Goal: Information Seeking & Learning: Learn about a topic

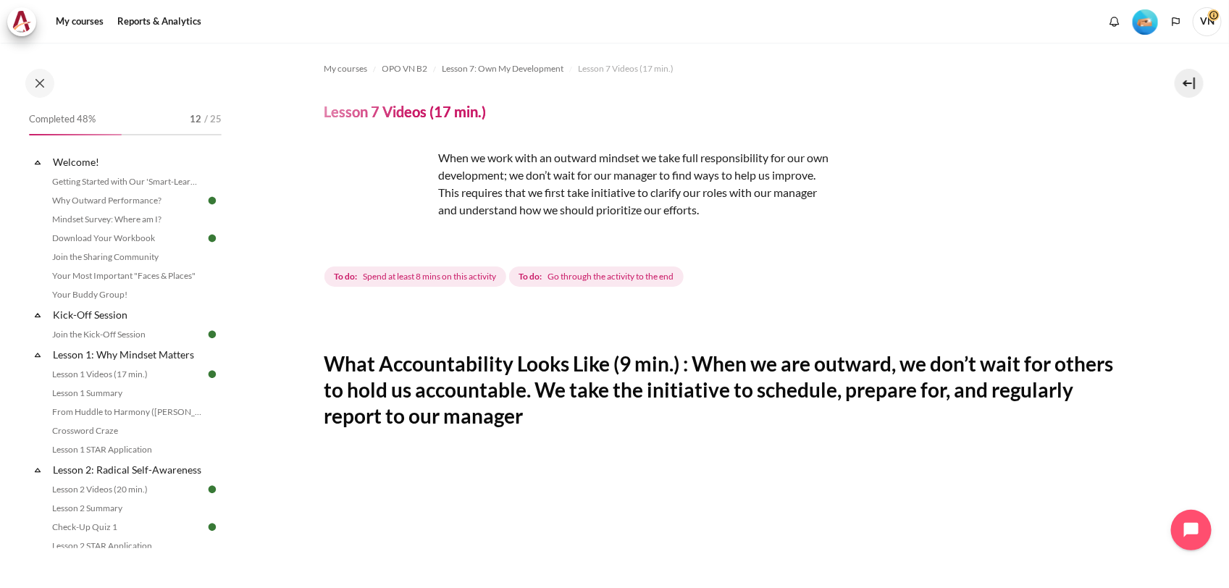
scroll to position [715, 0]
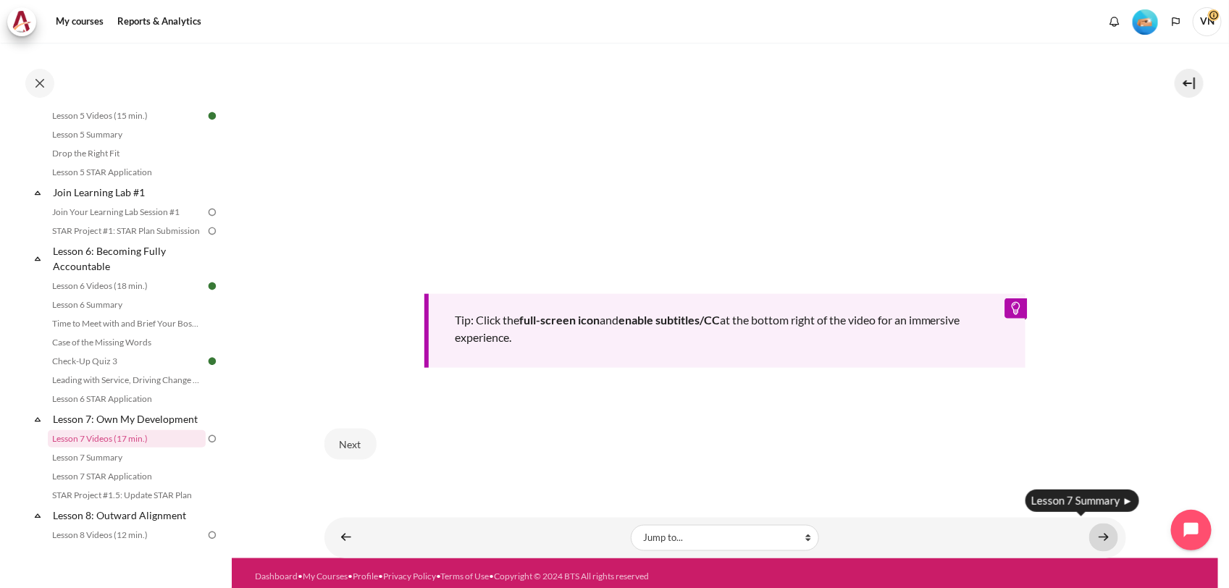
click at [1098, 529] on link "Content" at bounding box center [1103, 538] width 29 height 28
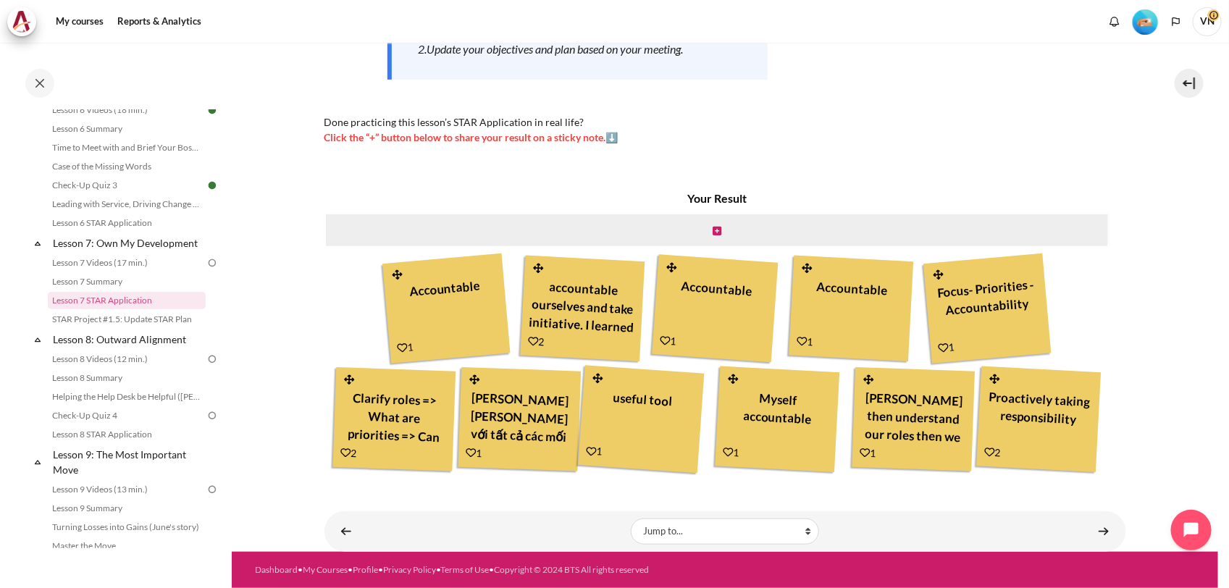
scroll to position [413, 0]
click at [1090, 534] on link "Content" at bounding box center [1103, 531] width 29 height 28
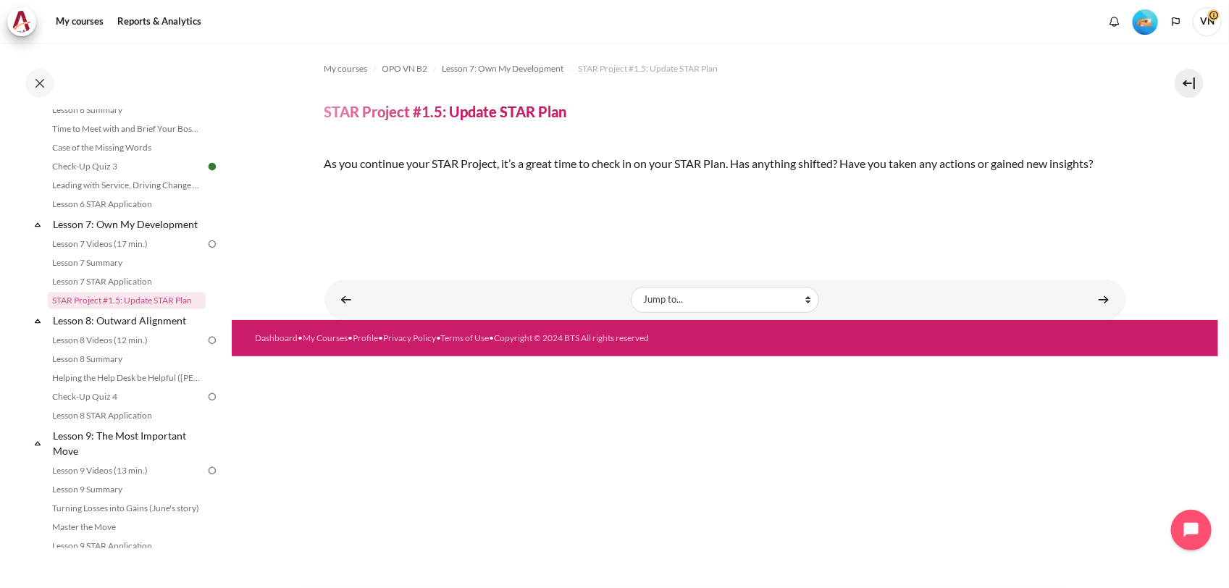
scroll to position [106, 0]
click at [114, 272] on link "Lesson 7 Summary" at bounding box center [127, 262] width 158 height 17
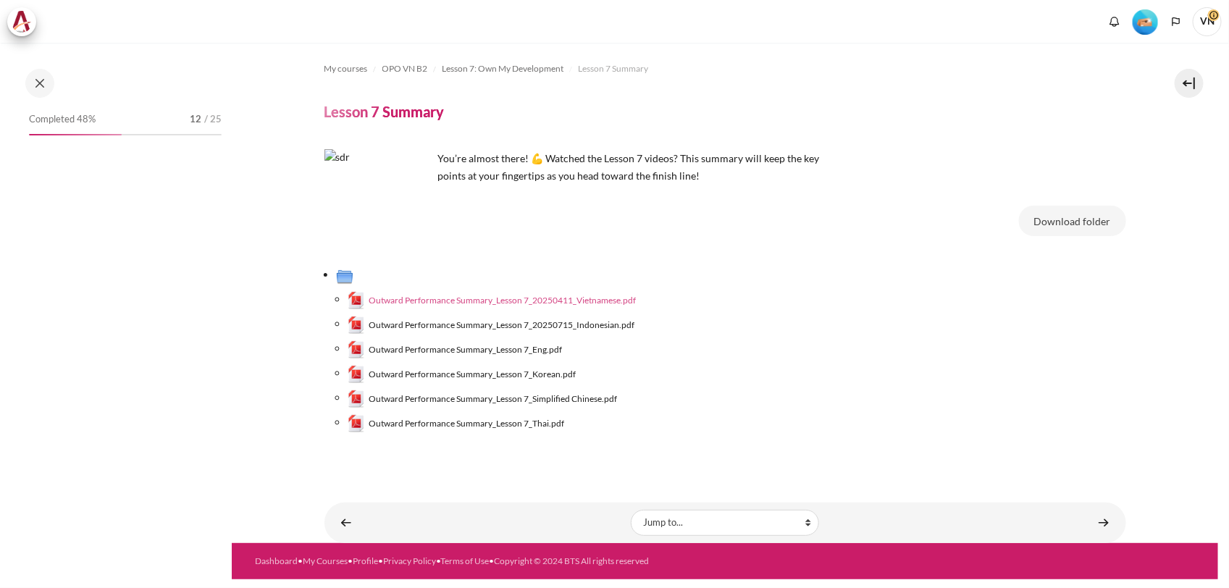
click at [529, 298] on span "Outward Performance Summary_Lesson 7_20250411_Vietnamese.pdf" at bounding box center [502, 300] width 267 height 13
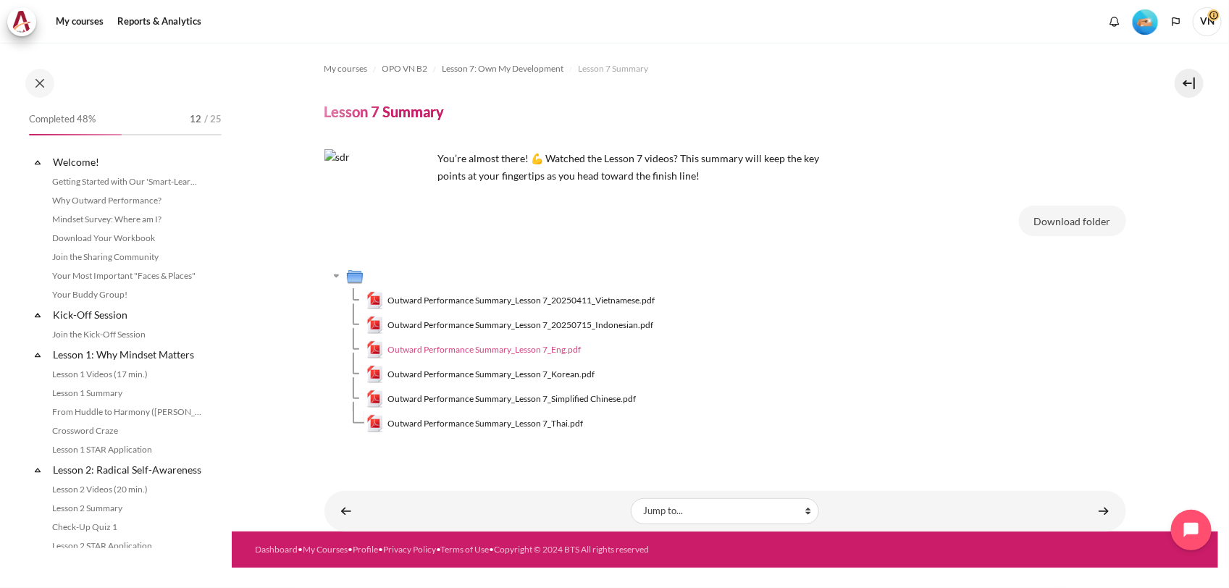
click at [534, 351] on span "Outward Performance Summary_Lesson 7_Eng.pdf" at bounding box center [483, 349] width 193 height 13
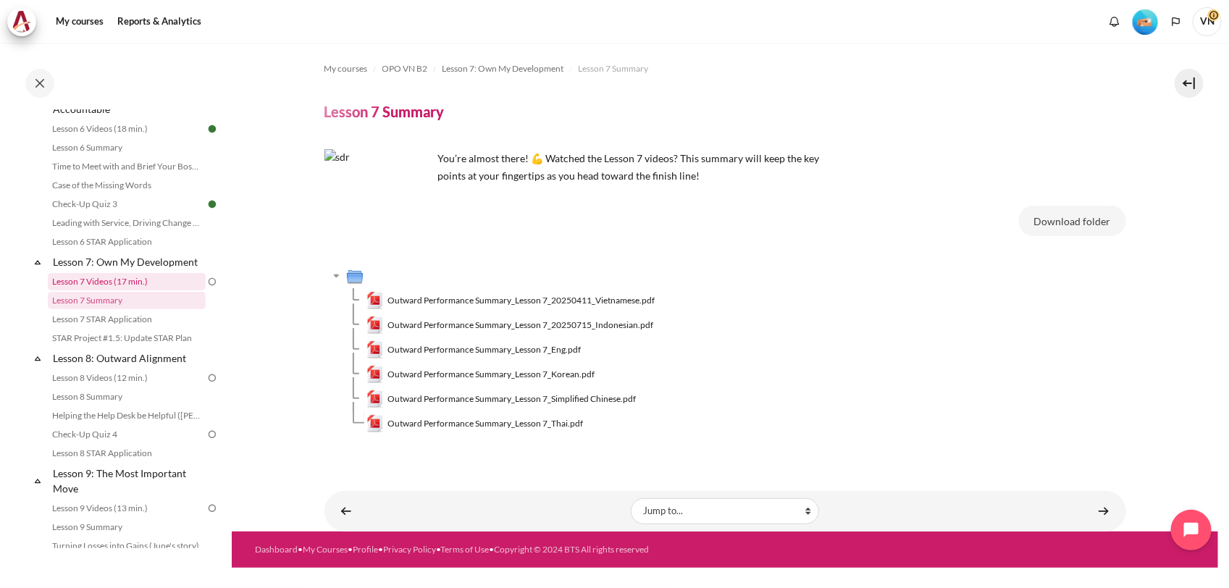
click at [111, 290] on link "Lesson 7 Videos (17 min.)" at bounding box center [127, 281] width 158 height 17
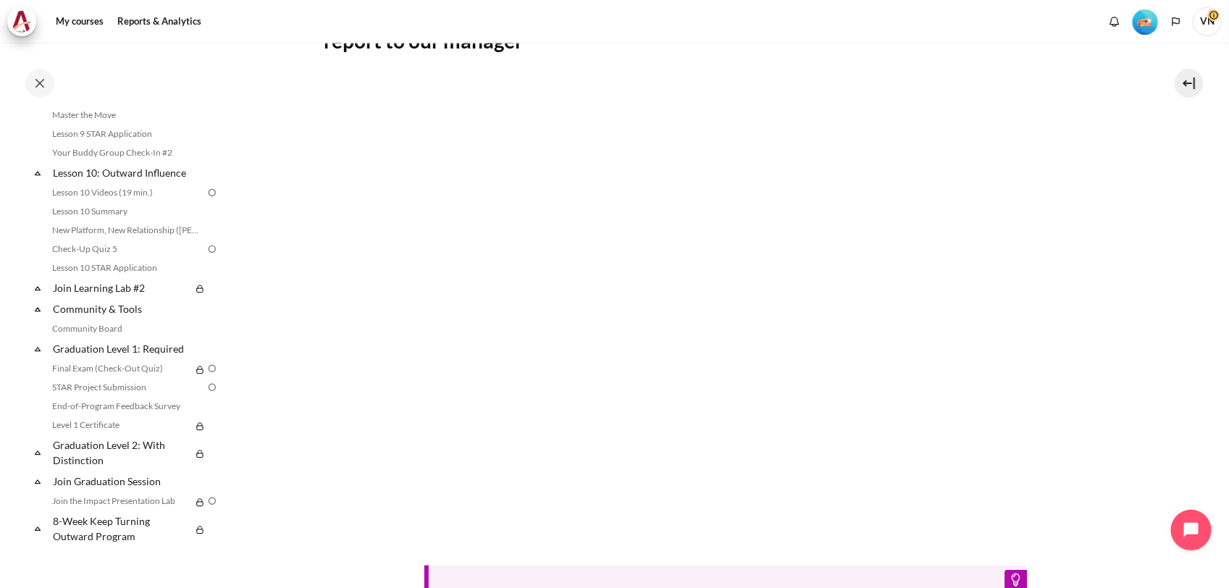
scroll to position [647, 0]
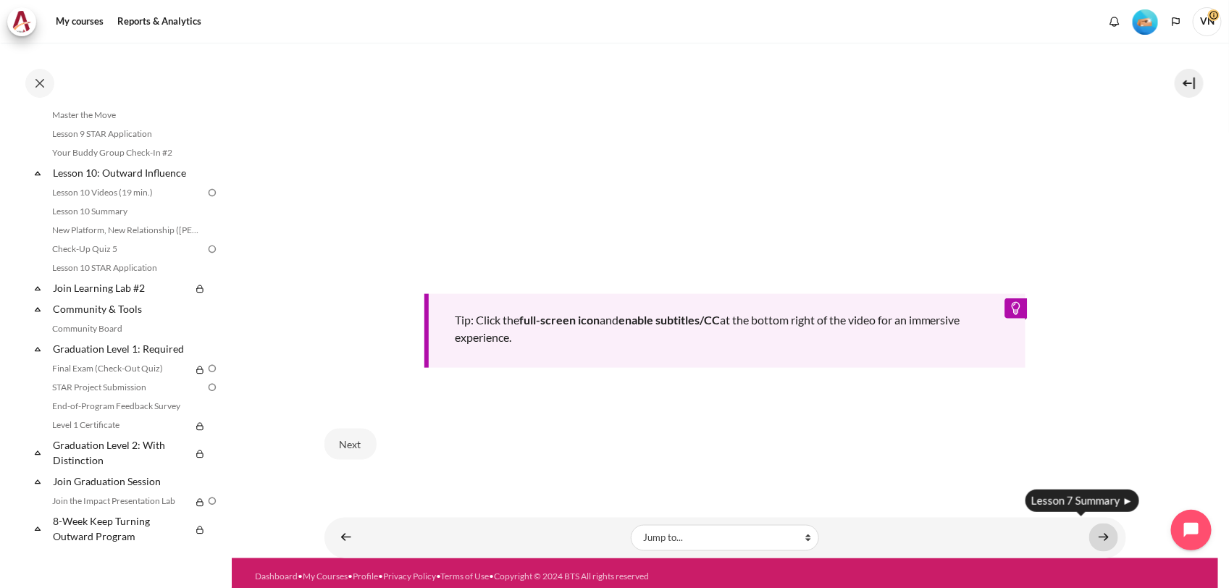
click at [1097, 529] on link "Content" at bounding box center [1103, 538] width 29 height 28
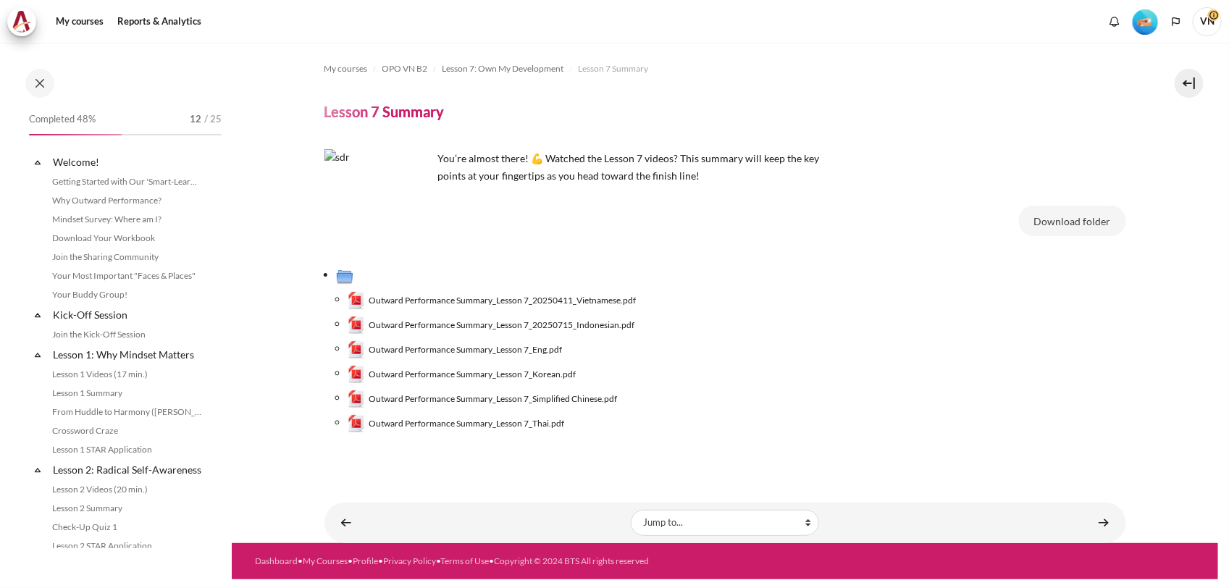
scroll to position [873, 0]
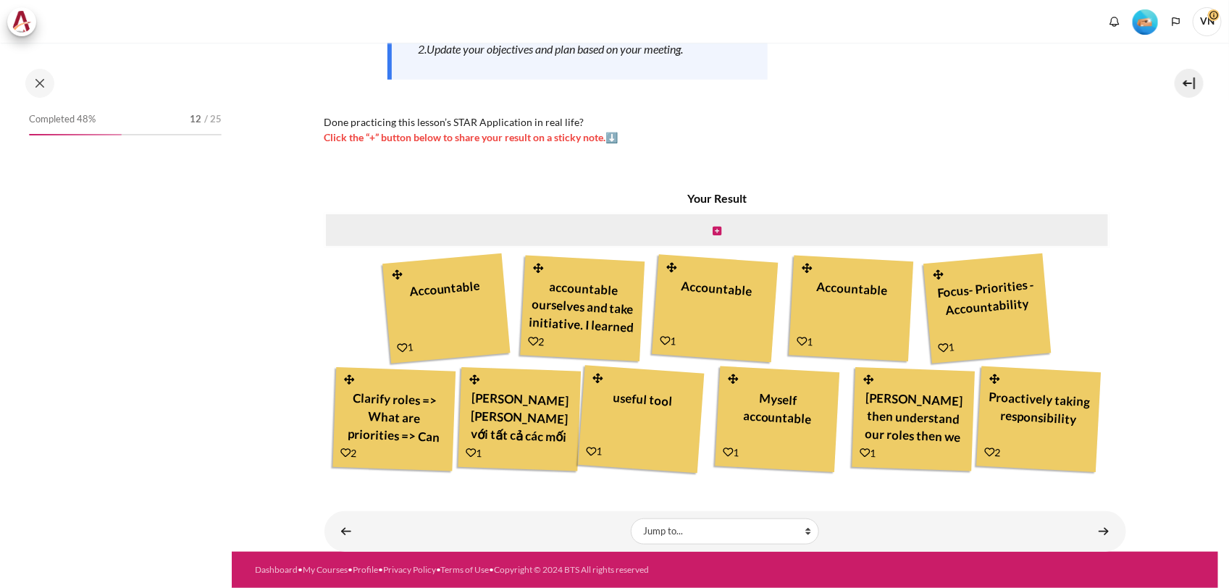
scroll to position [413, 0]
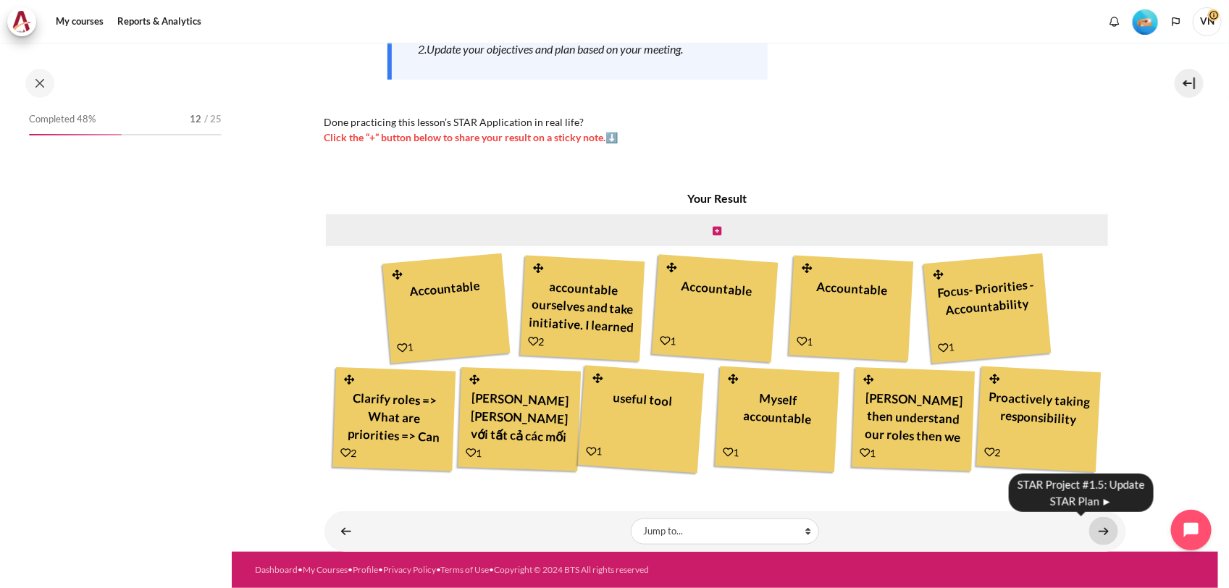
click at [1098, 532] on link "Content" at bounding box center [1103, 531] width 29 height 28
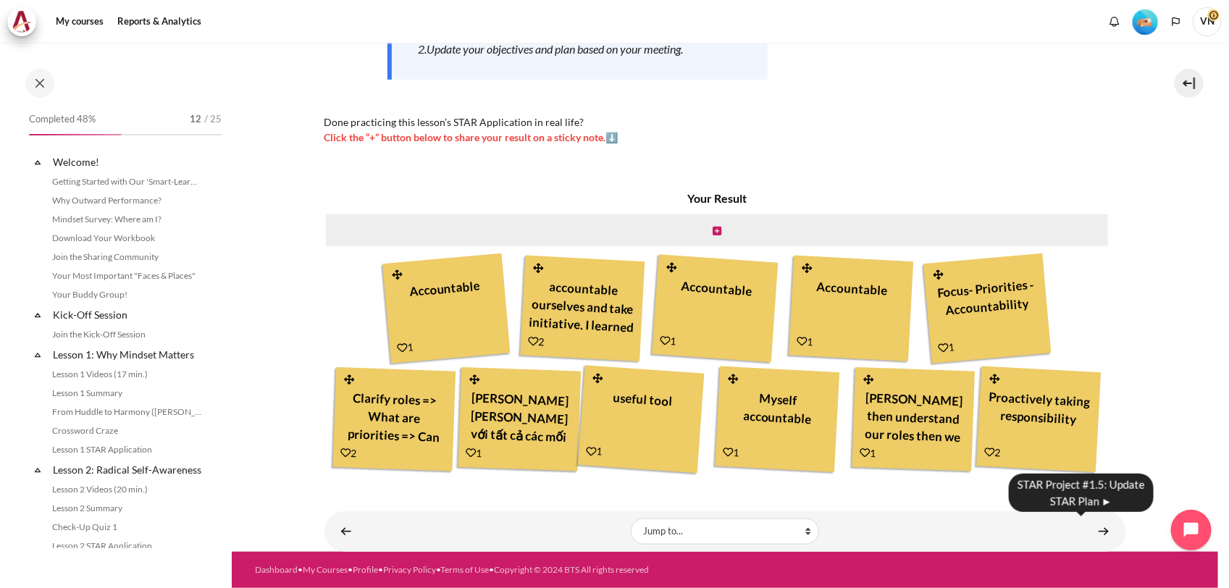
scroll to position [891, 0]
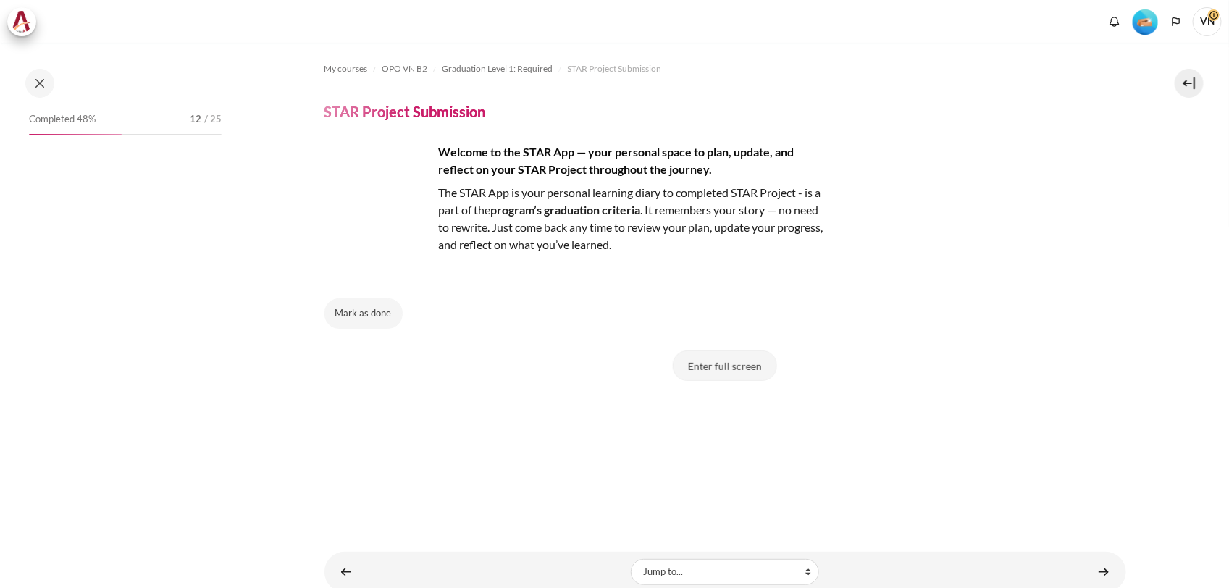
click at [739, 366] on button "Enter full screen" at bounding box center [725, 365] width 104 height 30
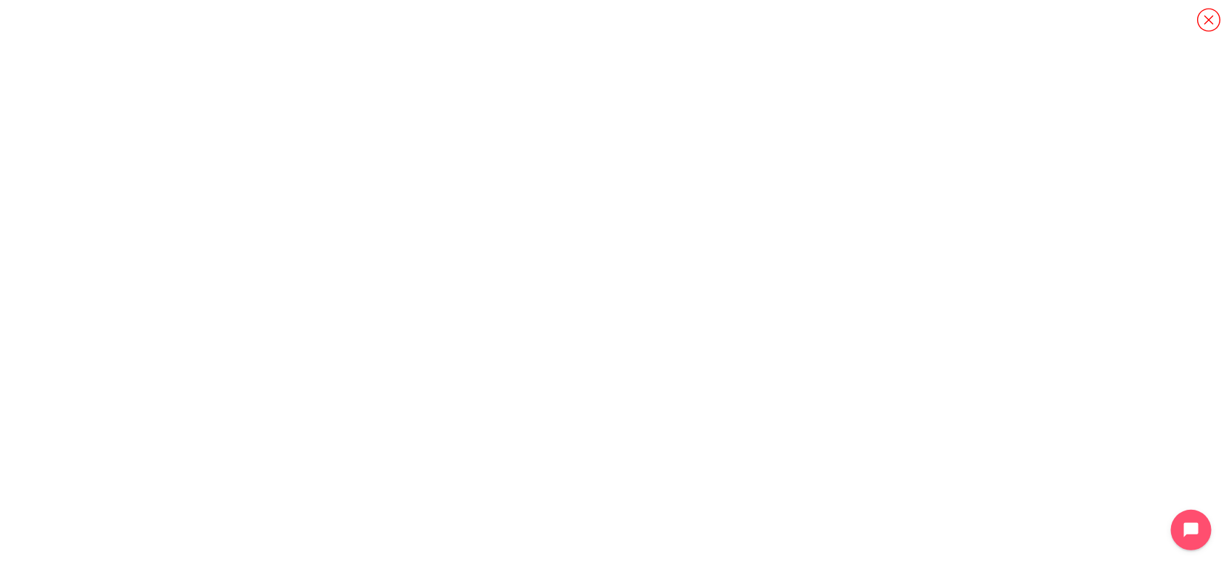
click at [1214, 23] on icon "Content" at bounding box center [1208, 19] width 25 height 25
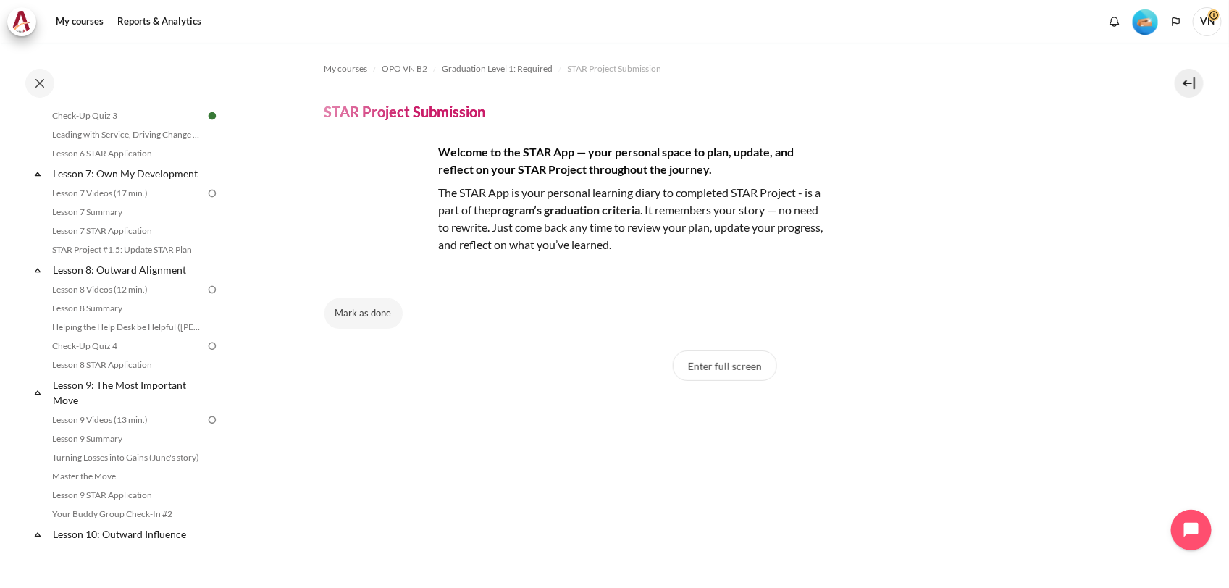
scroll to position [897, 0]
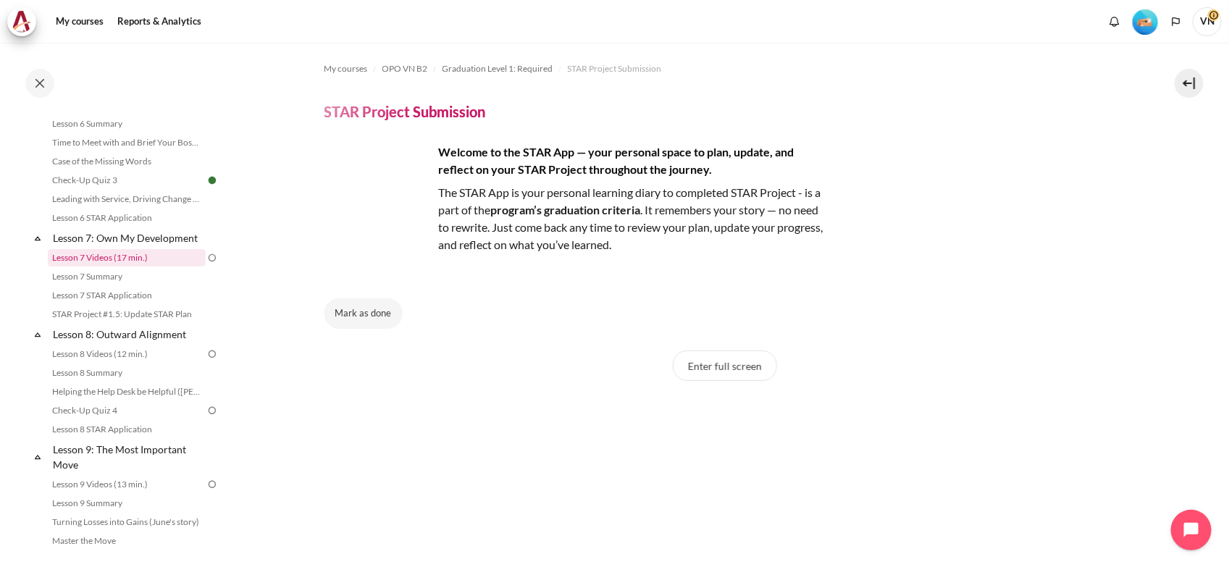
click at [121, 266] on link "Lesson 7 Videos (17 min.)" at bounding box center [127, 257] width 158 height 17
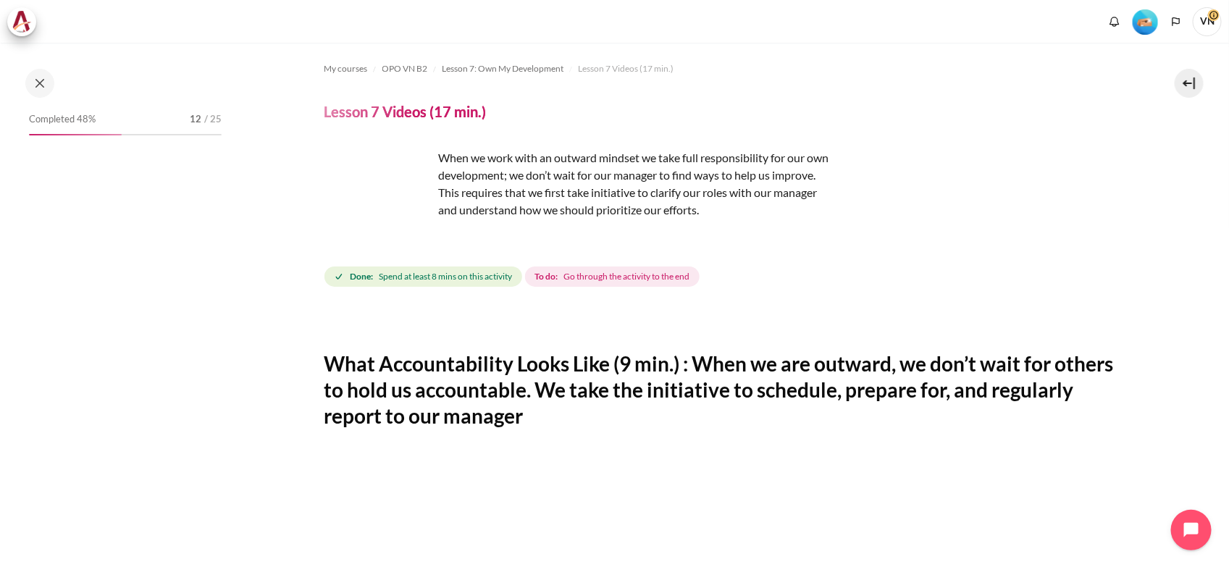
click at [624, 275] on span "Go through the activity to the end" at bounding box center [626, 276] width 126 height 13
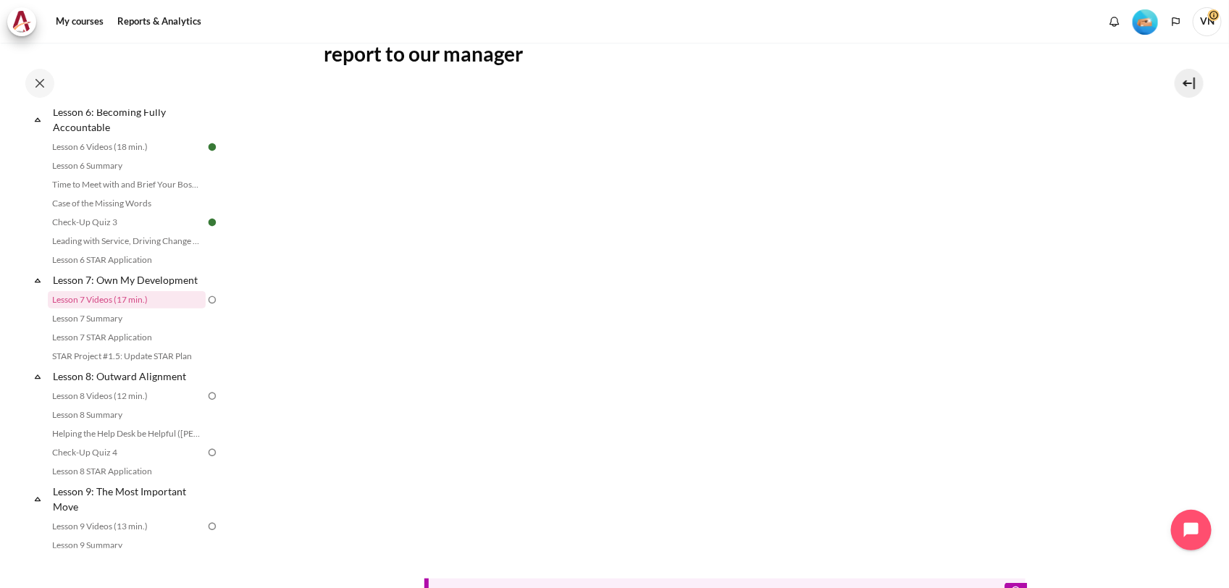
scroll to position [647, 0]
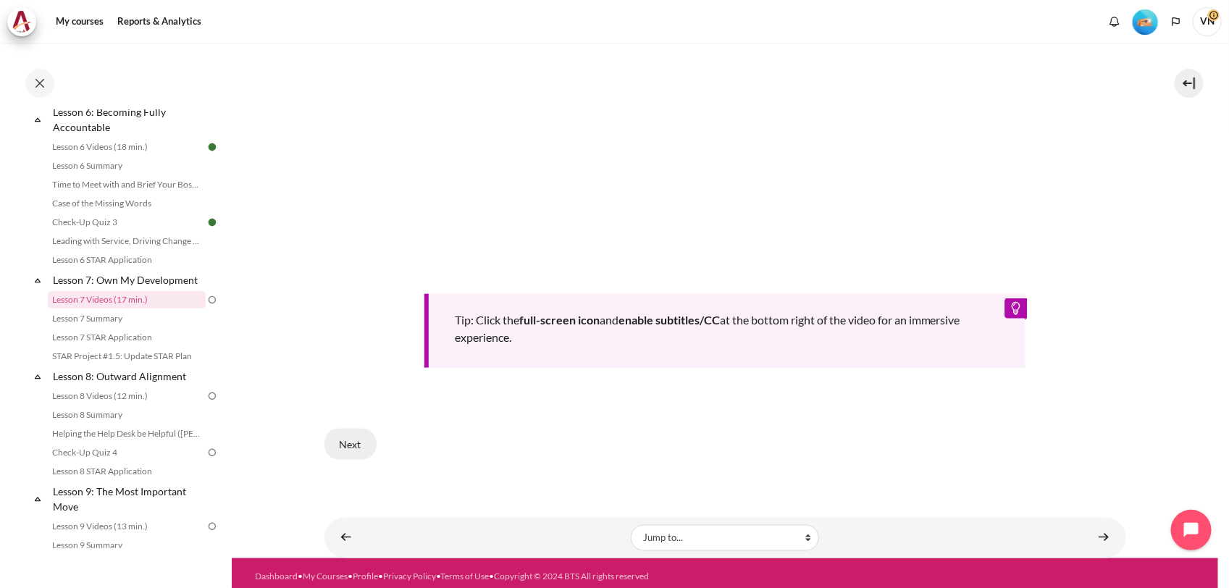
click at [364, 433] on button "Next" at bounding box center [350, 444] width 52 height 30
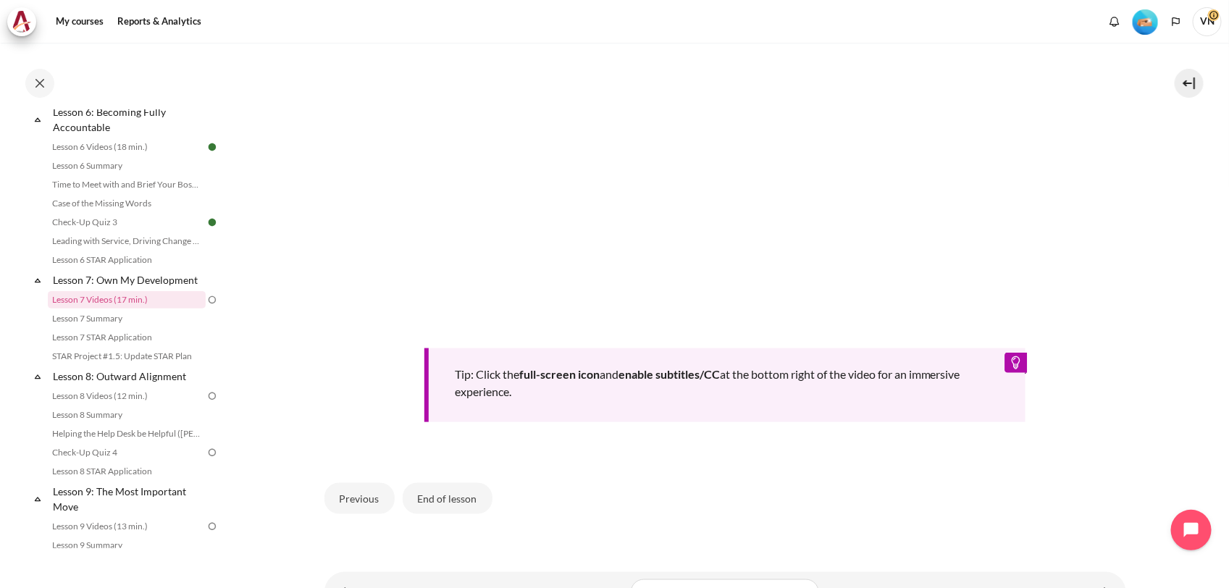
scroll to position [647, 0]
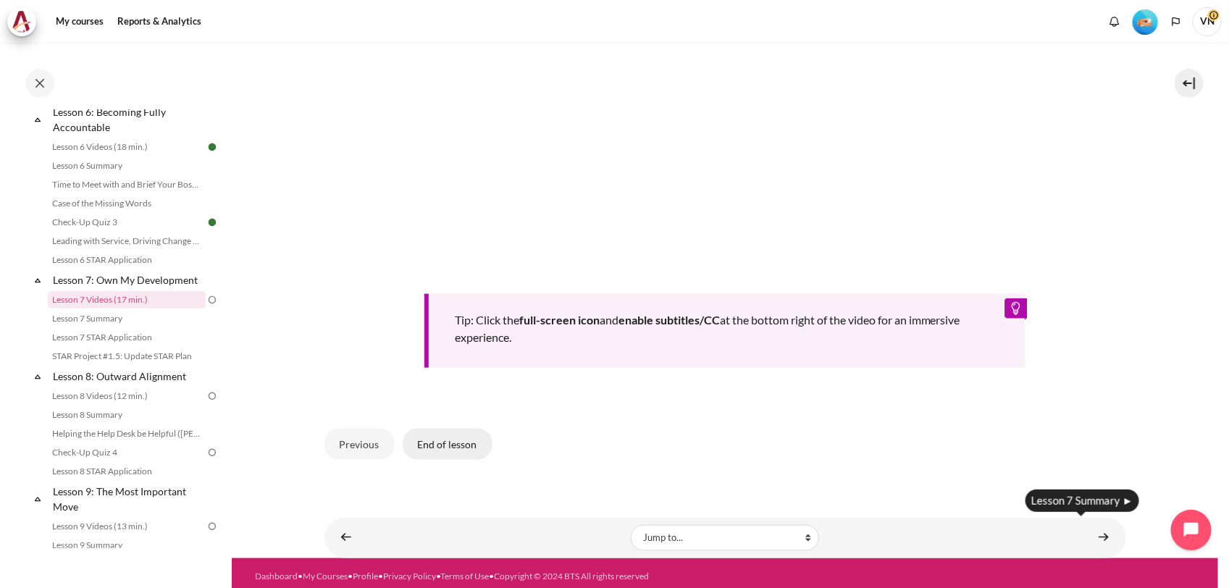
click at [465, 429] on button "End of lesson" at bounding box center [448, 444] width 90 height 30
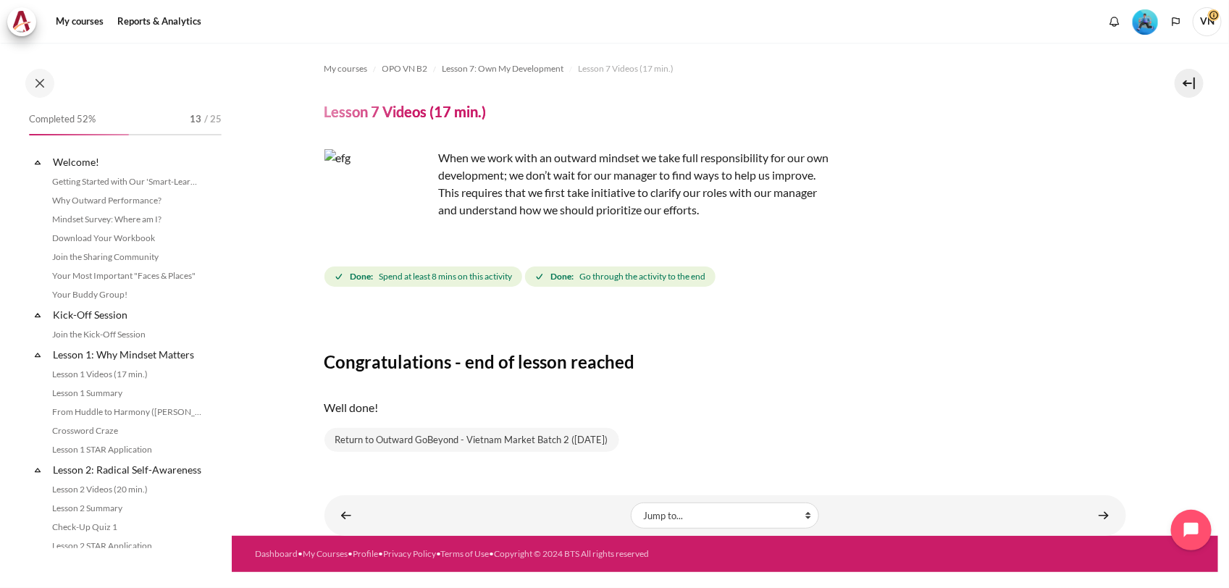
scroll to position [855, 0]
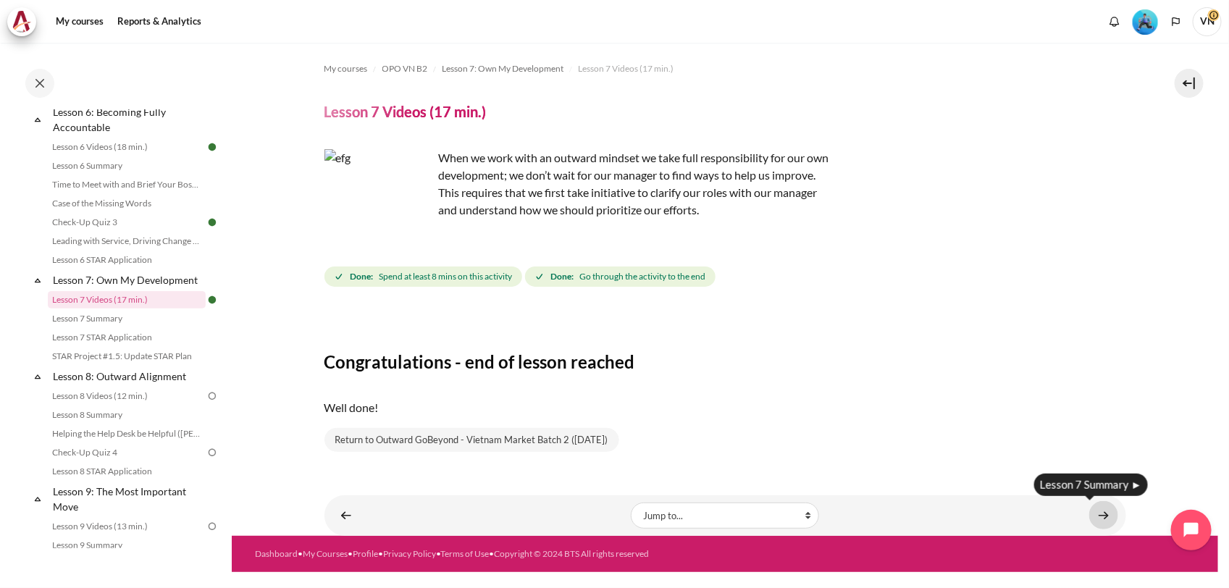
click at [1098, 511] on link "Content" at bounding box center [1103, 515] width 29 height 28
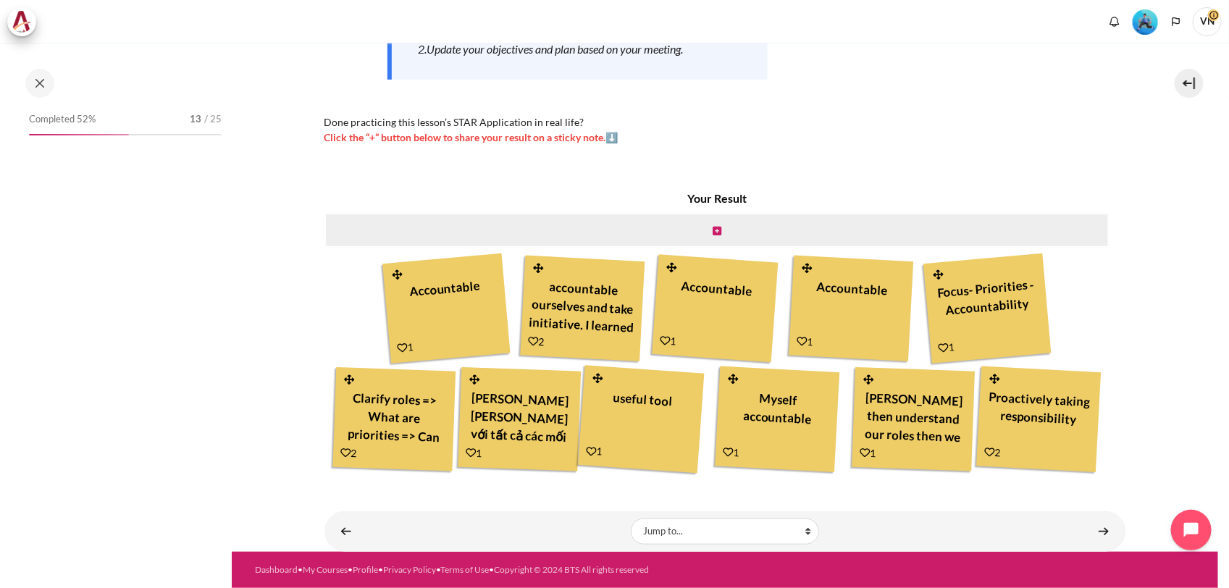
scroll to position [413, 0]
click at [1089, 523] on link "Content" at bounding box center [1103, 531] width 29 height 28
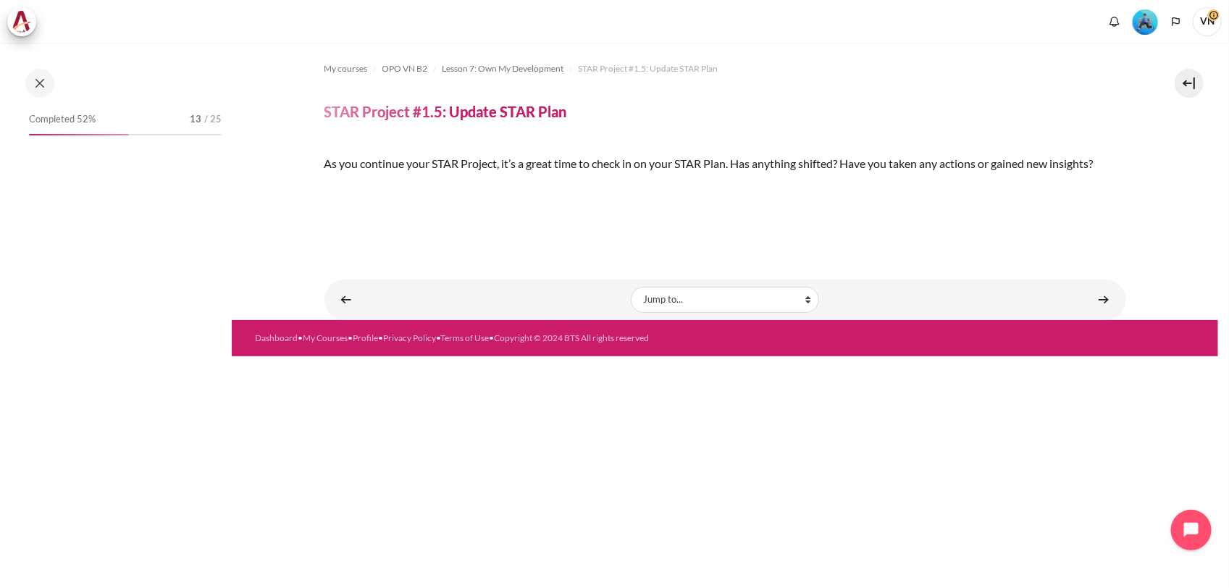
scroll to position [196, 0]
click at [1092, 314] on link "Content" at bounding box center [1103, 299] width 29 height 28
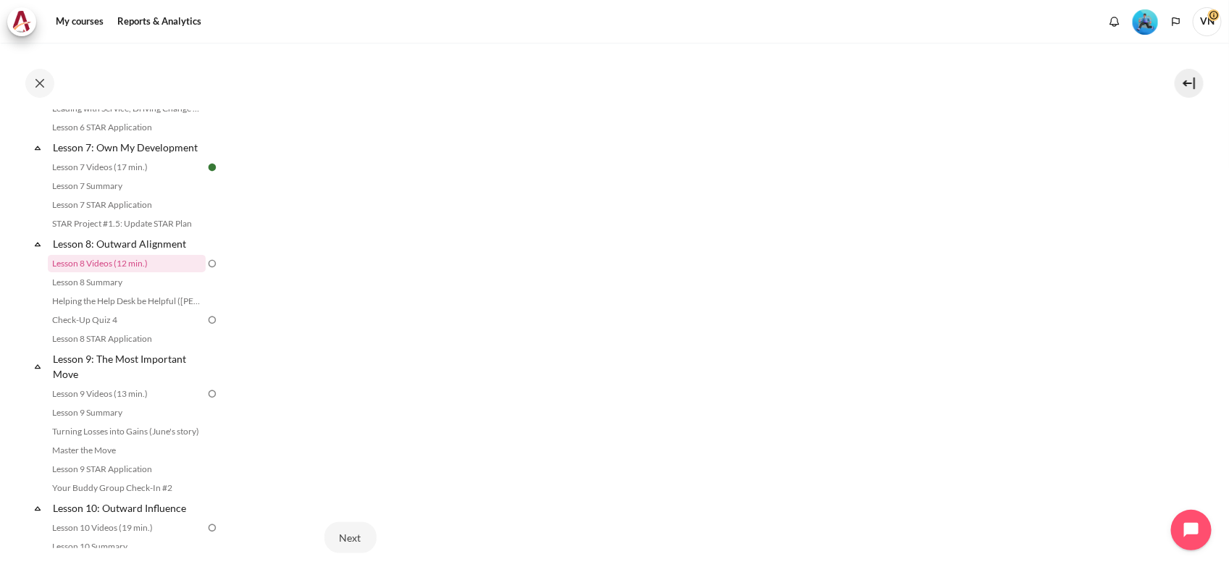
scroll to position [521, 0]
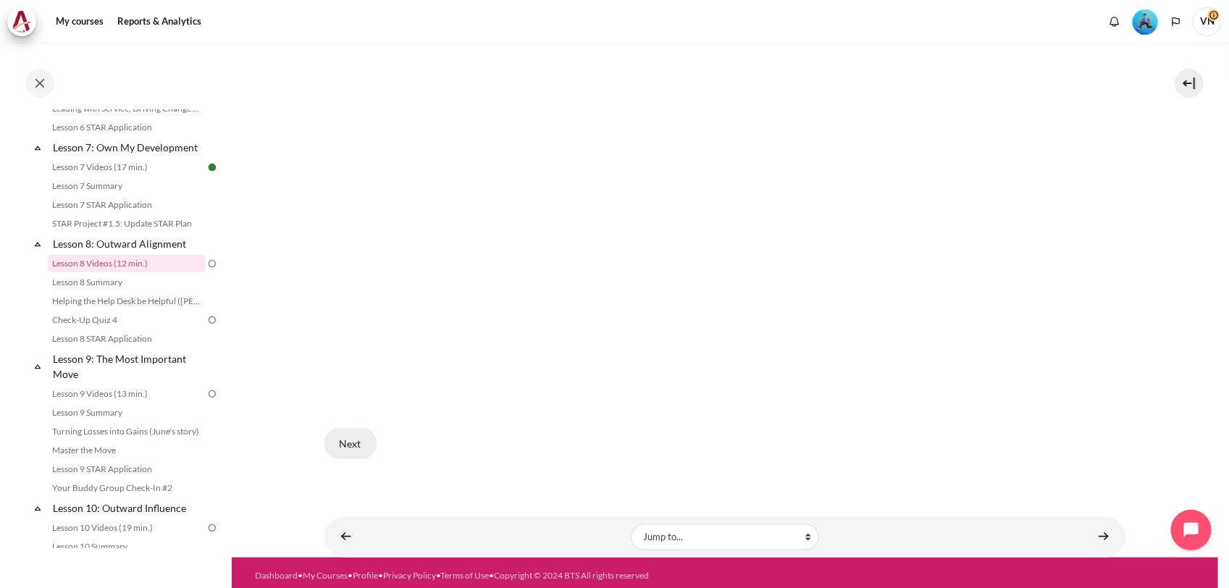
click at [360, 433] on button "Next" at bounding box center [350, 443] width 52 height 30
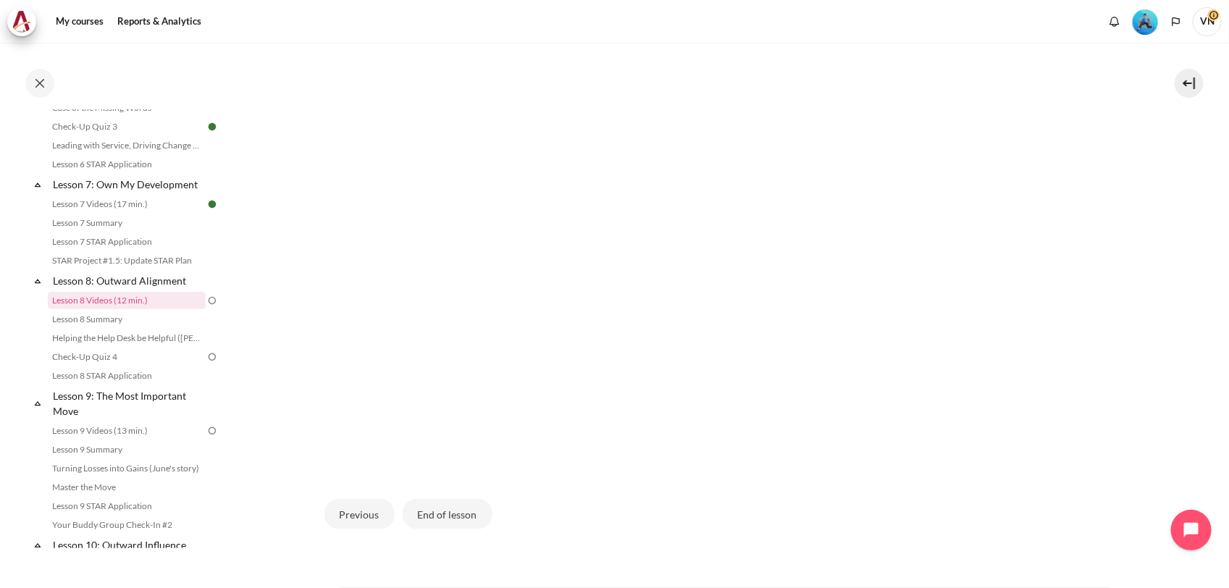
scroll to position [453, 0]
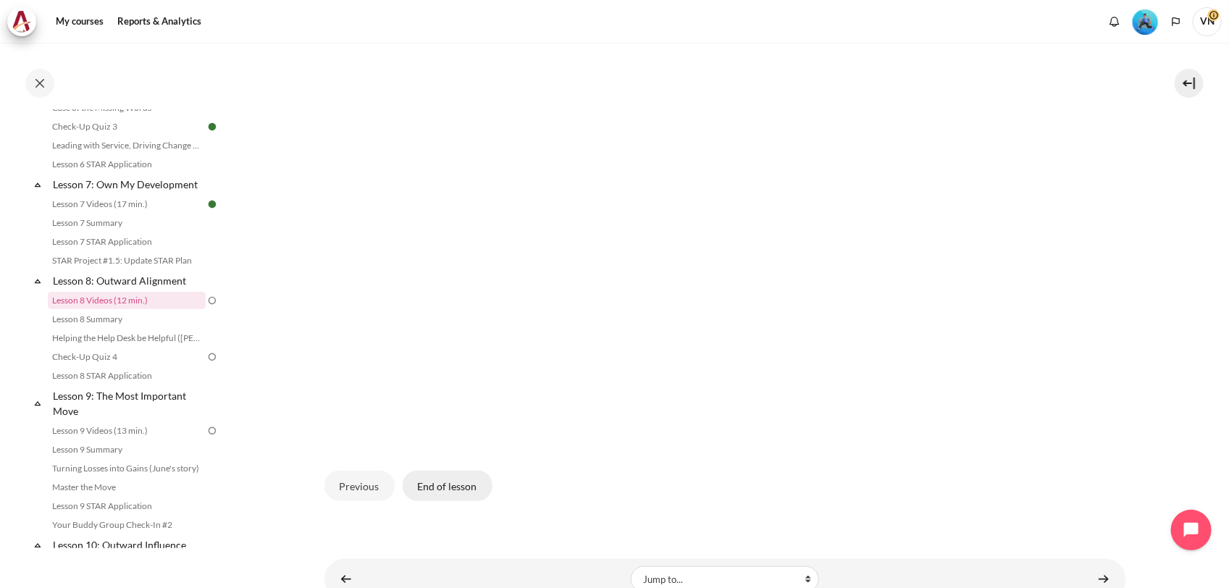
click at [444, 475] on button "End of lesson" at bounding box center [448, 486] width 90 height 30
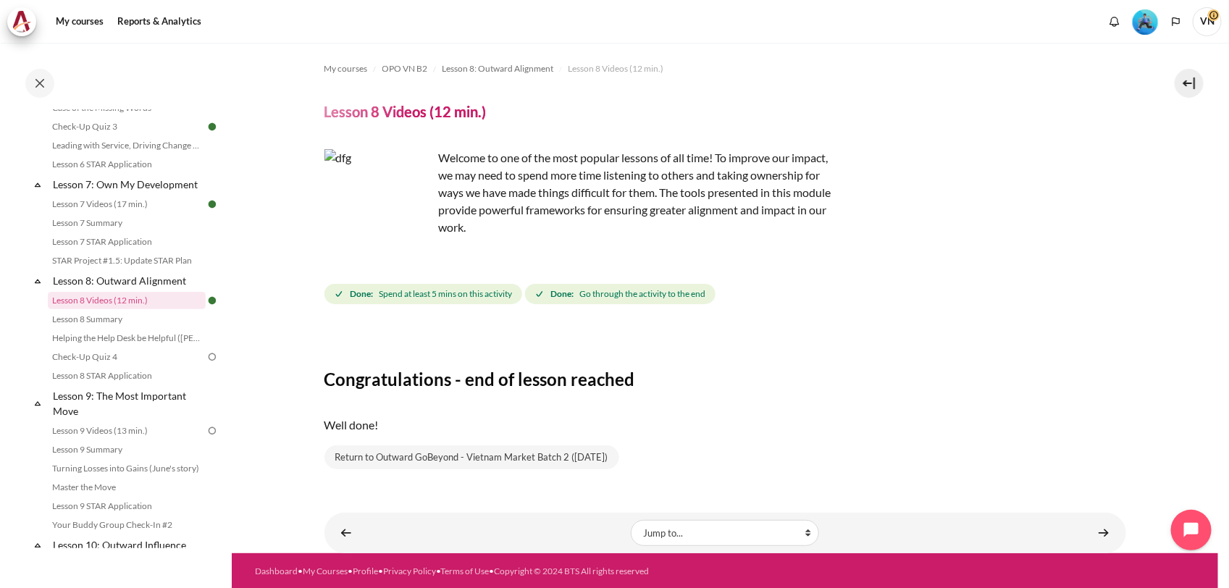
scroll to position [1, 0]
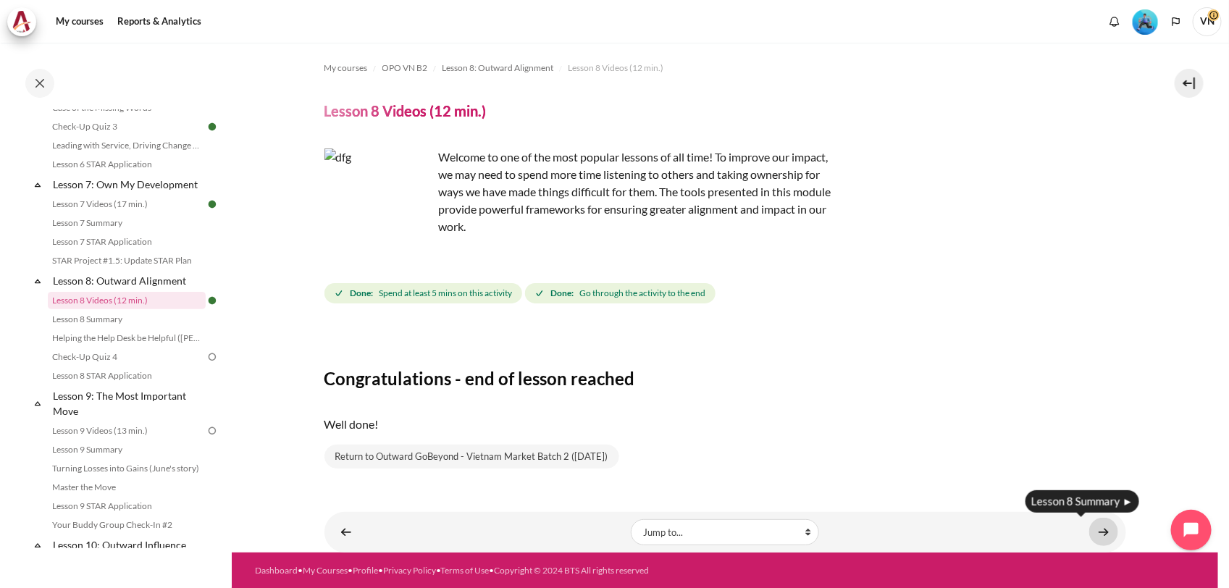
click at [1101, 525] on link "Content" at bounding box center [1103, 532] width 29 height 28
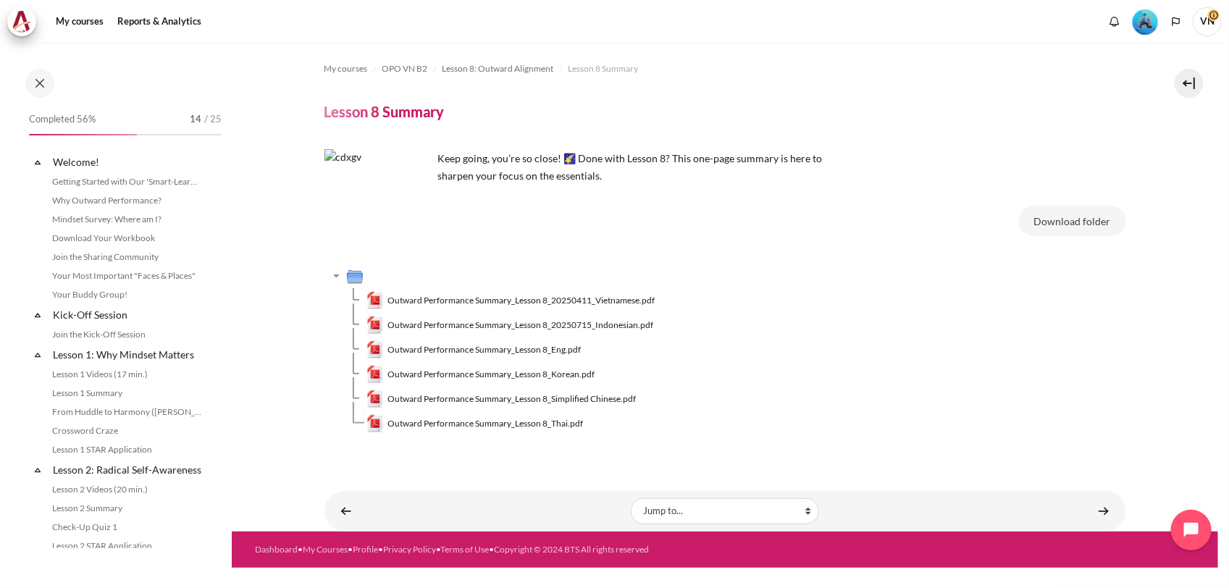
scroll to position [969, 0]
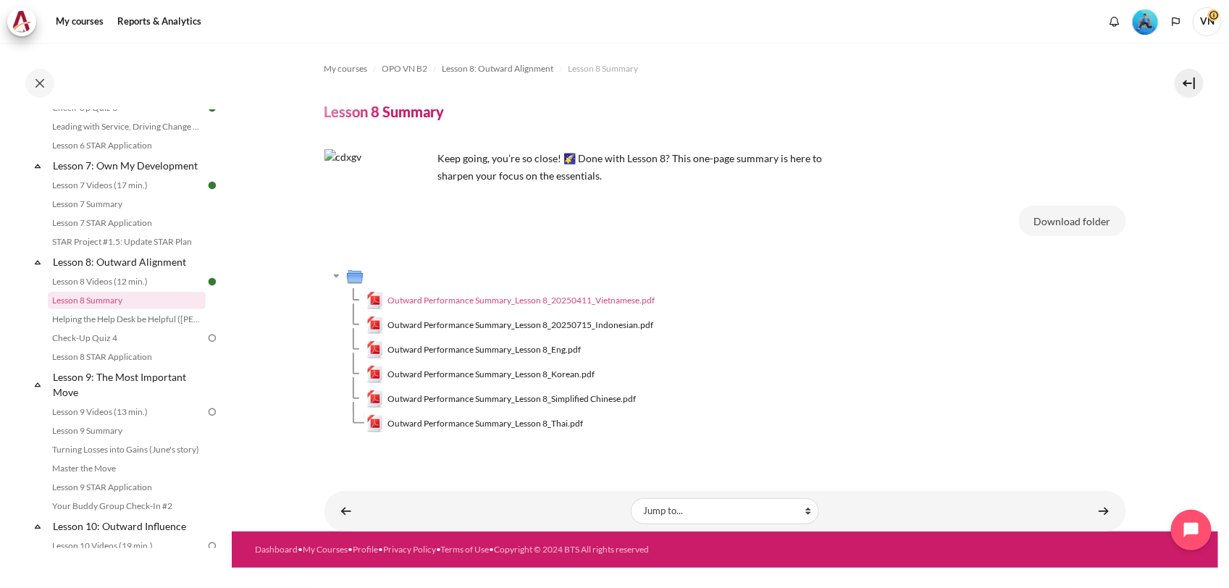
click at [635, 295] on span "Outward Performance Summary_Lesson 8_20250411_Vietnamese.pdf" at bounding box center [520, 300] width 267 height 13
click at [534, 352] on span "Outward Performance Summary_Lesson 8_Eng.pdf" at bounding box center [483, 349] width 193 height 13
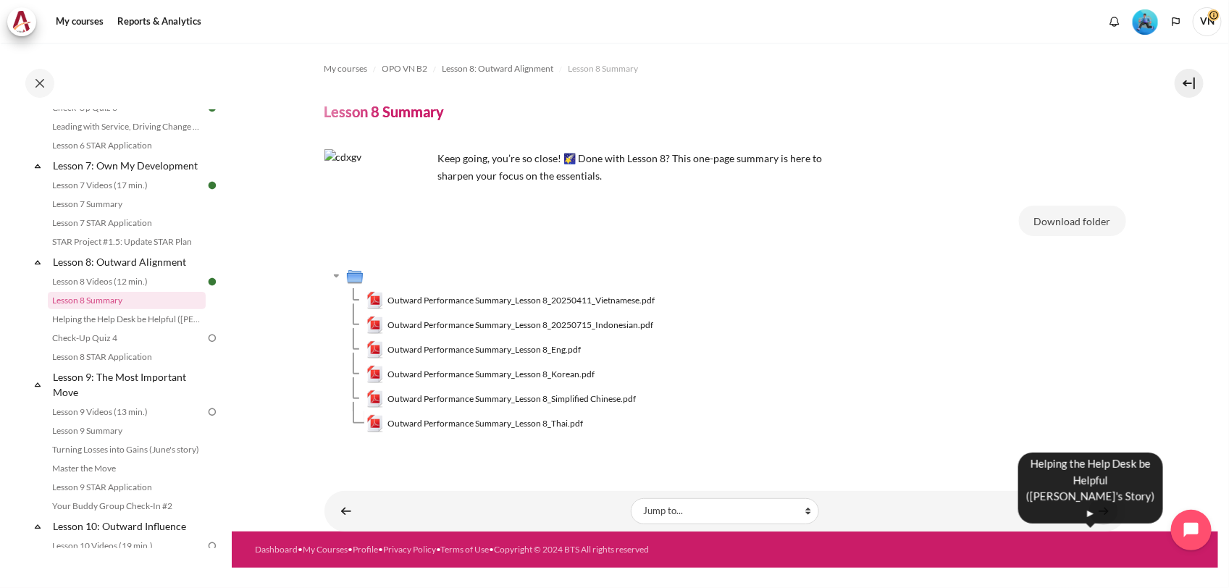
click at [1094, 513] on link "Content" at bounding box center [1103, 511] width 29 height 28
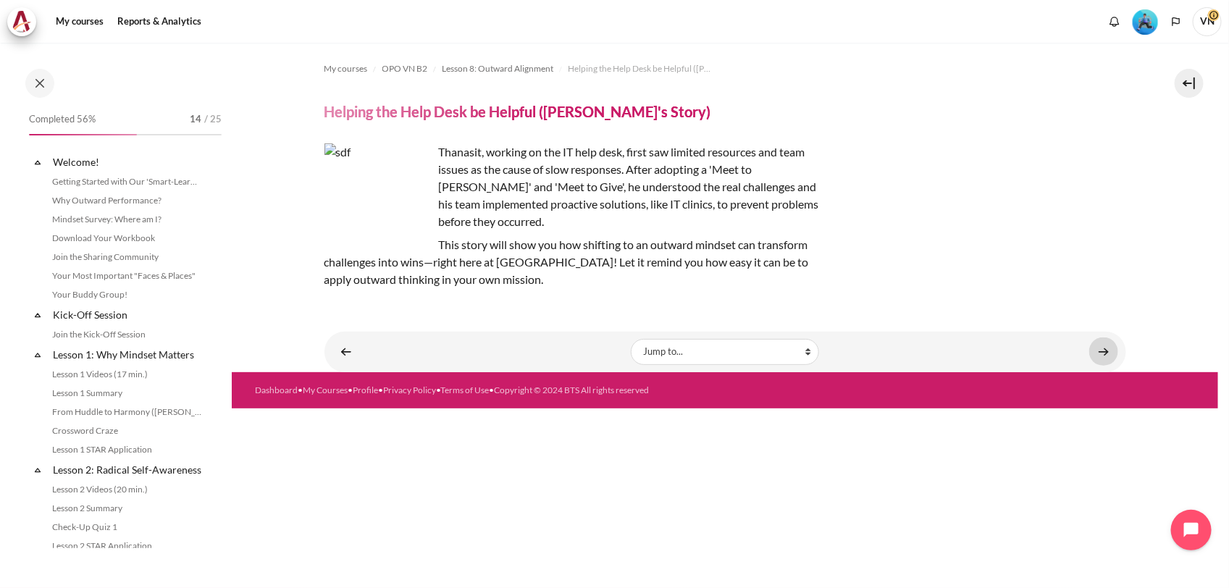
scroll to position [987, 0]
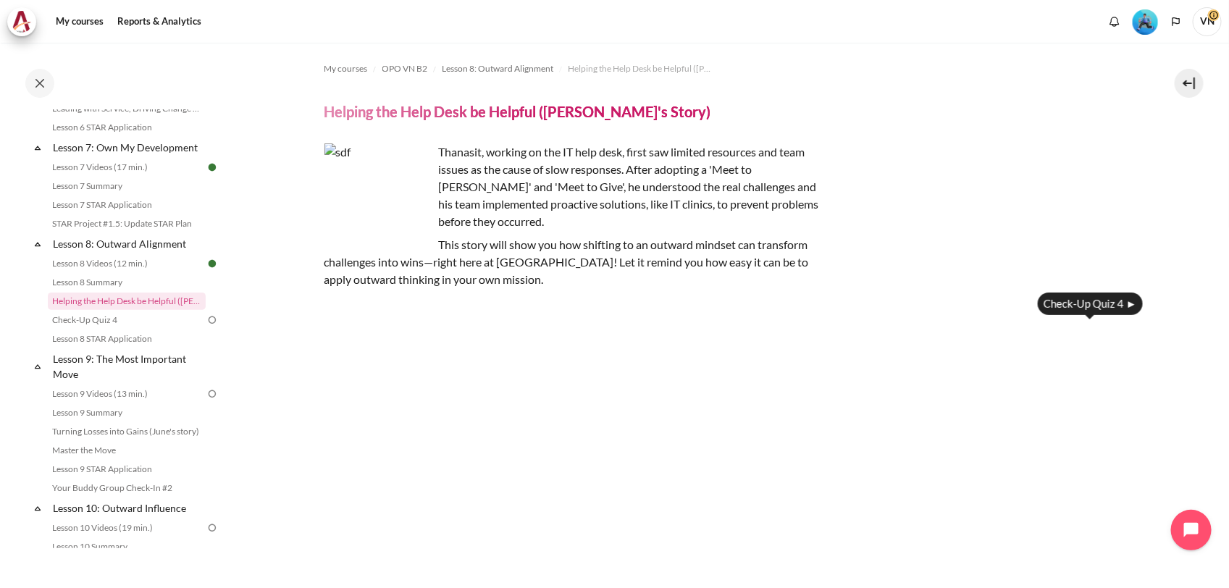
click at [1113, 331] on div "My courses OPO VN B2 Lesson 8: Outward Alignment Helping the Help Desk be Helpf…" at bounding box center [725, 438] width 802 height 790
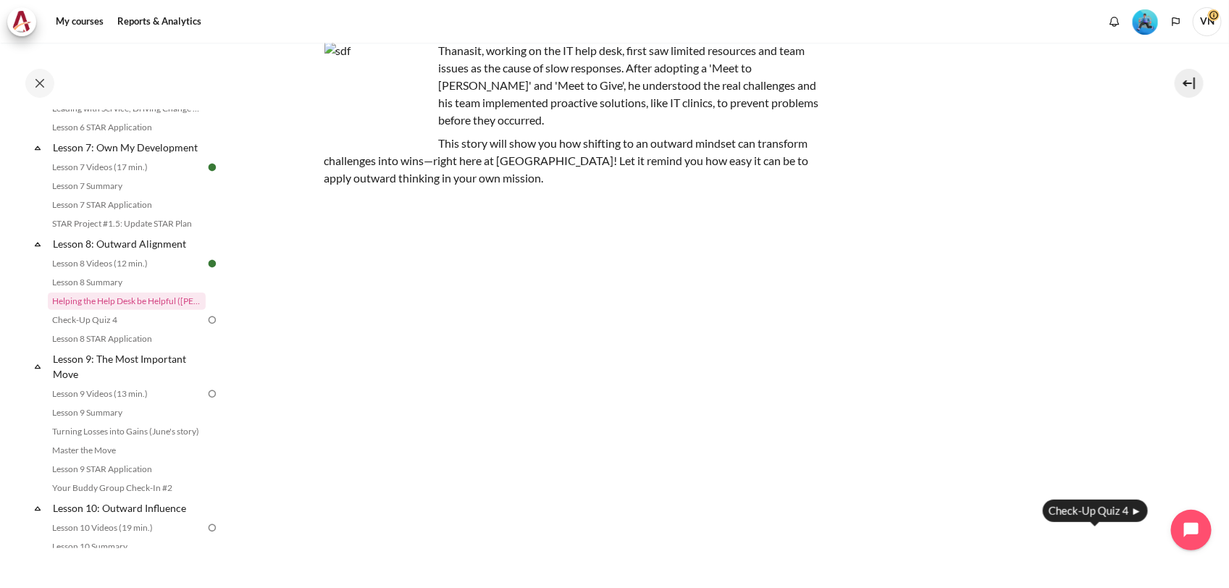
scroll to position [258, 0]
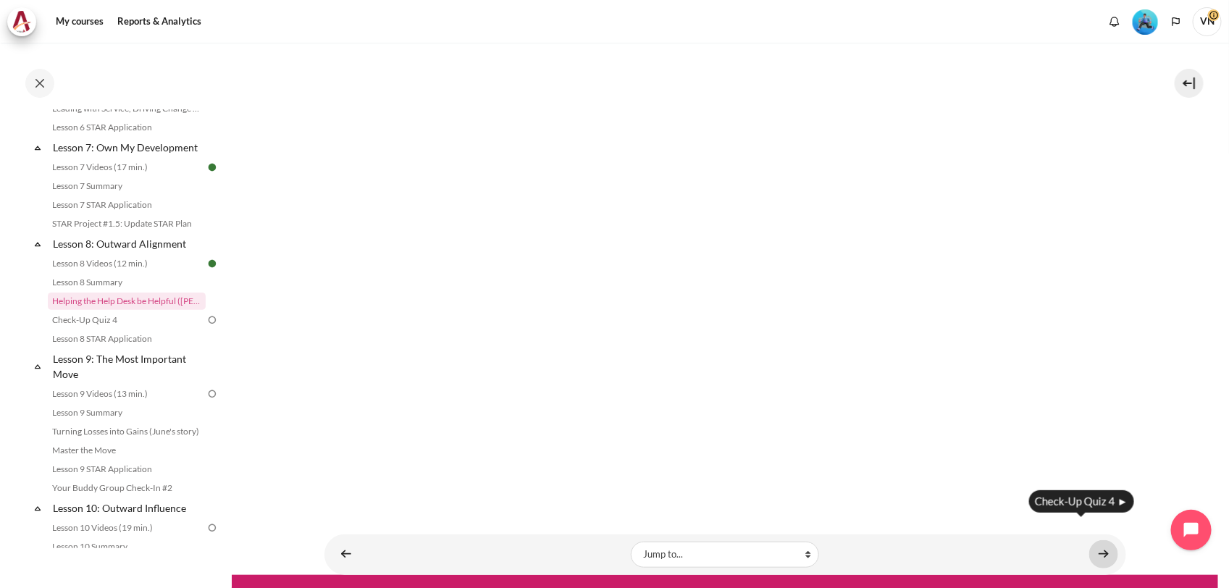
click at [1089, 540] on link "Content" at bounding box center [1103, 554] width 29 height 28
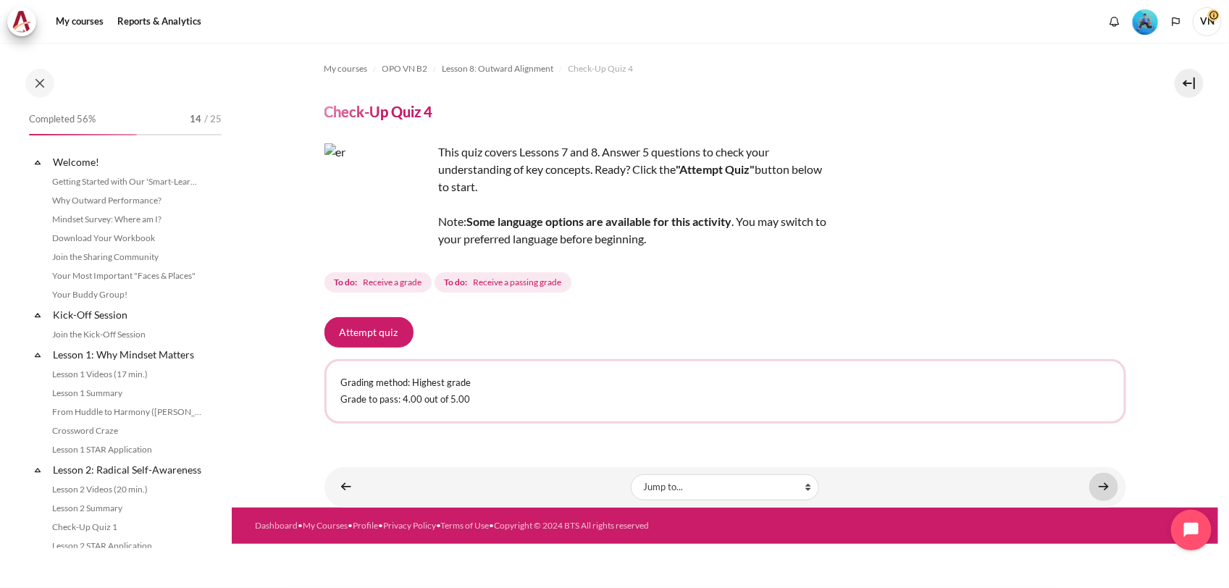
scroll to position [1007, 0]
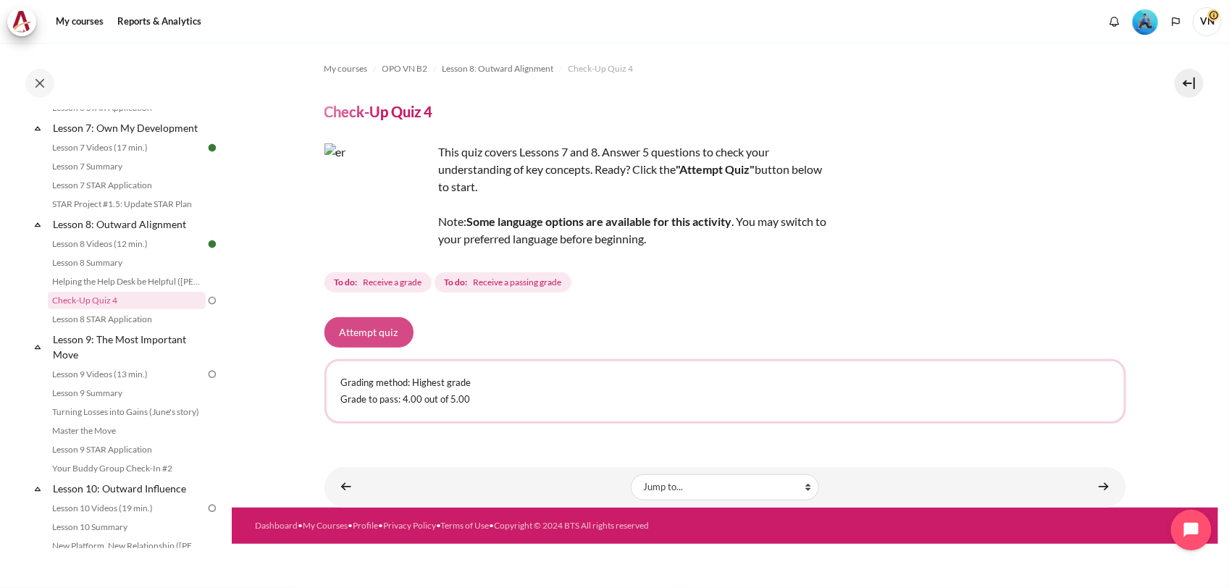
click at [377, 332] on button "Attempt quiz" at bounding box center [368, 332] width 89 height 30
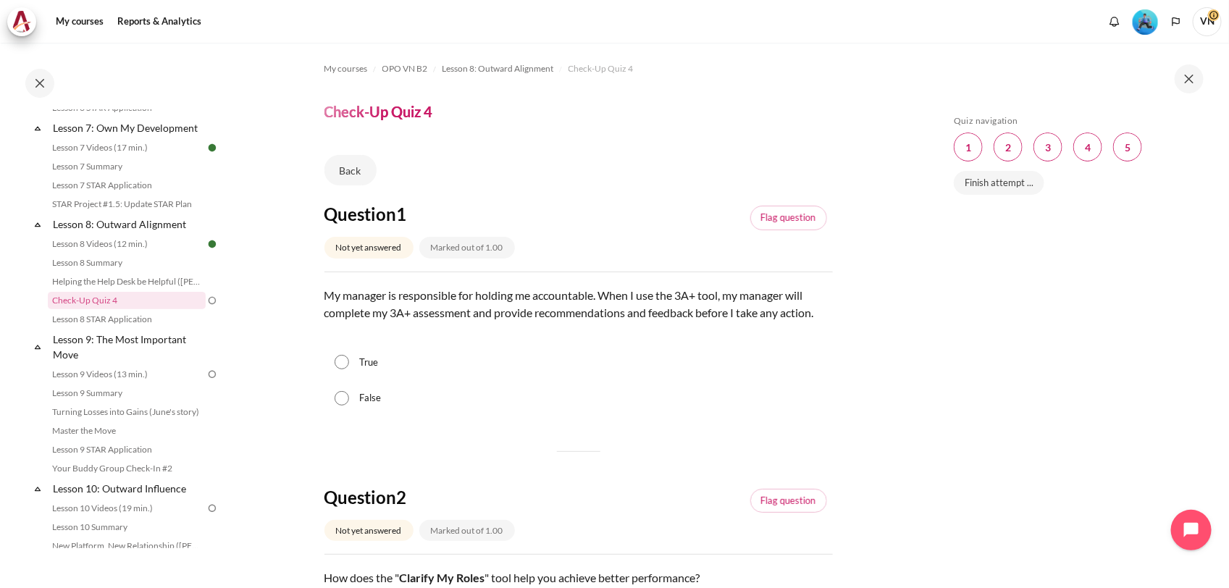
click at [368, 366] on label "True" at bounding box center [368, 363] width 19 height 14
click at [349, 366] on input "True" at bounding box center [342, 362] width 14 height 14
radio input "true"
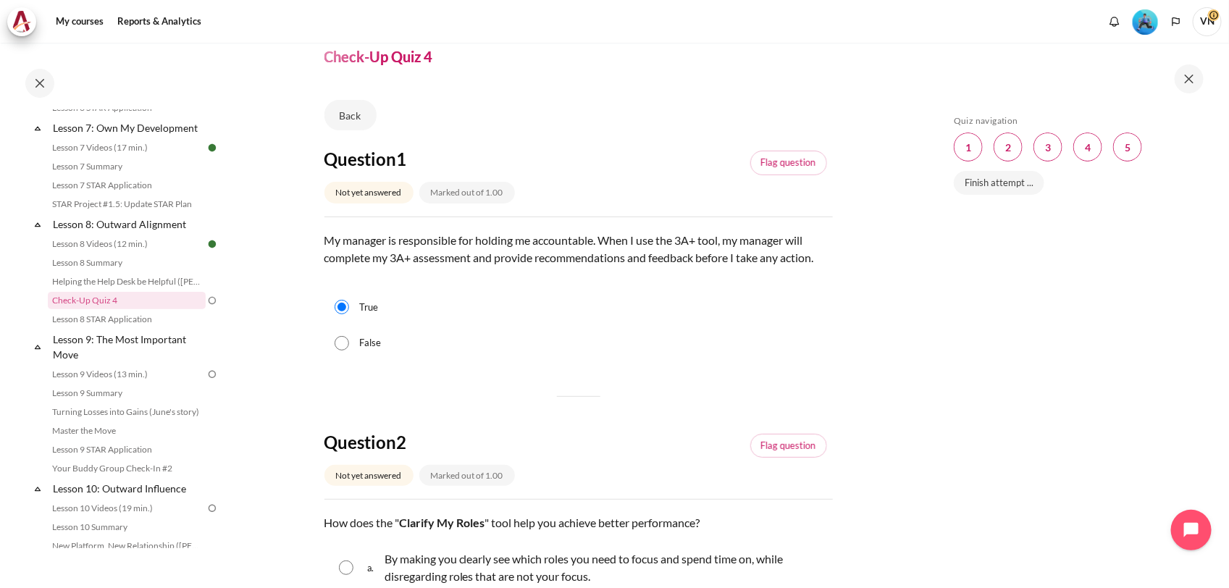
scroll to position [272, 0]
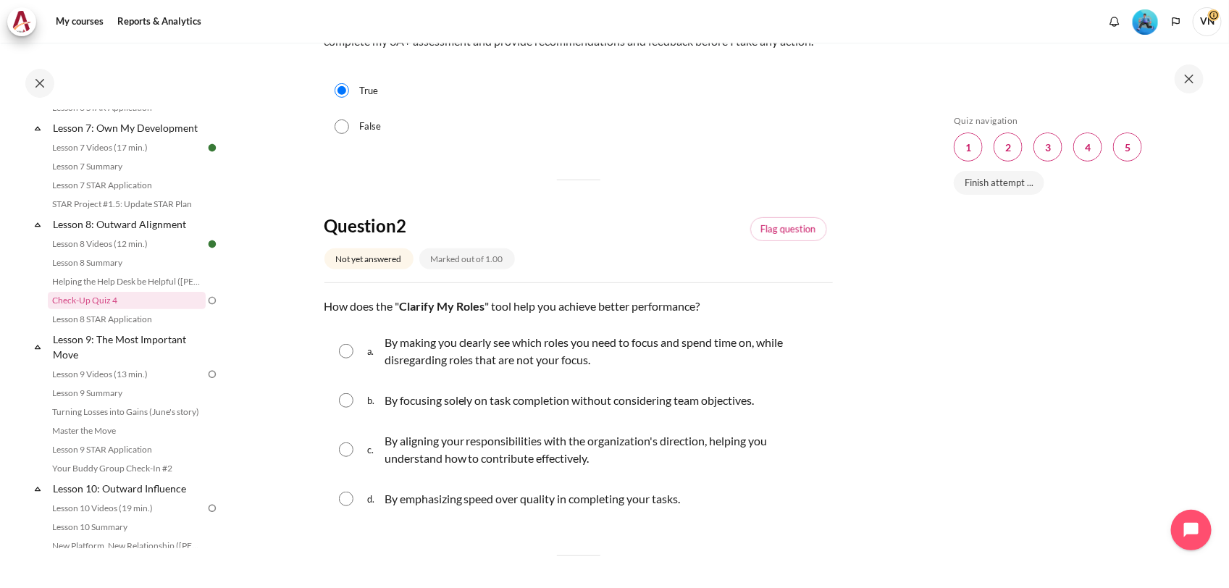
click at [366, 396] on div "b. By focusing solely on task completion without considering team objectives." at bounding box center [578, 401] width 508 height 38
click at [346, 400] on input "Content" at bounding box center [346, 400] width 14 height 14
radio input "true"
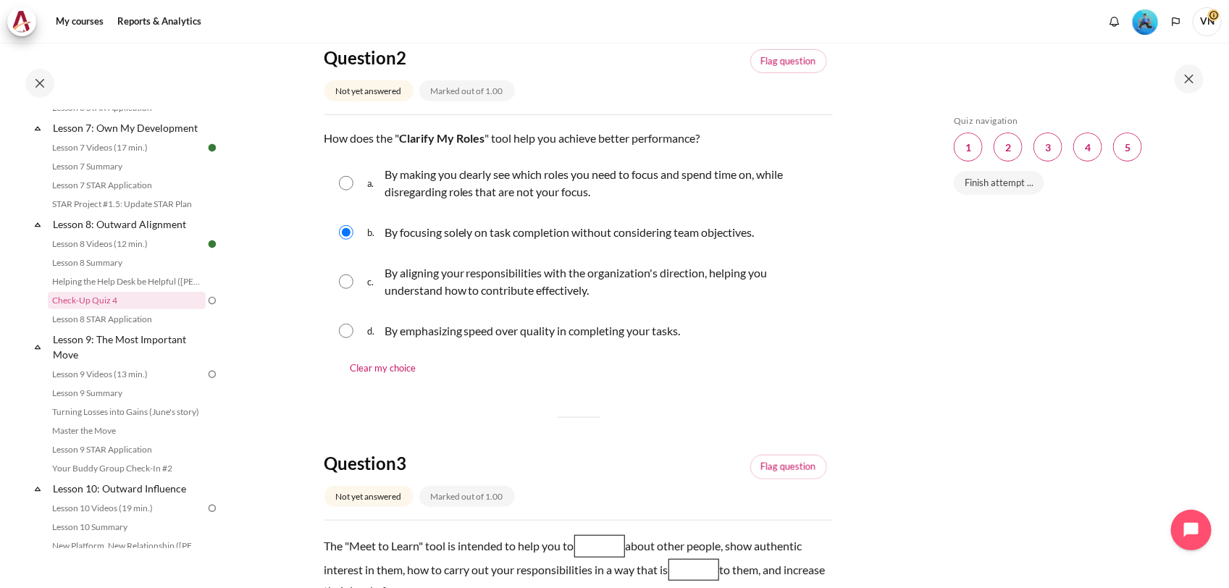
scroll to position [634, 0]
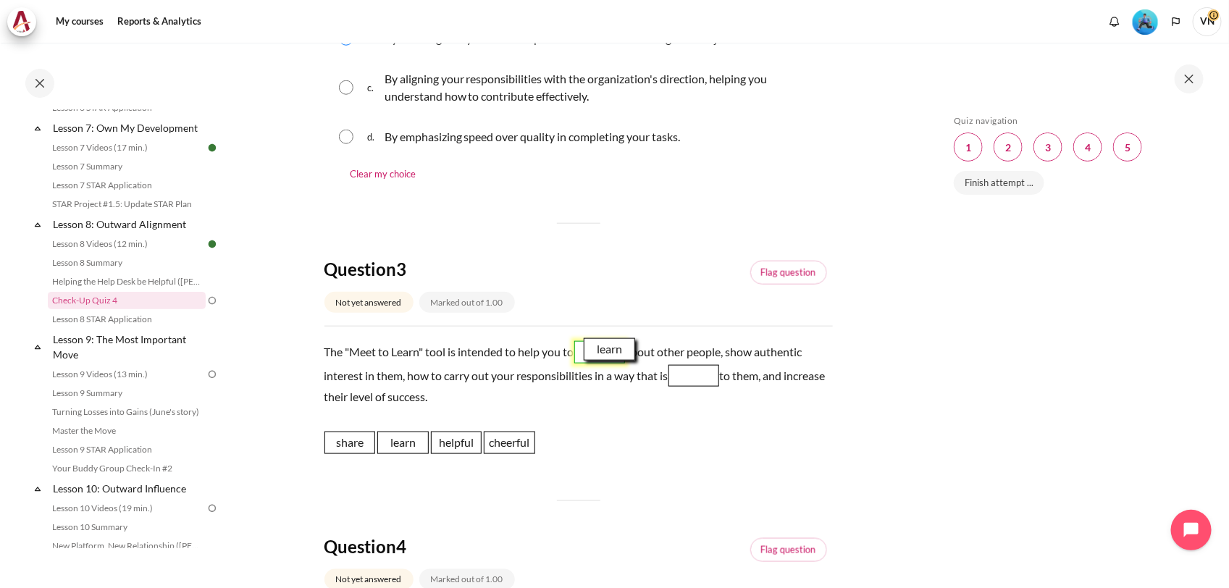
drag, startPoint x: 396, startPoint y: 442, endPoint x: 603, endPoint y: 349, distance: 226.5
click at [603, 349] on span "learn" at bounding box center [609, 349] width 51 height 22
drag, startPoint x: 520, startPoint y: 442, endPoint x: 696, endPoint y: 375, distance: 188.2
click at [696, 375] on span "cheerful" at bounding box center [704, 370] width 51 height 22
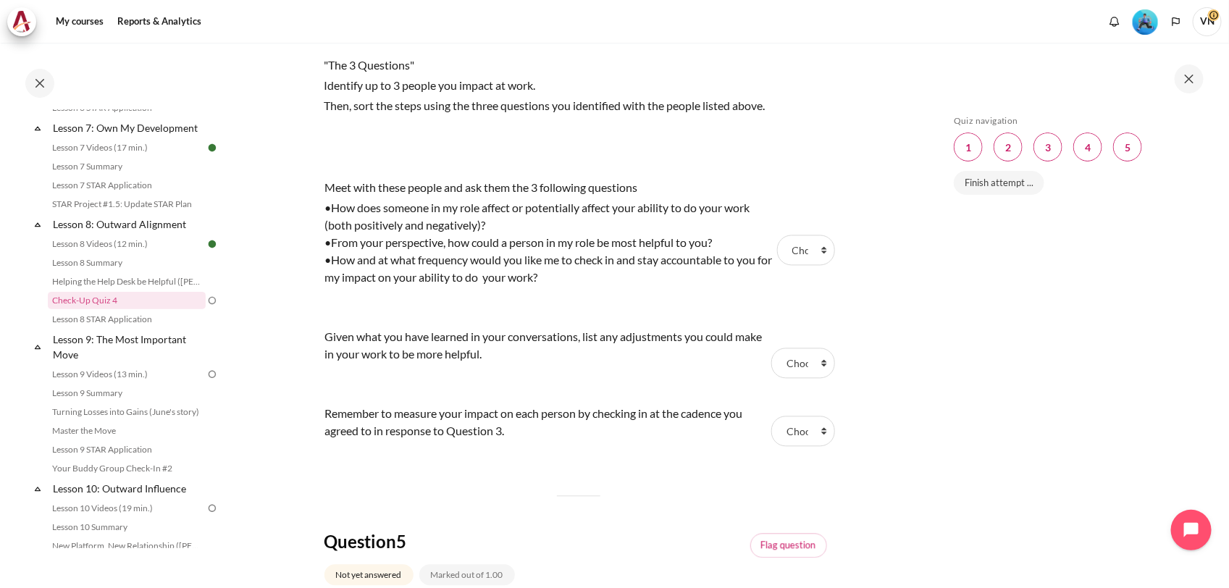
scroll to position [1267, 0]
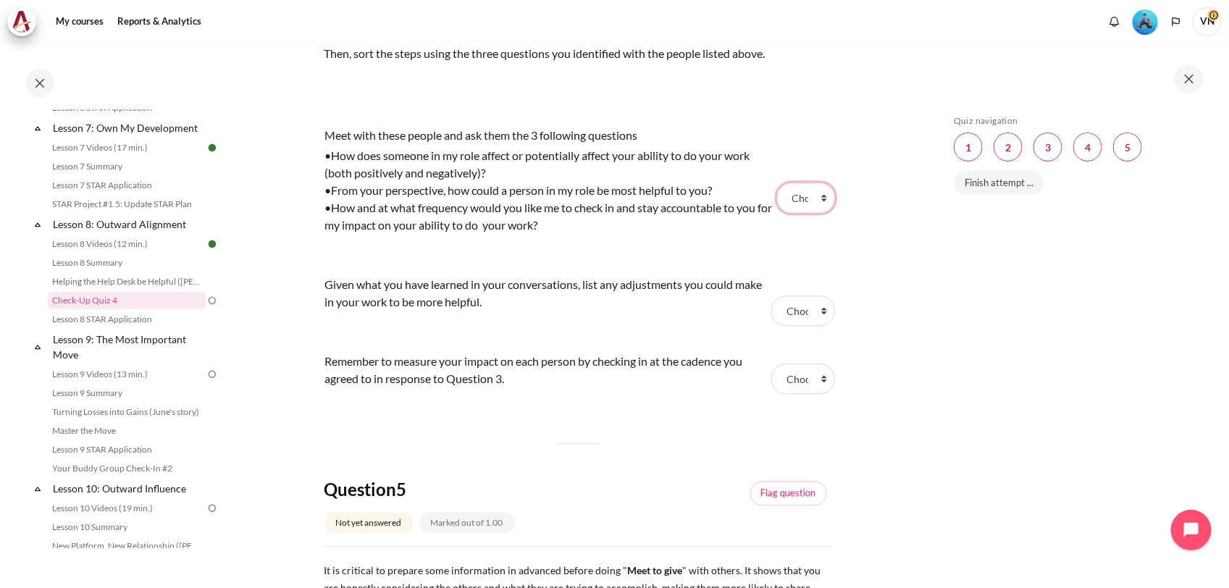
click at [809, 203] on select "Choose... Step 3 Step 2 Step 1" at bounding box center [806, 198] width 58 height 30
select select "1"
click at [777, 183] on select "Choose... Step 3 Step 2 Step 1" at bounding box center [806, 198] width 58 height 30
drag, startPoint x: 795, startPoint y: 308, endPoint x: 797, endPoint y: 327, distance: 18.9
click at [795, 308] on select "Choose... Step 3 Step 2 Step 1" at bounding box center [802, 311] width 63 height 30
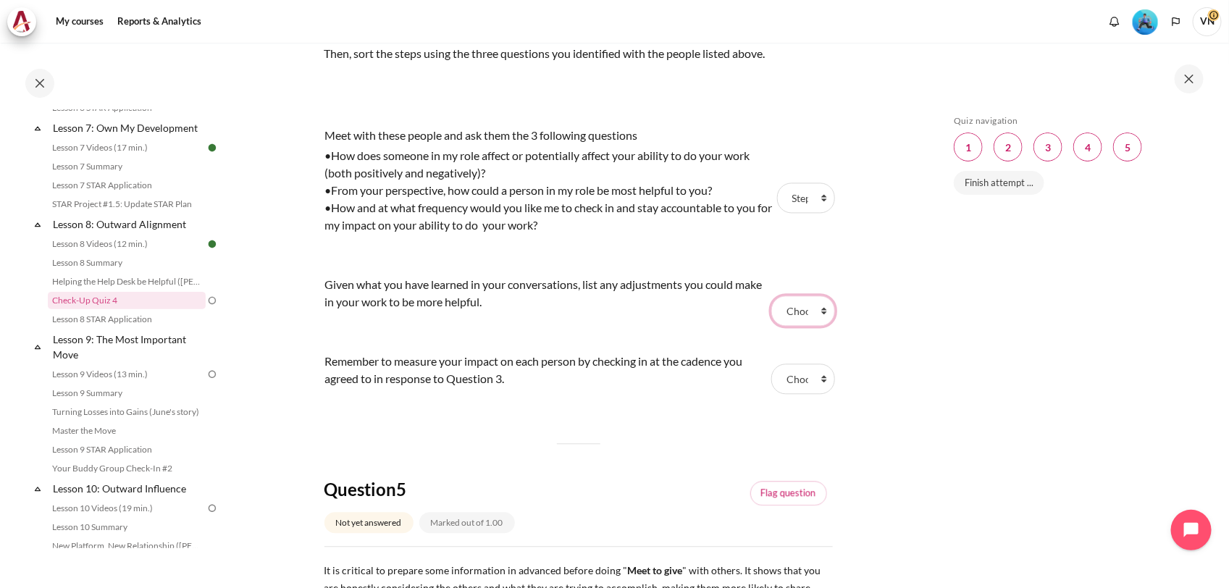
select select "2"
click at [771, 296] on select "Choose... Step 3 Step 2 Step 1" at bounding box center [802, 311] width 63 height 30
drag, startPoint x: 802, startPoint y: 384, endPoint x: 802, endPoint y: 395, distance: 11.6
click at [802, 384] on select "Choose... Step 3 Step 2 Step 1" at bounding box center [802, 379] width 63 height 30
select select "3"
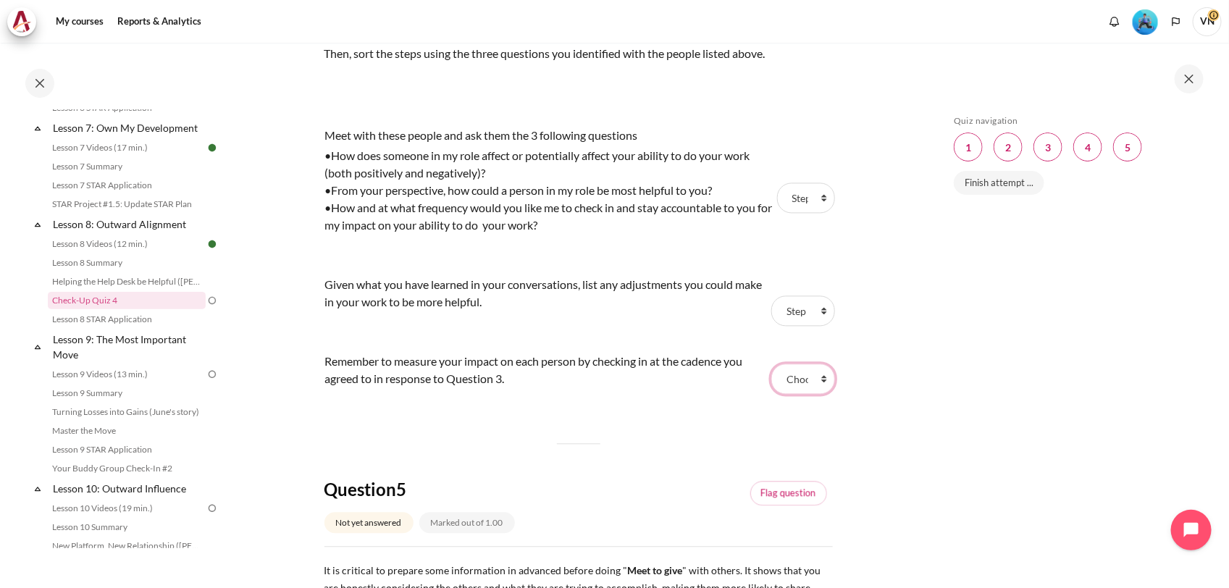
click at [771, 364] on select "Choose... Step 3 Step 2 Step 1" at bounding box center [802, 379] width 63 height 30
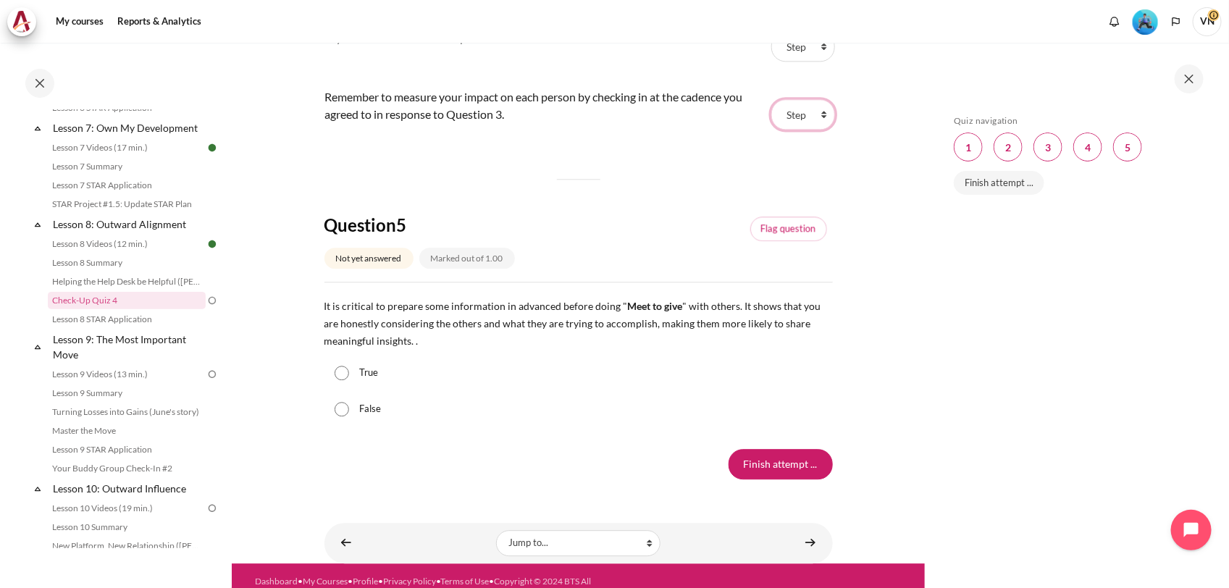
scroll to position [1539, 0]
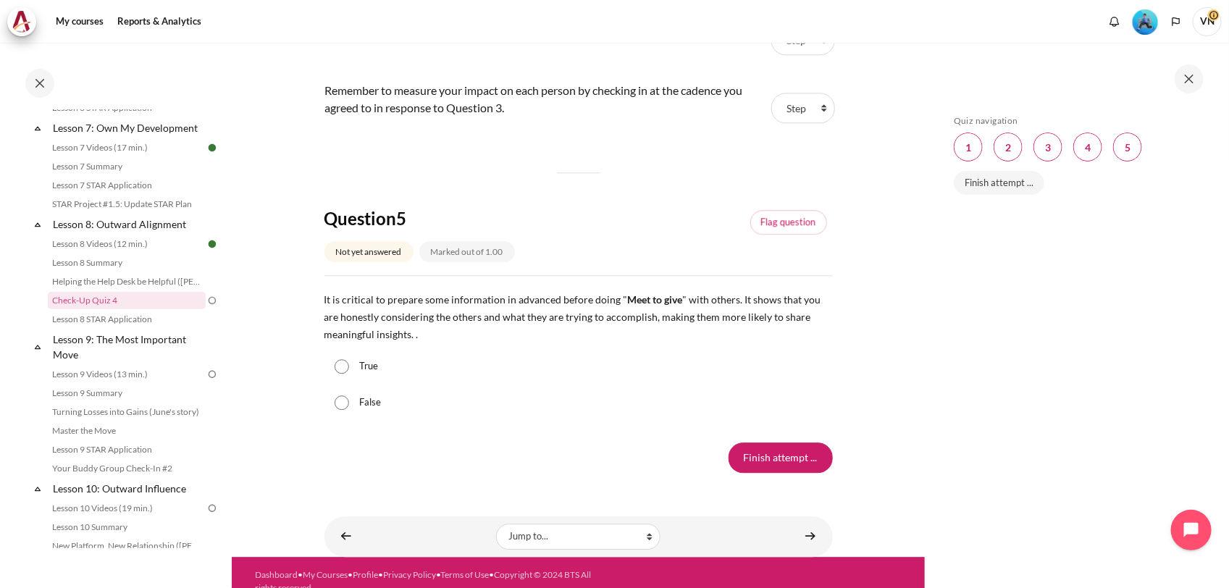
click at [352, 373] on div "True" at bounding box center [578, 366] width 508 height 36
click at [344, 368] on input "True" at bounding box center [342, 366] width 14 height 14
radio input "true"
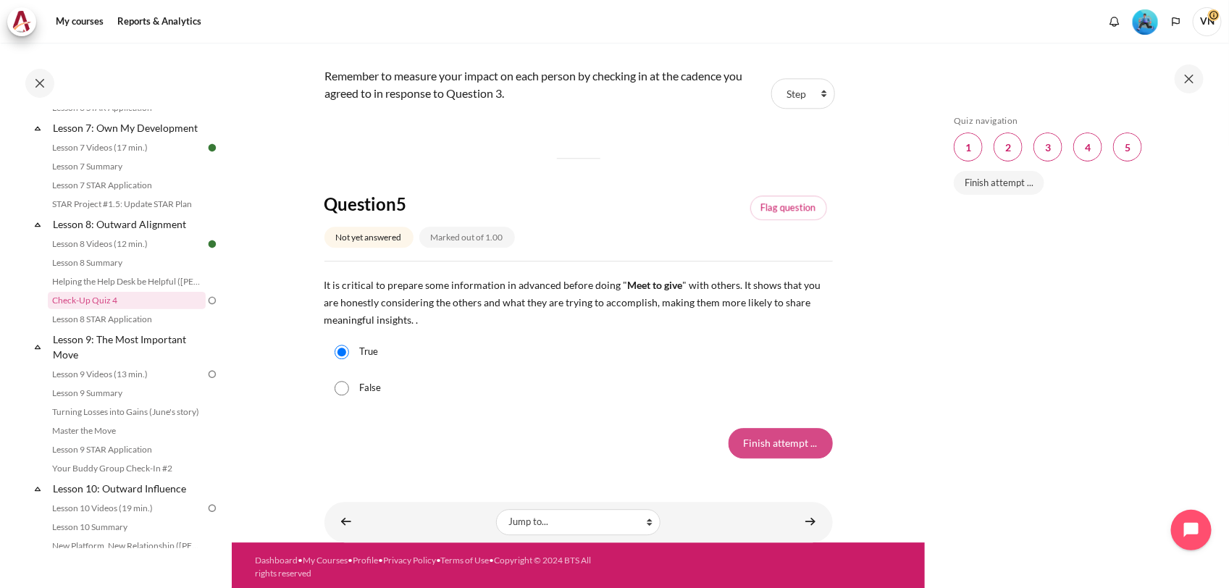
scroll to position [1557, 0]
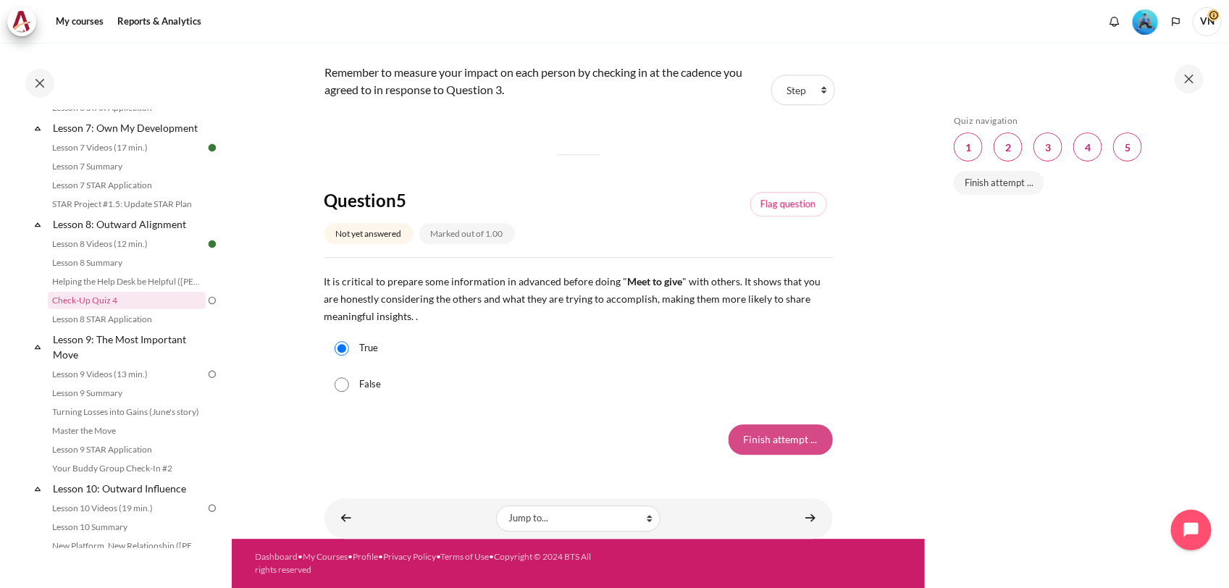
click at [792, 437] on input "Finish attempt ..." at bounding box center [781, 439] width 104 height 30
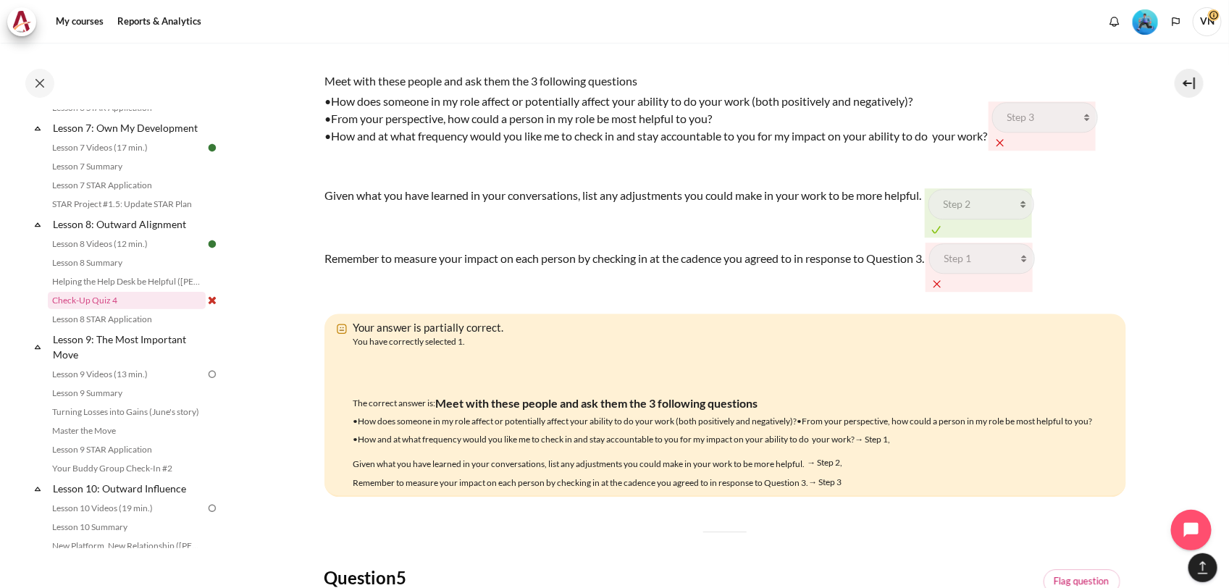
scroll to position [1638, 0]
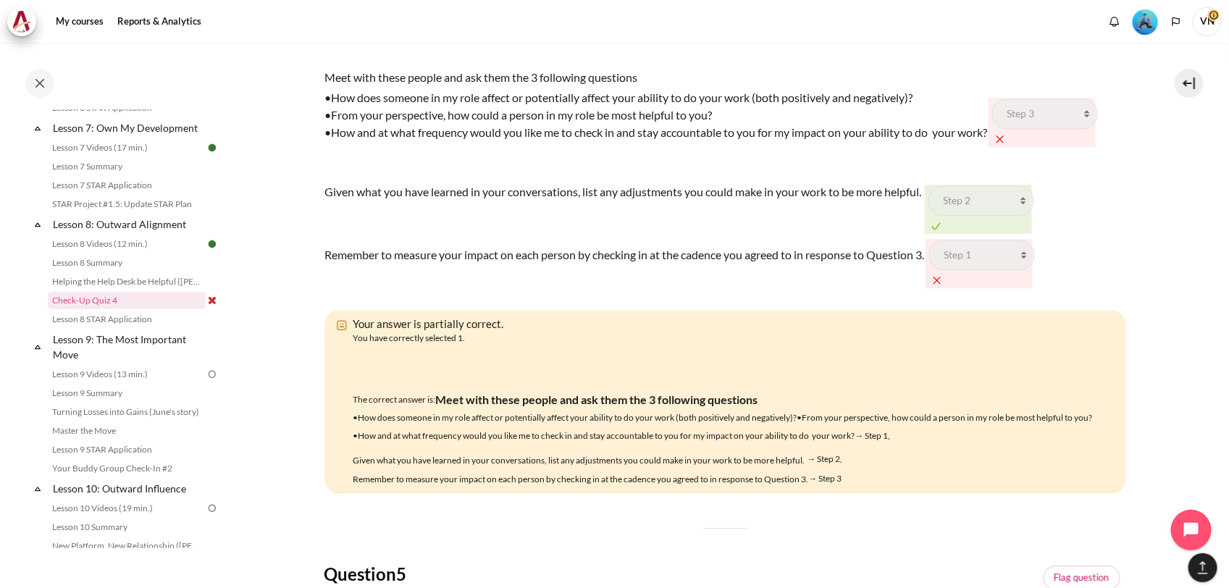
drag, startPoint x: 994, startPoint y: 385, endPoint x: 784, endPoint y: 290, distance: 230.8
click at [784, 290] on div "Question text "The 3 Questions" Identify up to 3 people you impact at work. The…" at bounding box center [725, 210] width 802 height 568
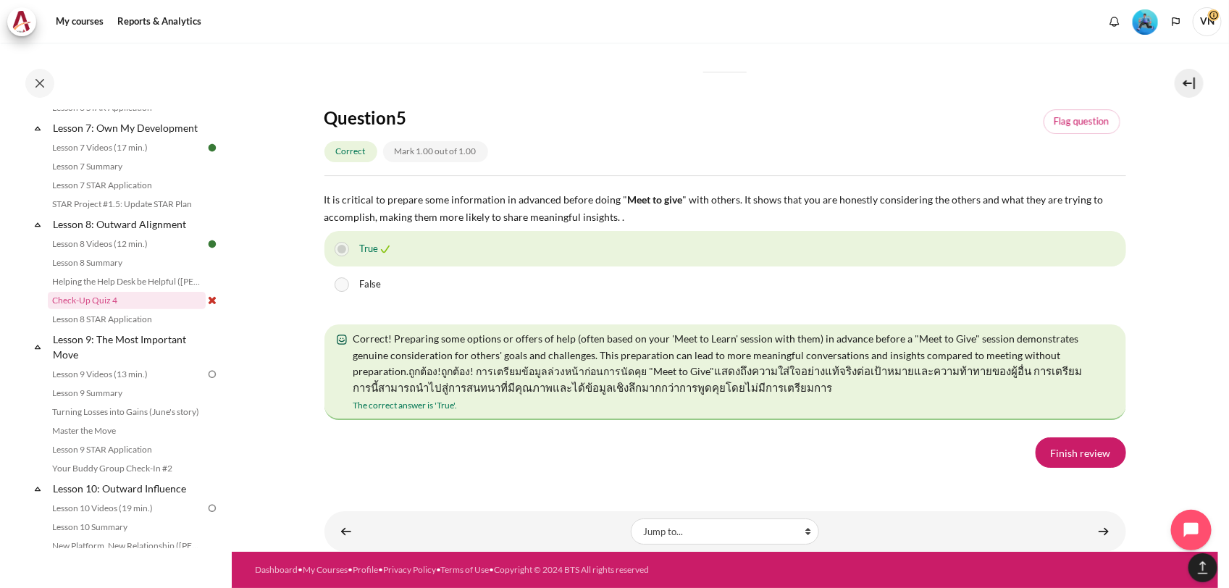
scroll to position [2550, 0]
click at [1070, 455] on link "Finish review" at bounding box center [1081, 452] width 91 height 30
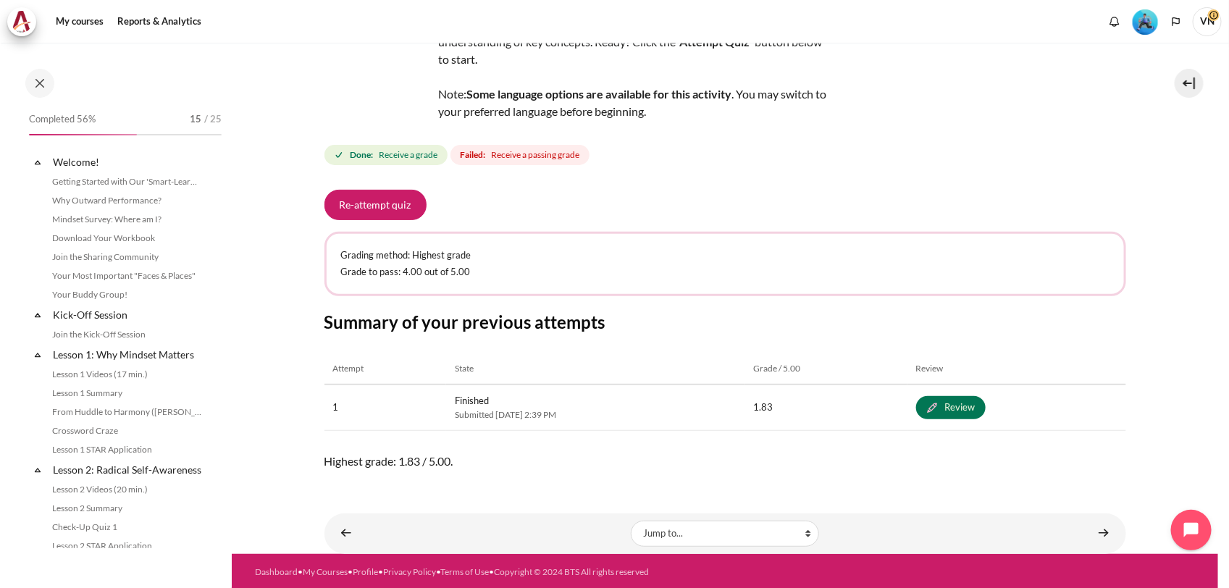
scroll to position [1007, 0]
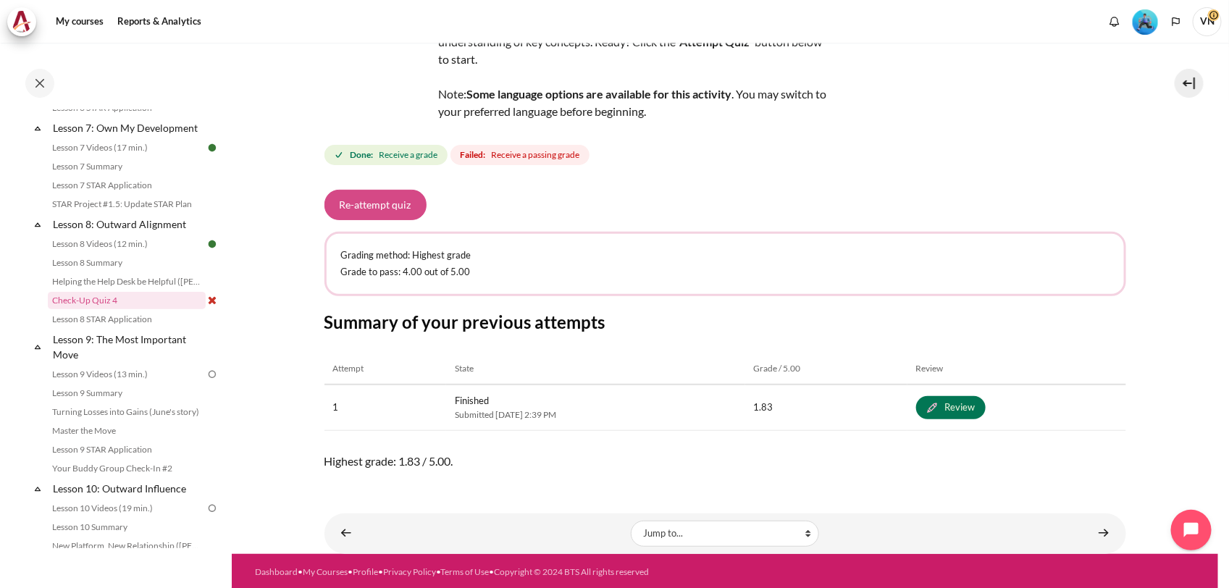
click at [366, 205] on button "Re-attempt quiz" at bounding box center [375, 205] width 102 height 30
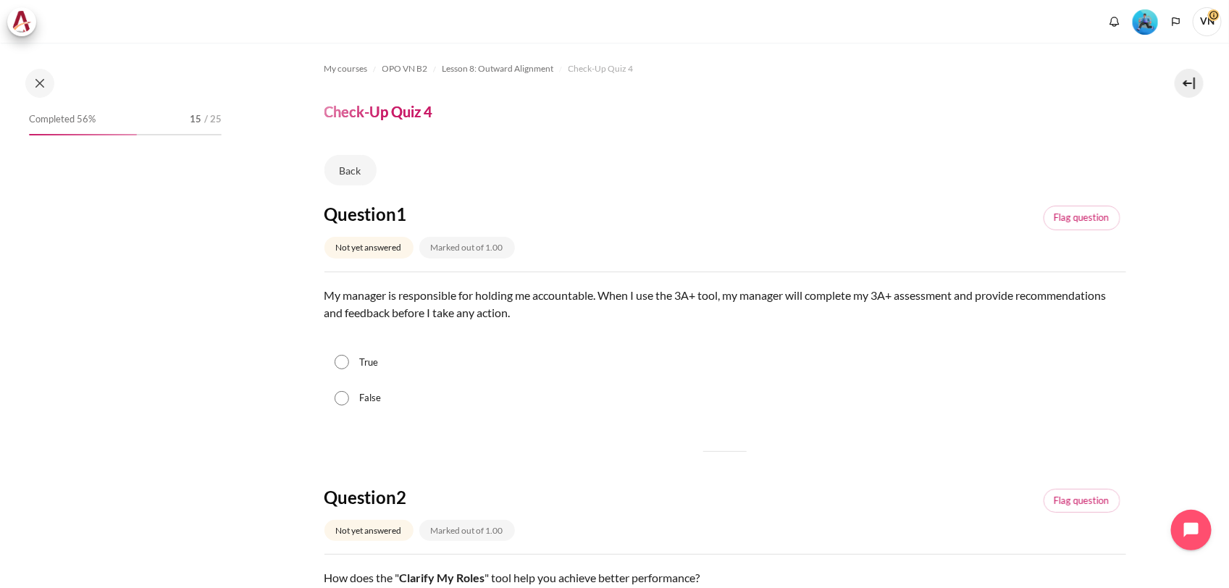
scroll to position [1007, 0]
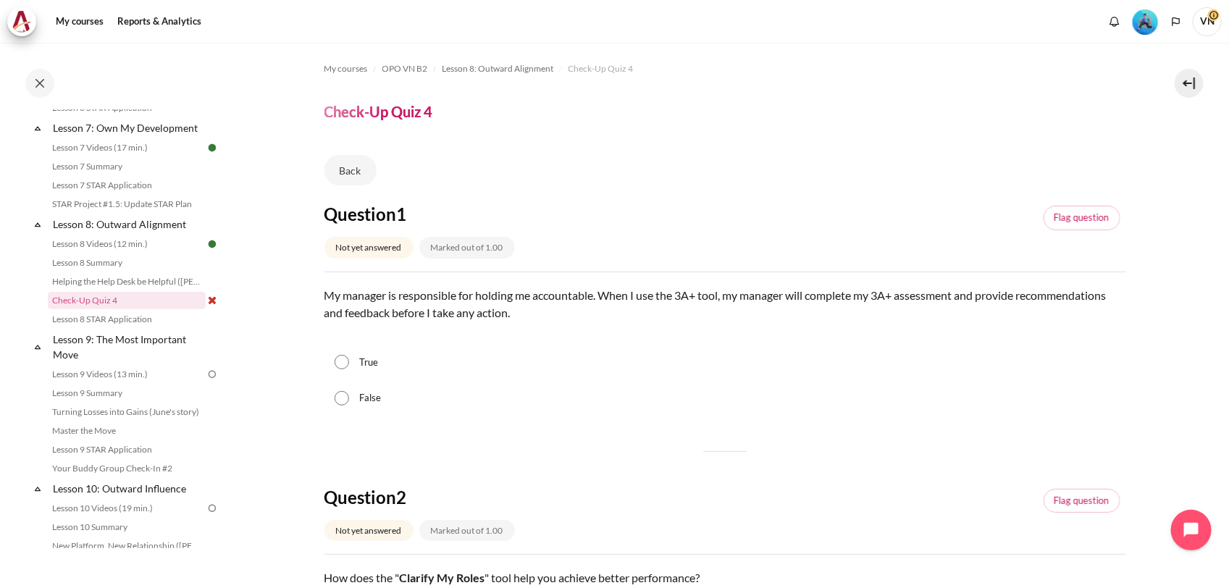
click at [343, 392] on input "False" at bounding box center [342, 398] width 14 height 14
radio input "true"
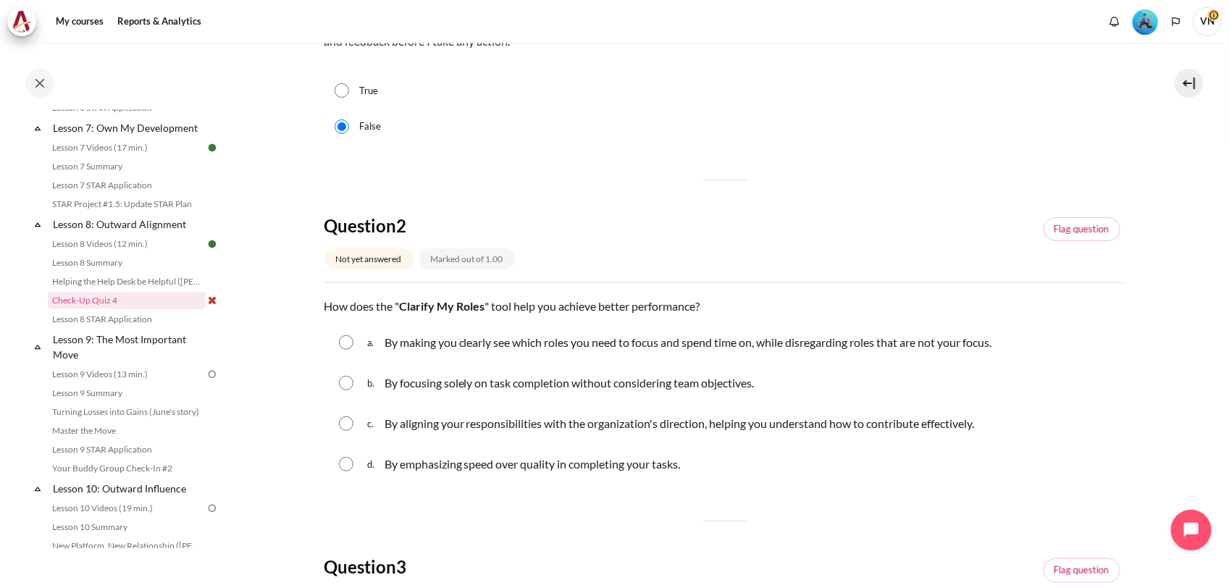
click at [348, 421] on input "Content" at bounding box center [346, 423] width 14 height 14
radio input "true"
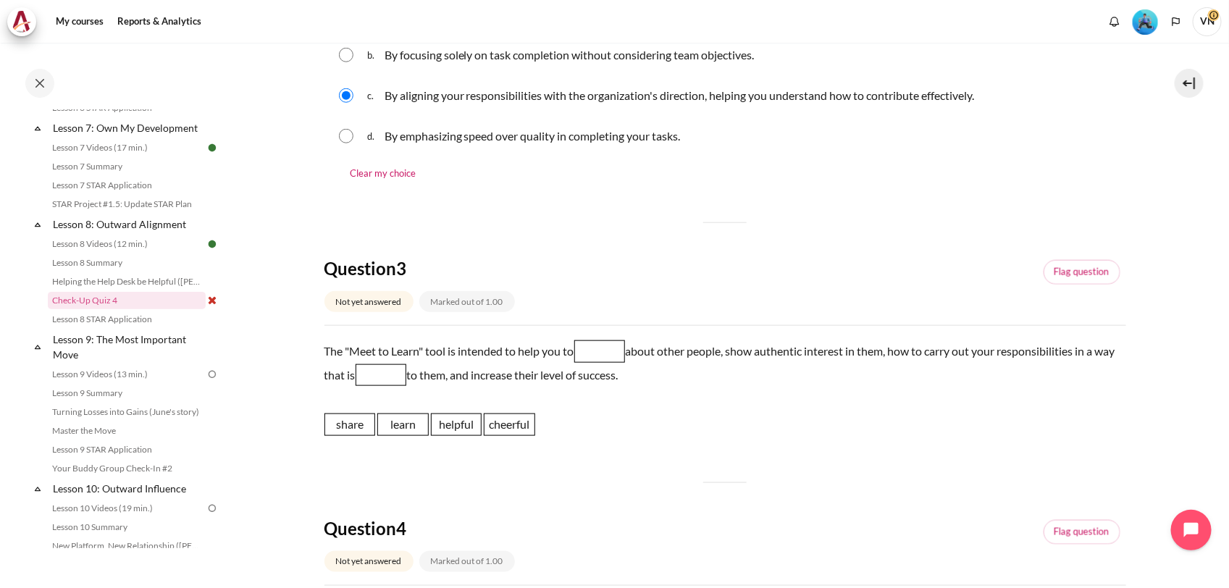
scroll to position [634, 0]
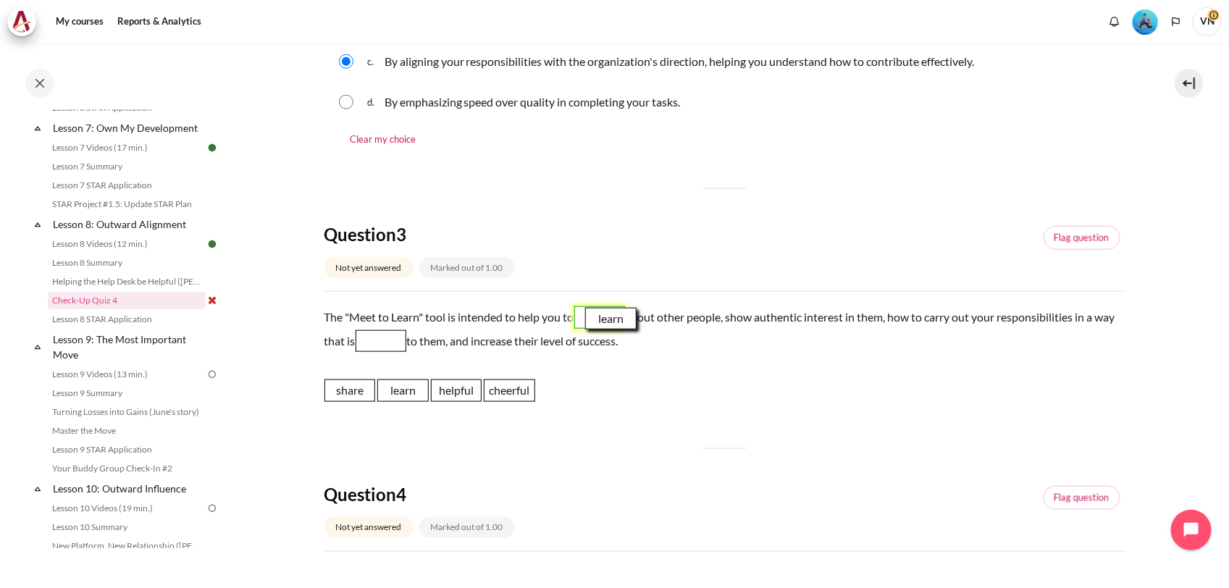
drag, startPoint x: 411, startPoint y: 395, endPoint x: 616, endPoint y: 323, distance: 217.1
click at [616, 323] on span "learn" at bounding box center [610, 319] width 51 height 22
drag, startPoint x: 461, startPoint y: 395, endPoint x: 414, endPoint y: 343, distance: 70.3
click at [414, 343] on span "helpful" at bounding box center [410, 338] width 51 height 22
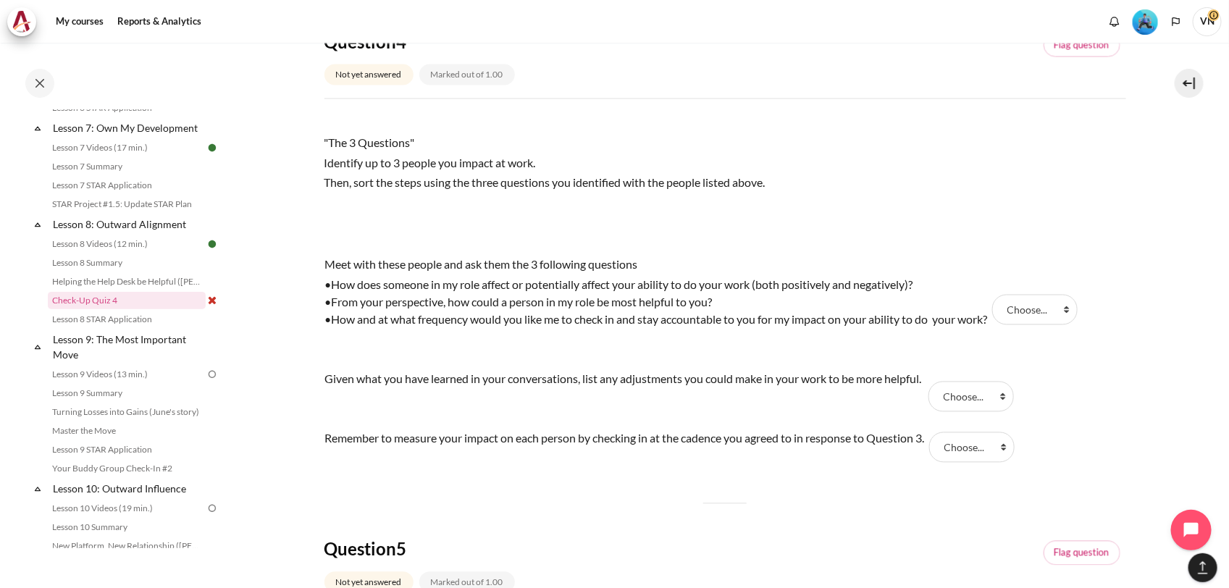
scroll to position [996, 0]
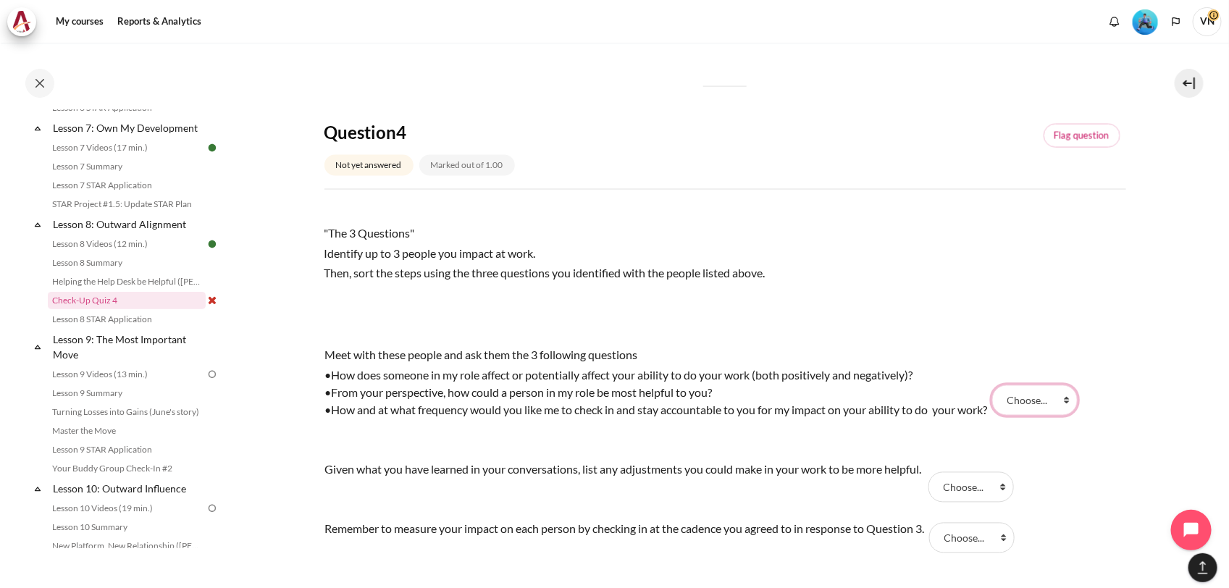
click at [1062, 400] on select "Choose... Step 3 Step 1 Step 2" at bounding box center [1034, 400] width 85 height 30
select select "2"
click at [1000, 385] on select "Choose... Step 3 Step 1 Step 2" at bounding box center [1034, 400] width 85 height 30
click at [998, 487] on select "Choose... Step 3 Step 1 Step 2" at bounding box center [970, 487] width 85 height 30
select select "3"
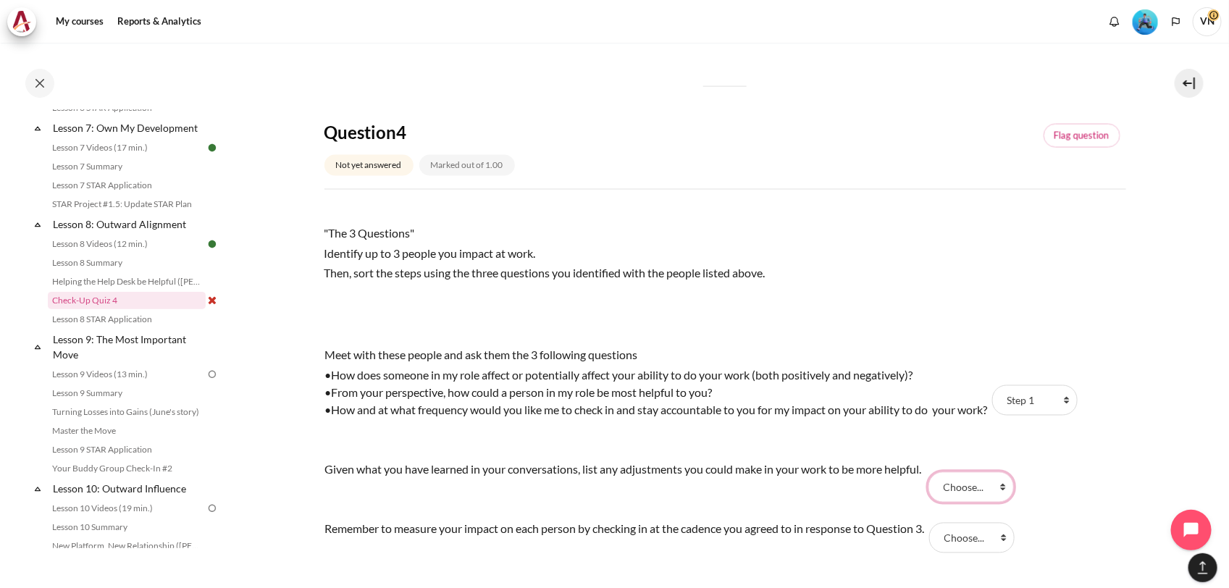
click at [933, 472] on select "Choose... Step 3 Step 1 Step 2" at bounding box center [970, 487] width 85 height 30
click at [987, 529] on select "Choose... Step 3 Step 1 Step 2" at bounding box center [971, 538] width 85 height 30
select select "1"
click at [938, 523] on select "Choose... Step 3 Step 1 Step 2" at bounding box center [971, 538] width 85 height 30
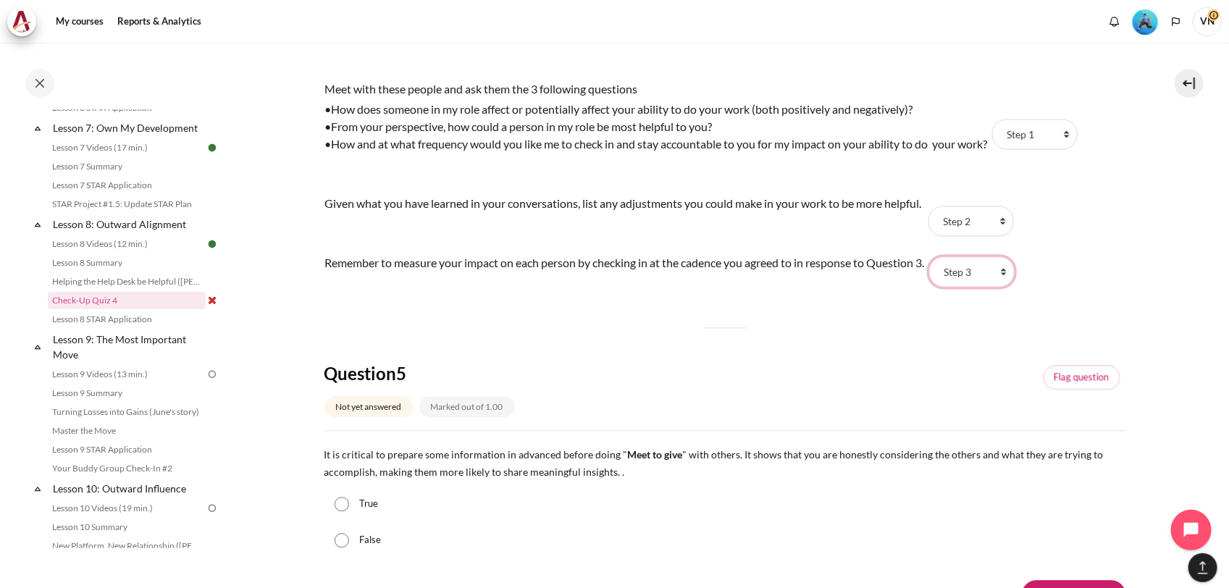
scroll to position [1358, 0]
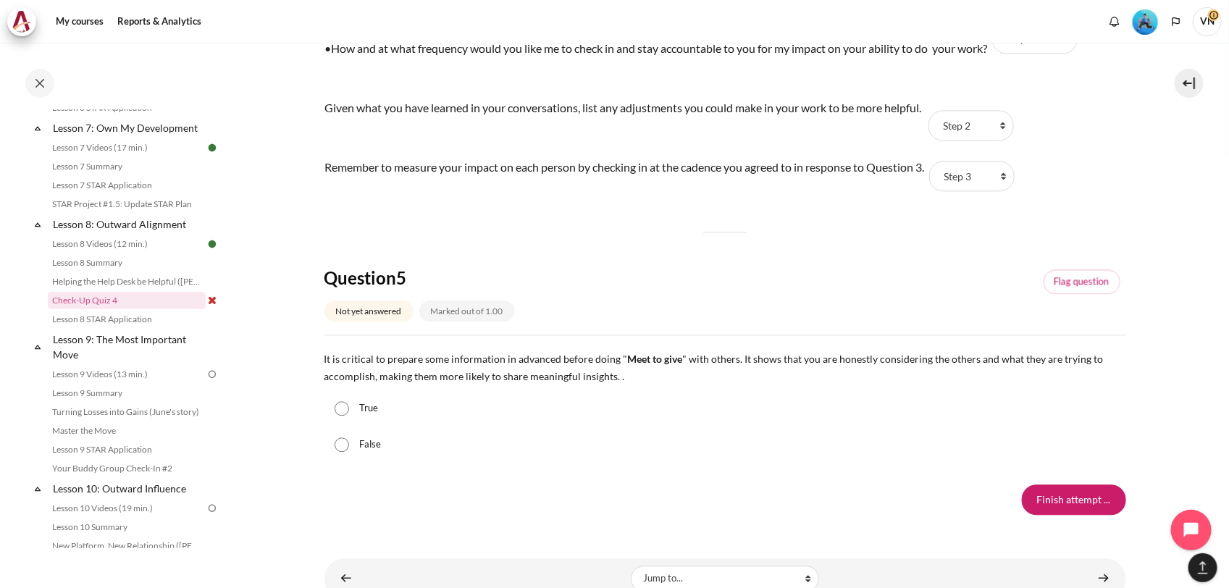
click at [369, 413] on label "True" at bounding box center [368, 408] width 19 height 14
click at [349, 413] on input "True" at bounding box center [342, 408] width 14 height 14
radio input "true"
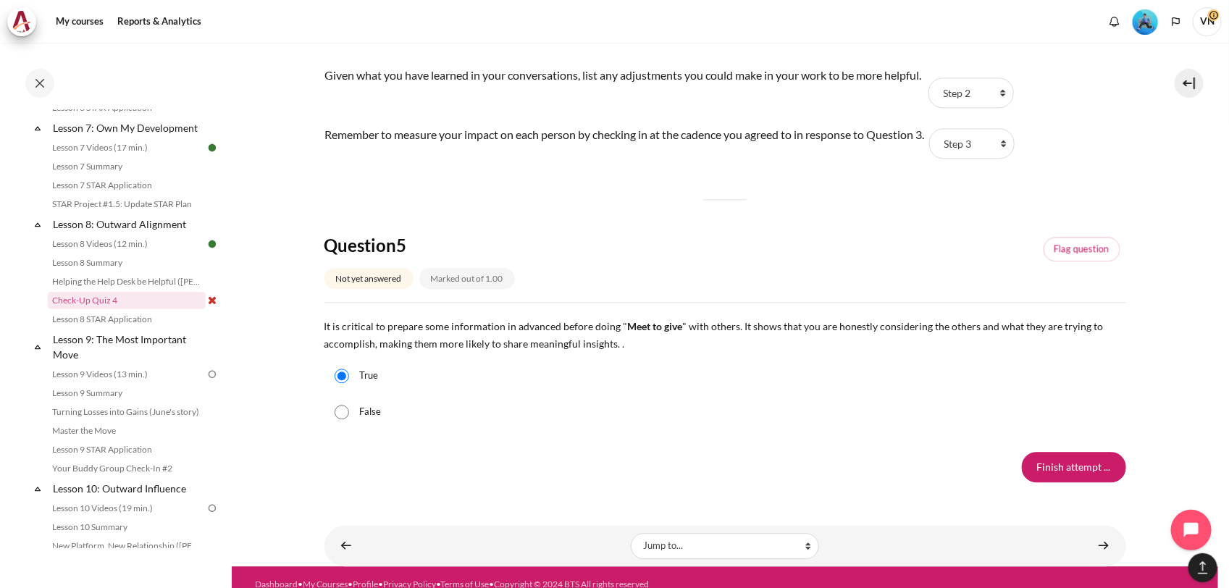
scroll to position [1405, 0]
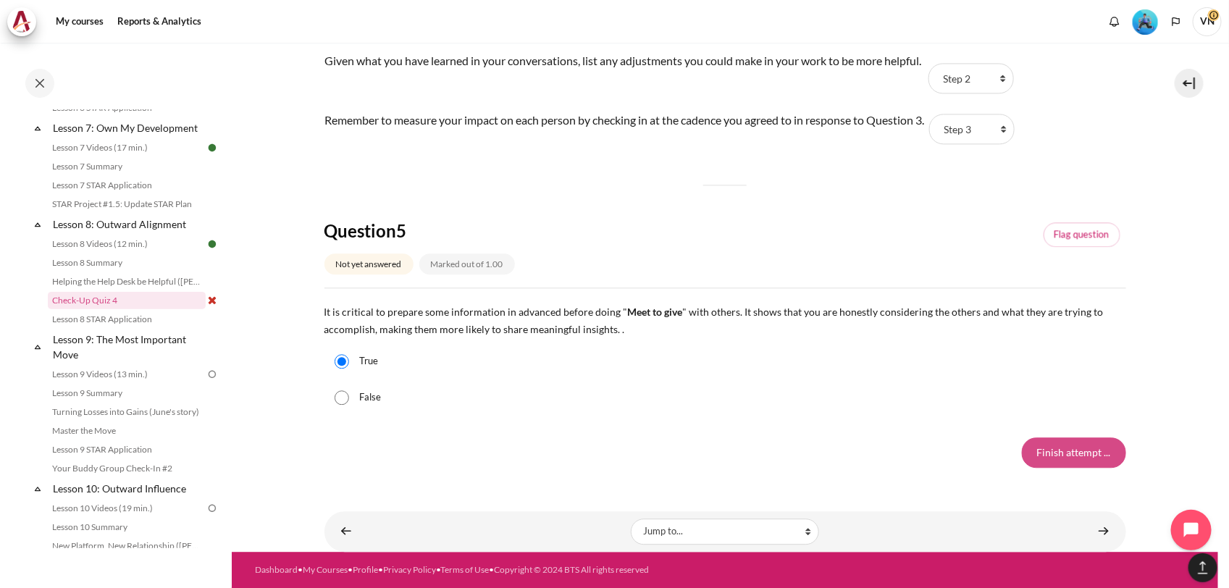
click at [1057, 447] on input "Finish attempt ..." at bounding box center [1074, 452] width 104 height 30
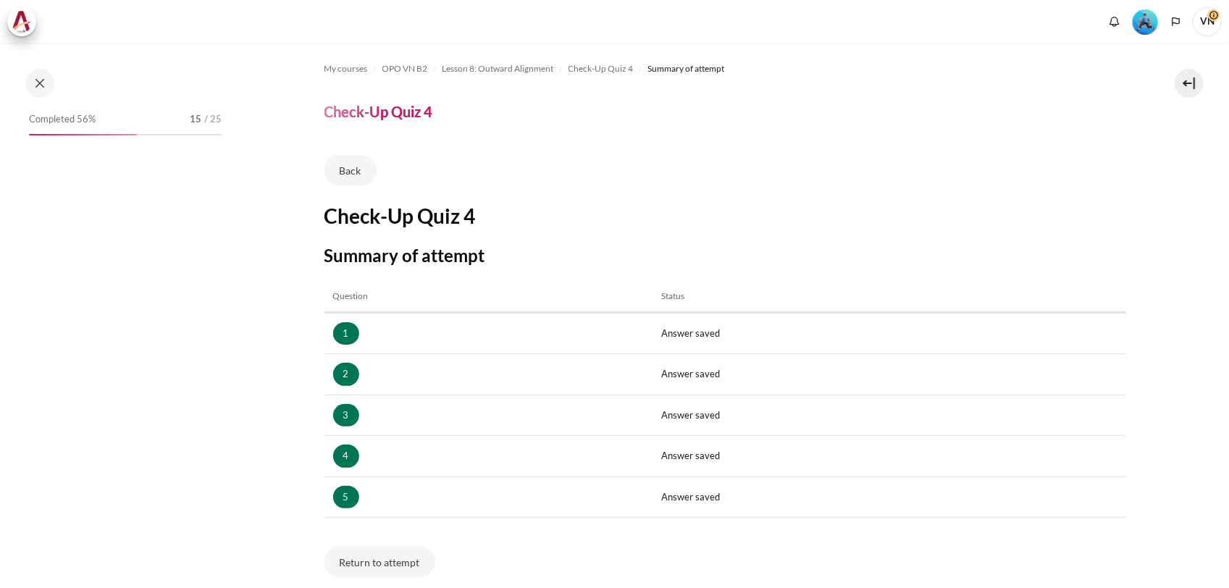
scroll to position [158, 0]
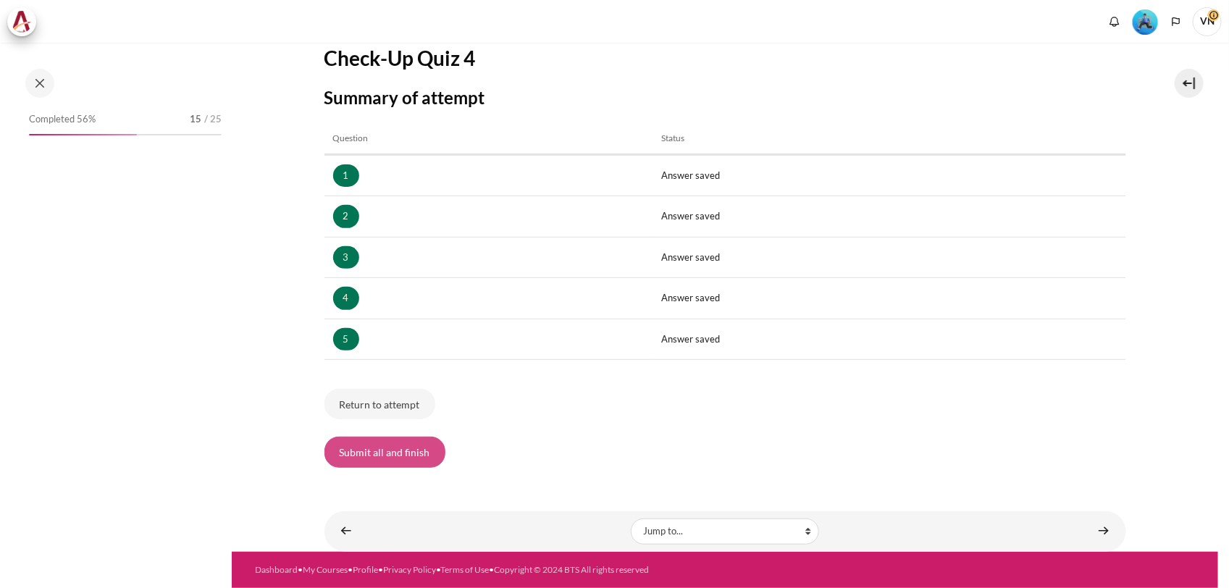
drag, startPoint x: 0, startPoint y: 0, endPoint x: 413, endPoint y: 446, distance: 608.3
click at [413, 445] on button "Submit all and finish" at bounding box center [384, 452] width 121 height 30
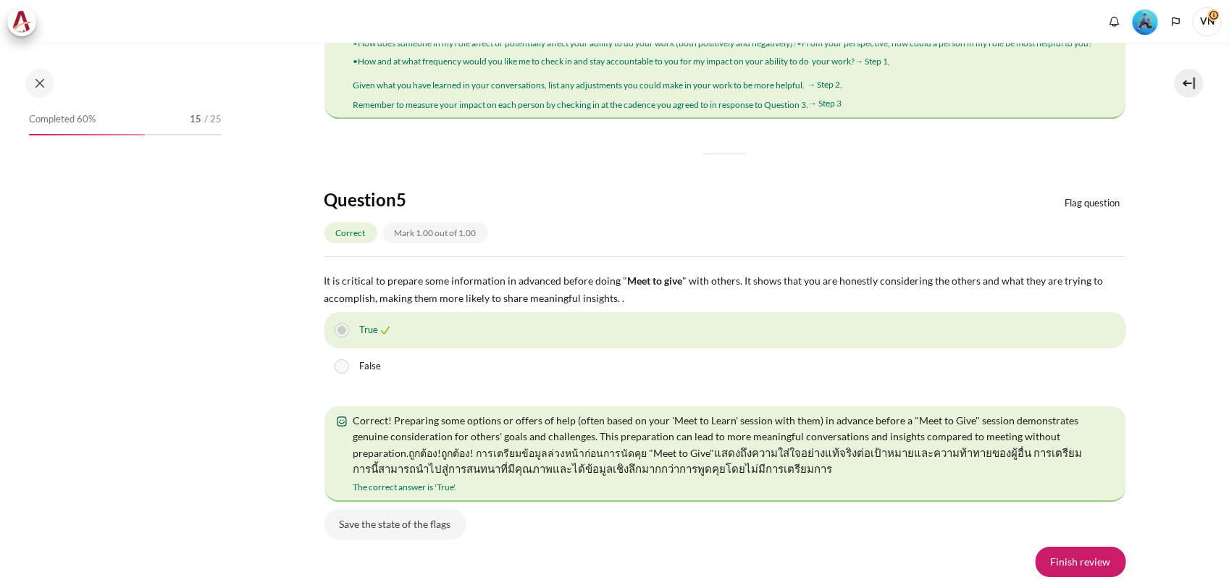
scroll to position [2560, 0]
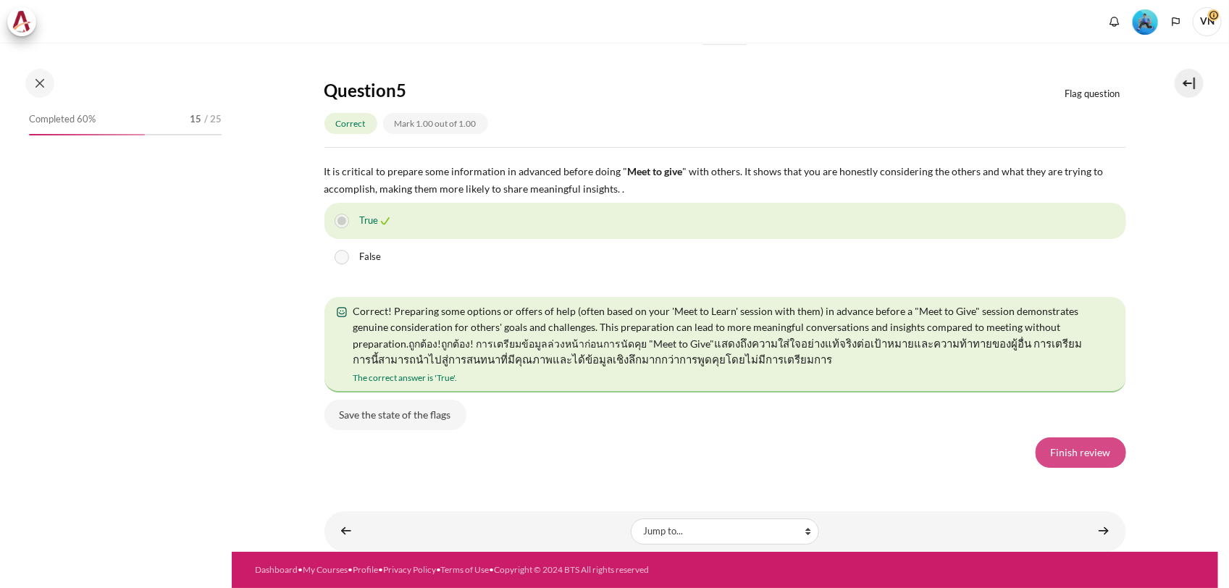
click at [1081, 446] on link "Finish review" at bounding box center [1081, 452] width 91 height 30
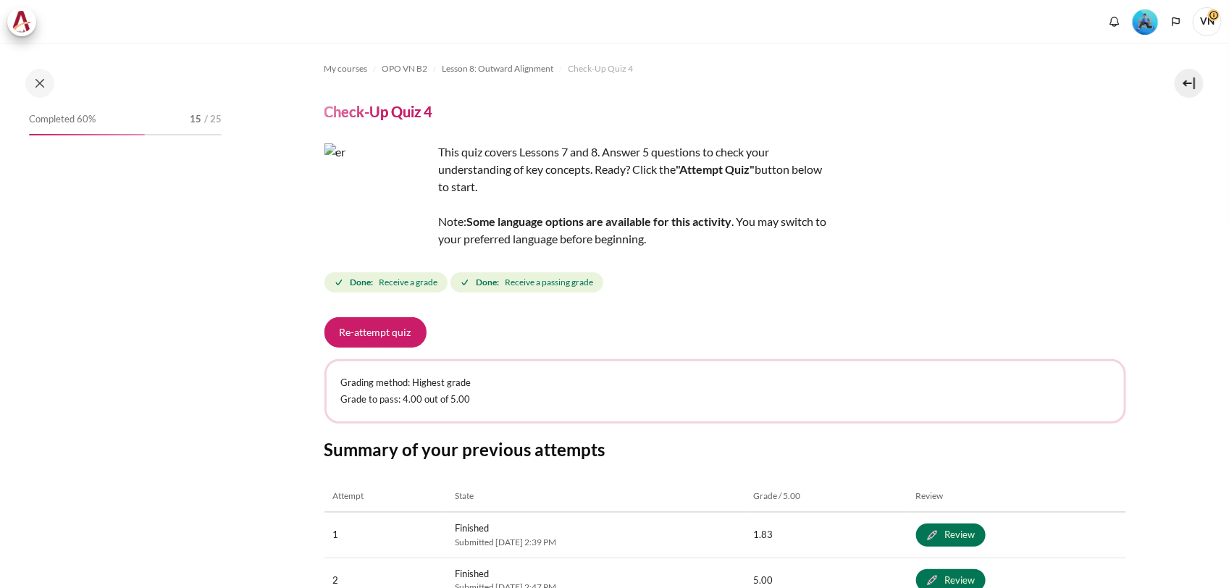
scroll to position [172, 0]
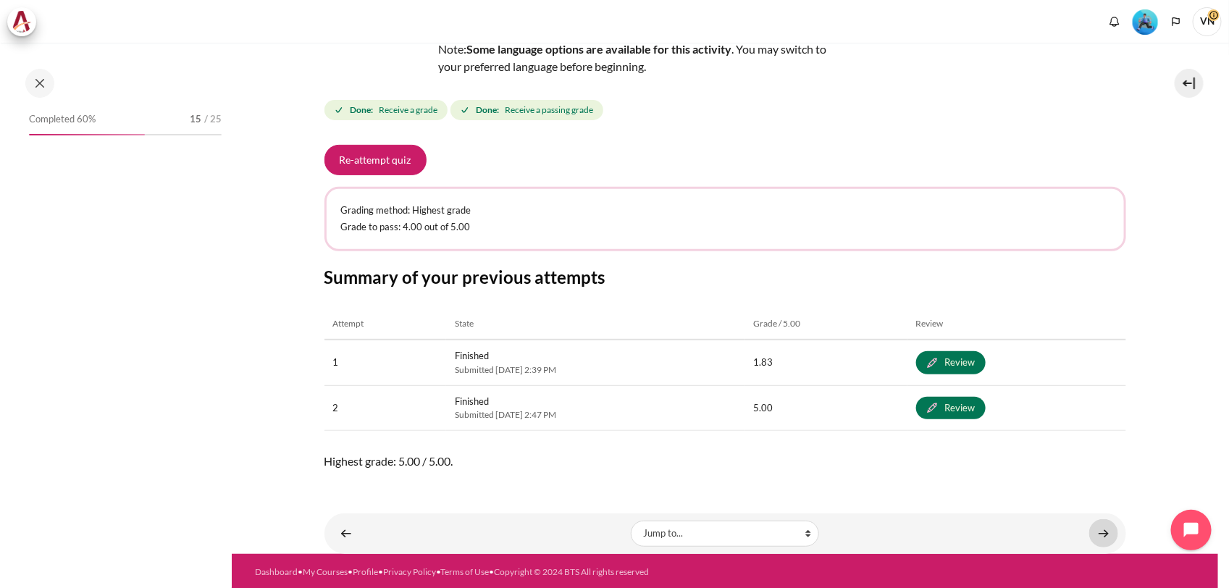
click at [1101, 525] on link "Content" at bounding box center [1103, 533] width 29 height 28
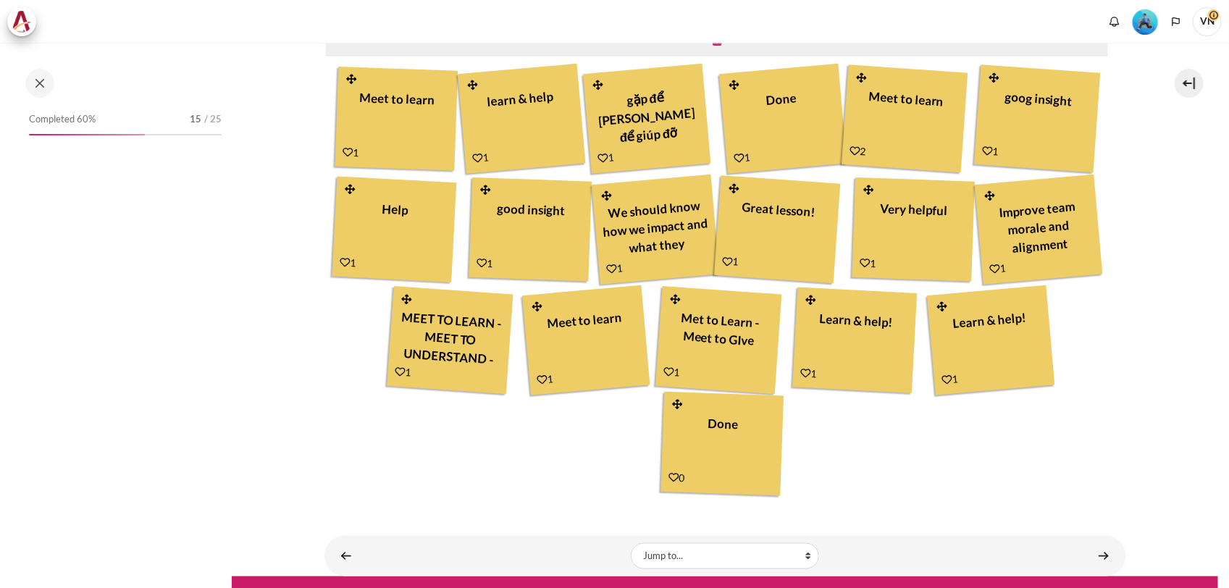
scroll to position [513, 0]
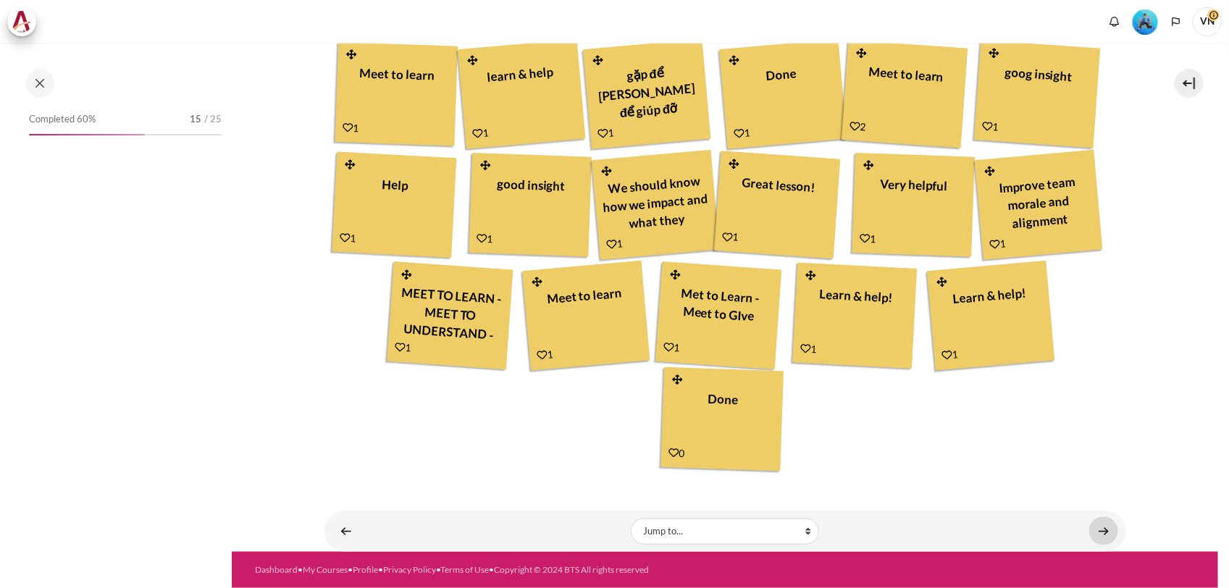
click at [1089, 529] on link "Content" at bounding box center [1103, 531] width 29 height 28
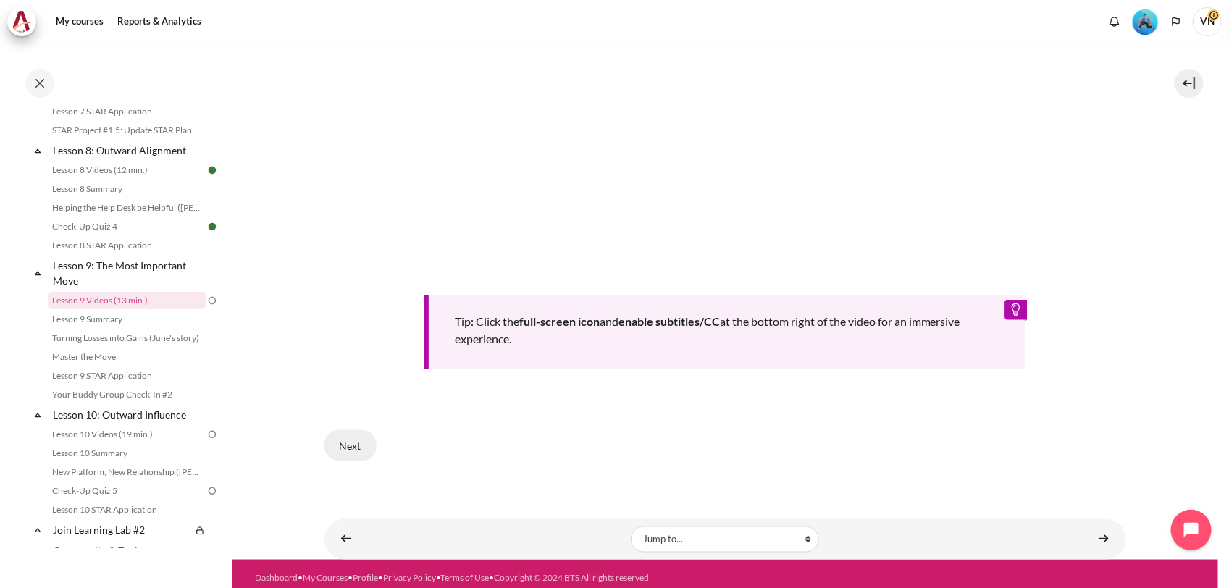
scroll to position [665, 0]
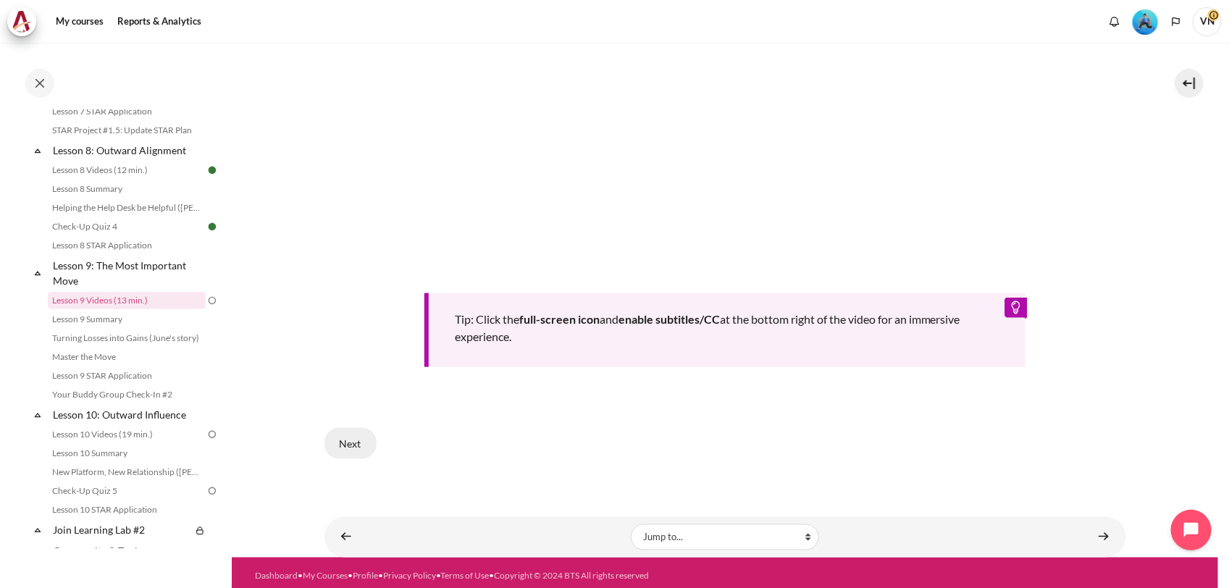
click at [361, 428] on button "Next" at bounding box center [350, 443] width 52 height 30
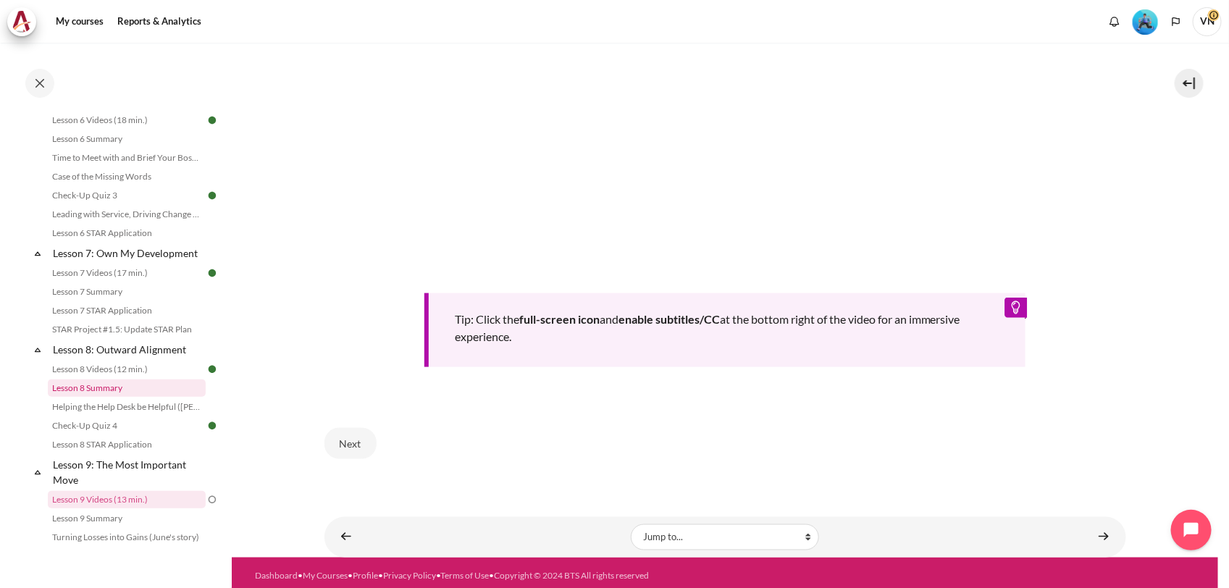
scroll to position [628, 0]
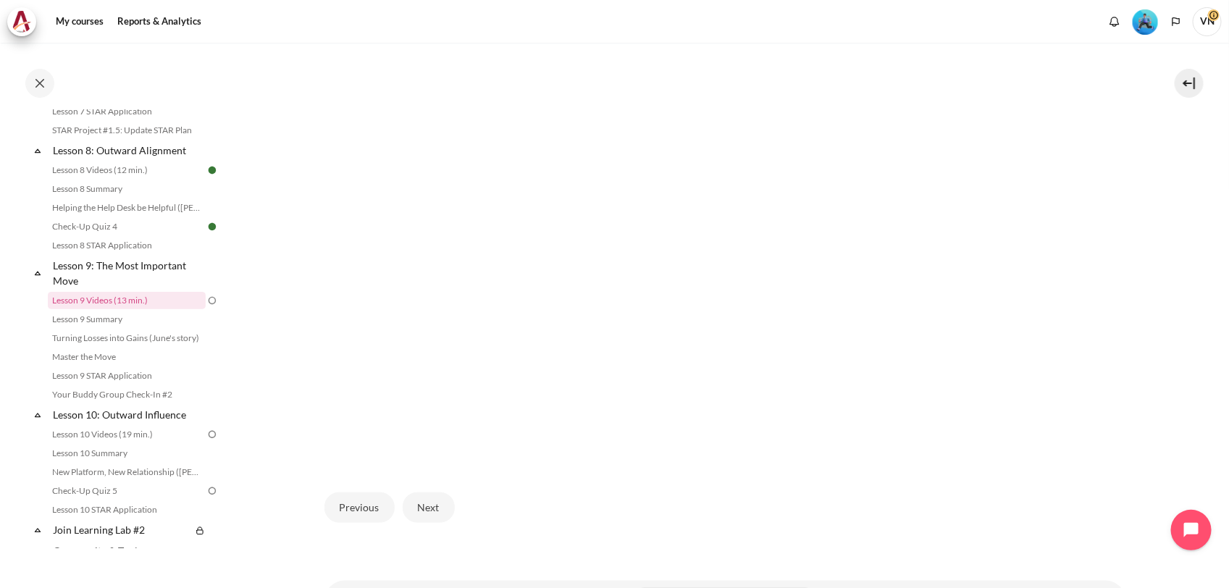
scroll to position [380, 0]
click at [440, 526] on button "Next" at bounding box center [429, 534] width 52 height 30
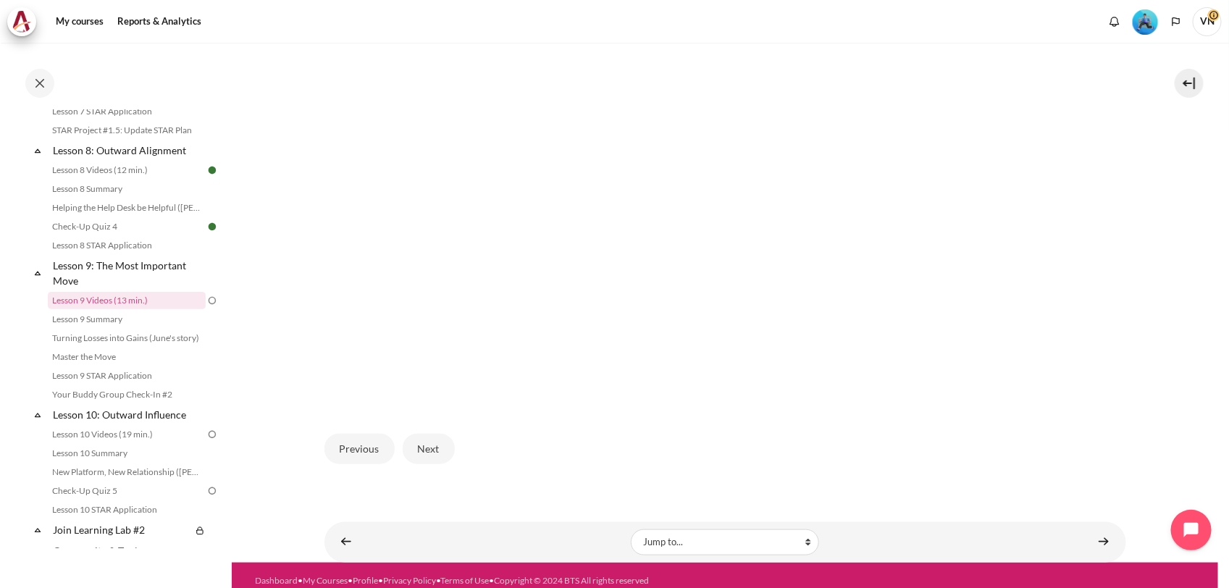
scroll to position [471, 0]
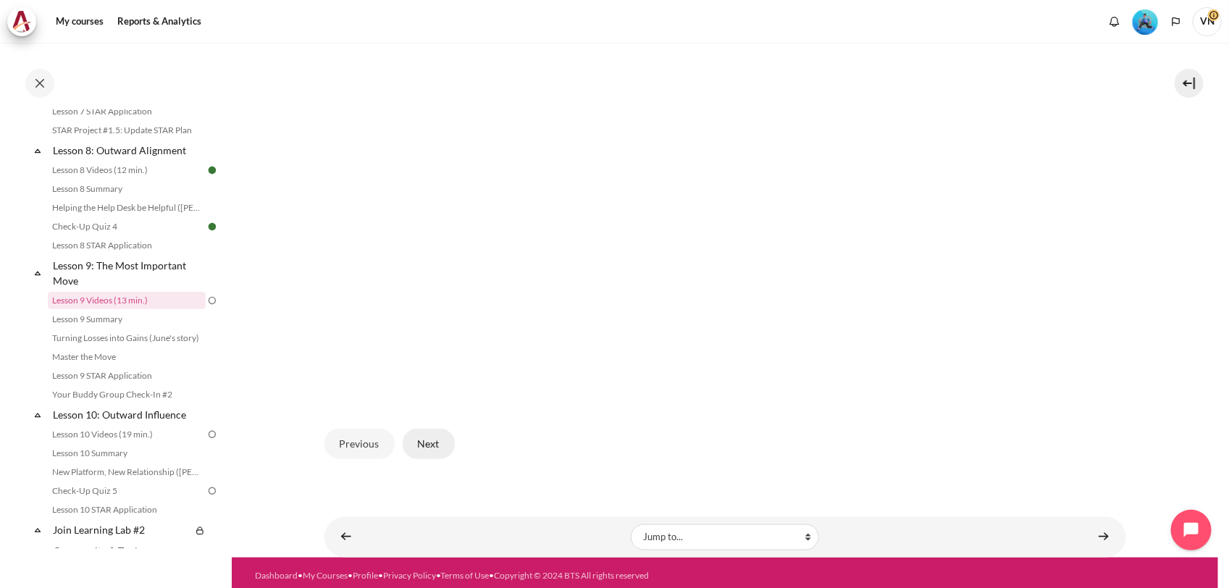
click at [425, 439] on button "Next" at bounding box center [429, 444] width 52 height 30
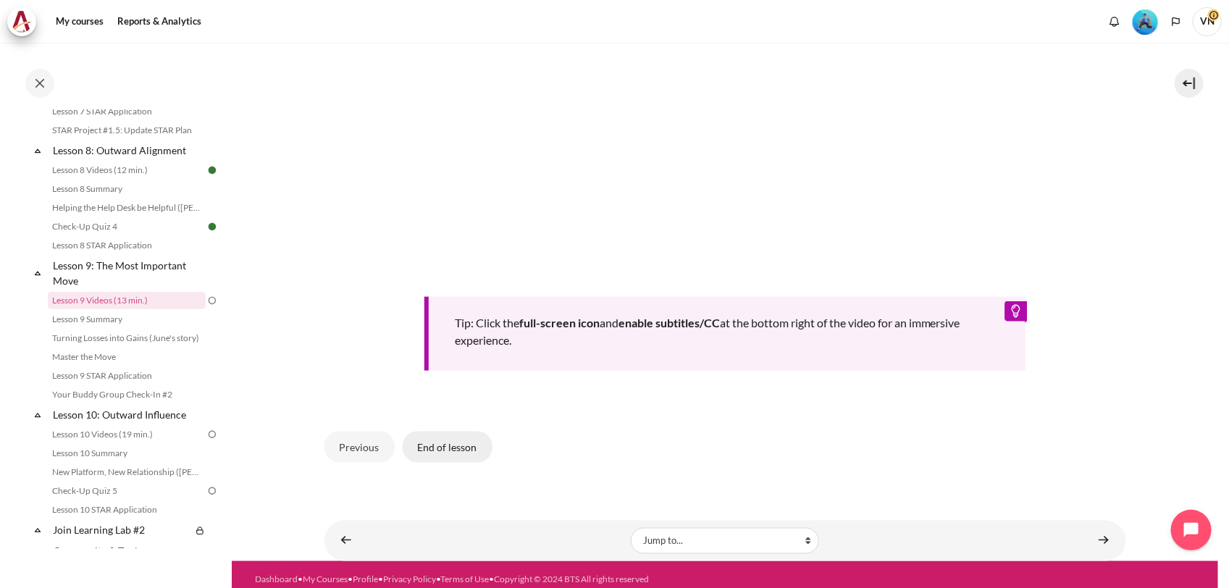
scroll to position [665, 0]
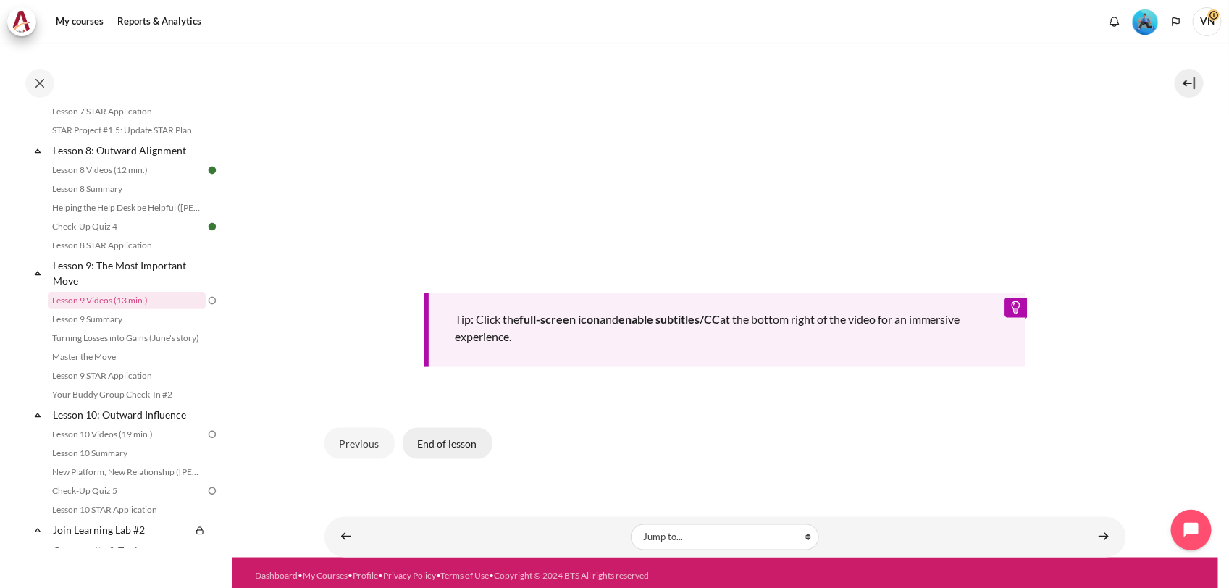
click at [451, 437] on button "End of lesson" at bounding box center [448, 443] width 90 height 30
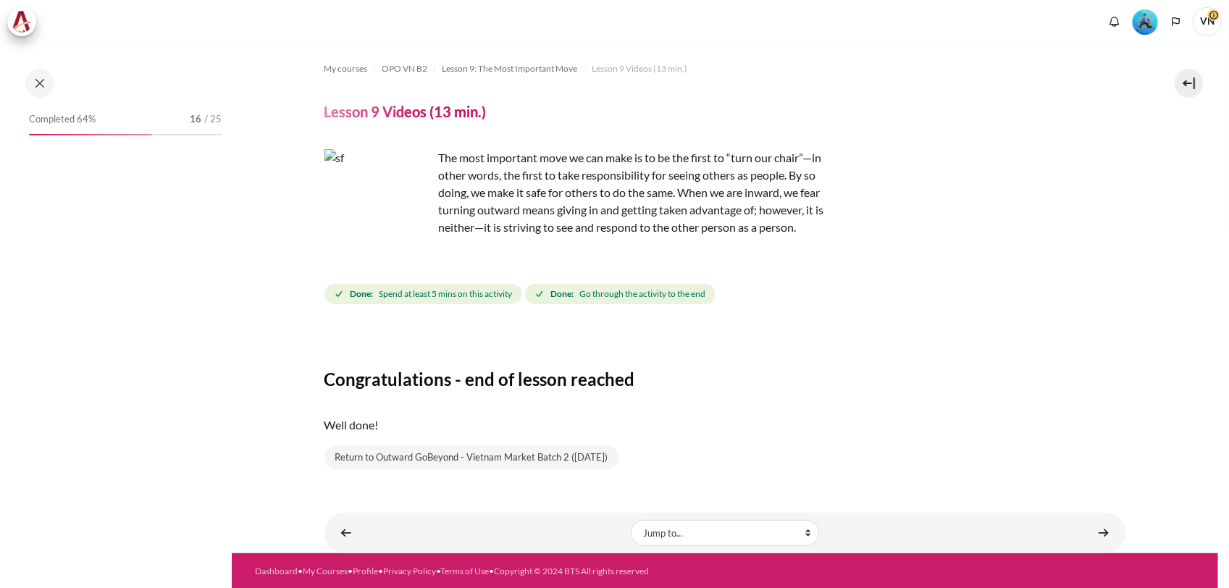
scroll to position [1, 0]
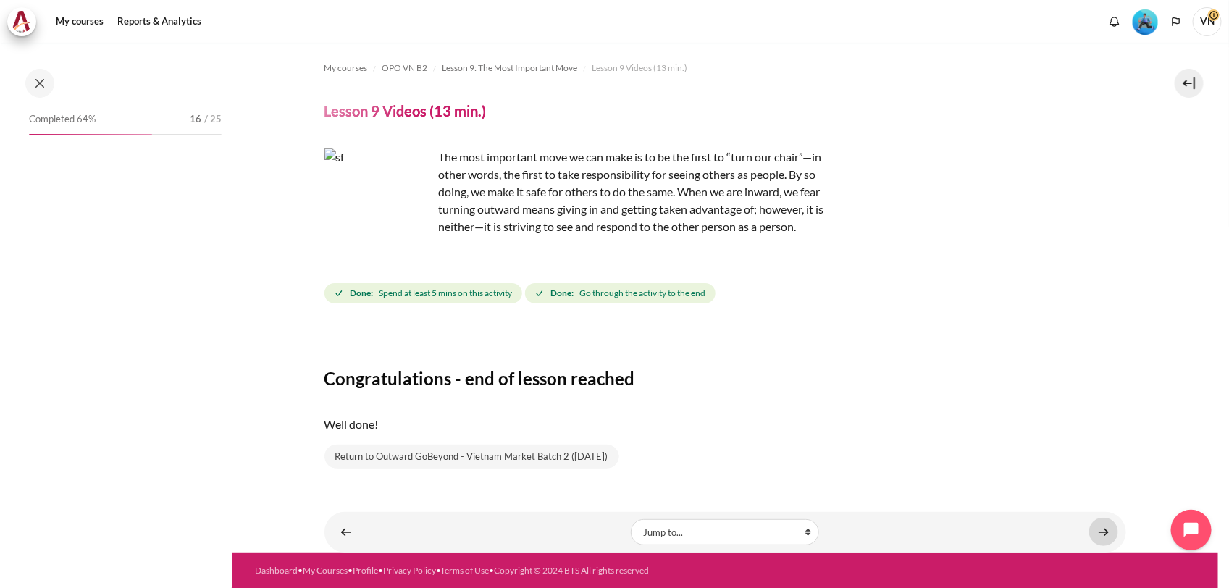
click at [1097, 526] on link "Content" at bounding box center [1103, 532] width 29 height 28
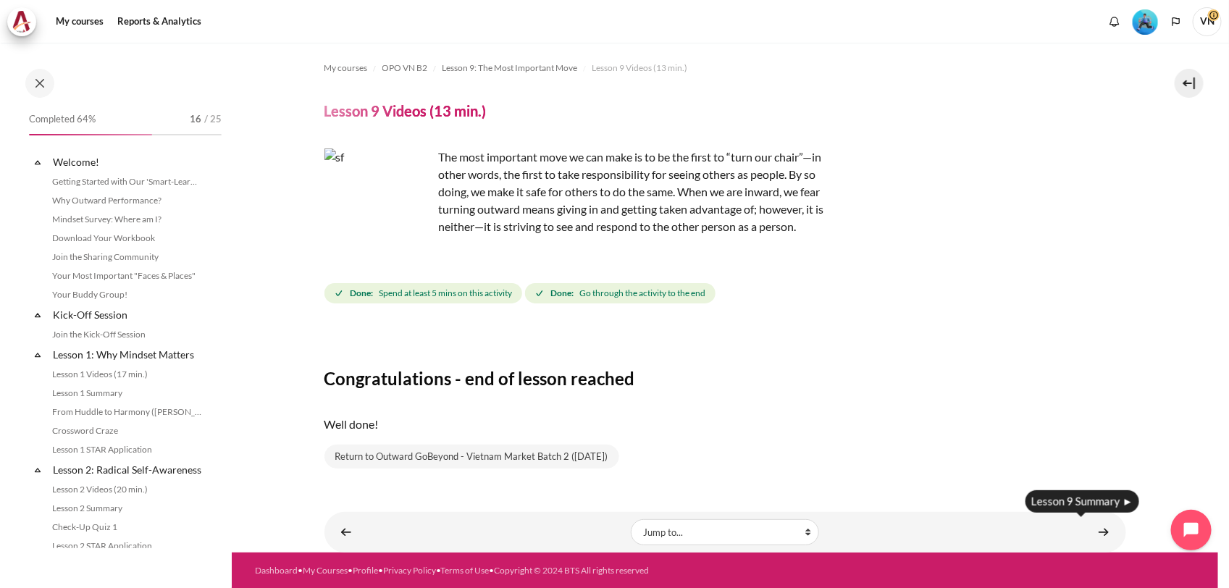
scroll to position [1080, 0]
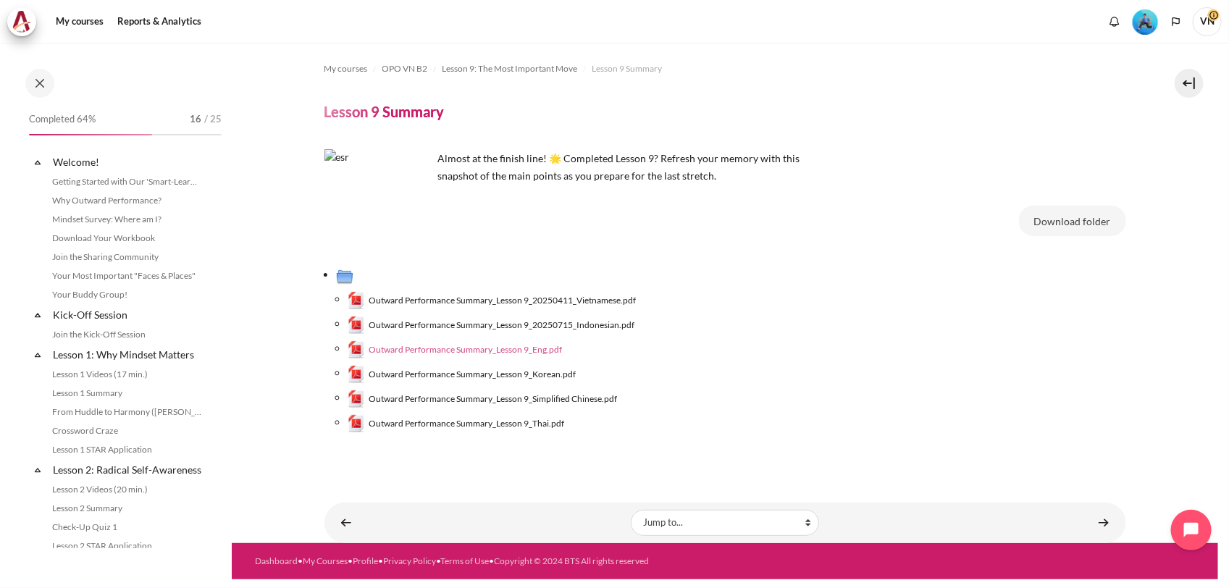
scroll to position [1099, 0]
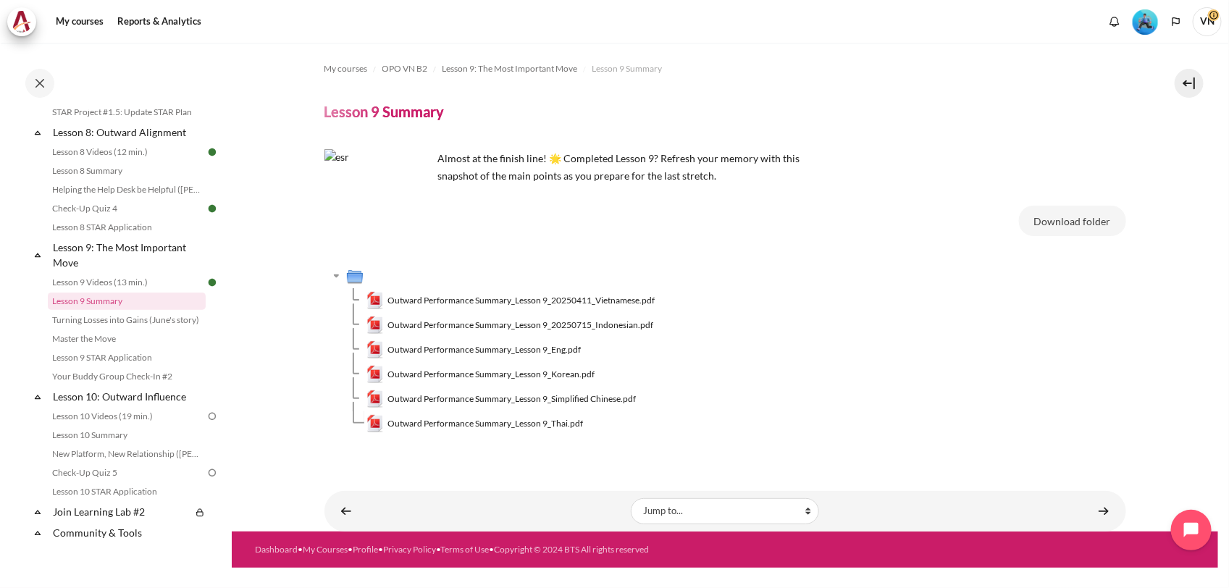
click at [538, 348] on span "Outward Performance Summary_Lesson 9_Eng.pdf" at bounding box center [483, 349] width 193 height 13
click at [1107, 513] on link "Content" at bounding box center [1103, 511] width 29 height 28
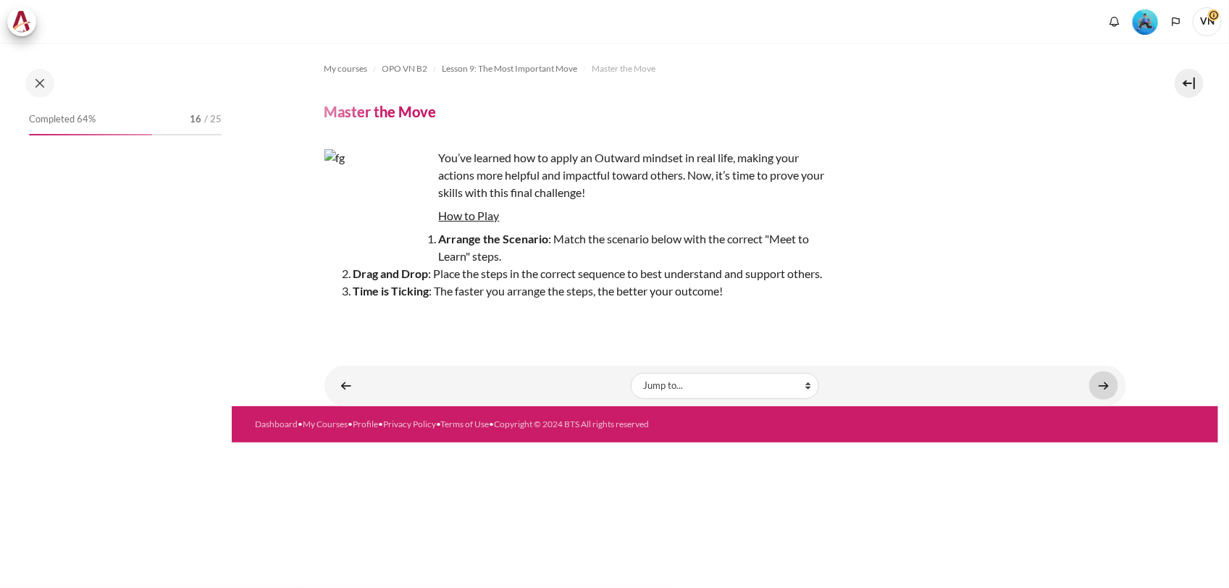
click at [1103, 391] on link "Content" at bounding box center [1103, 385] width 29 height 28
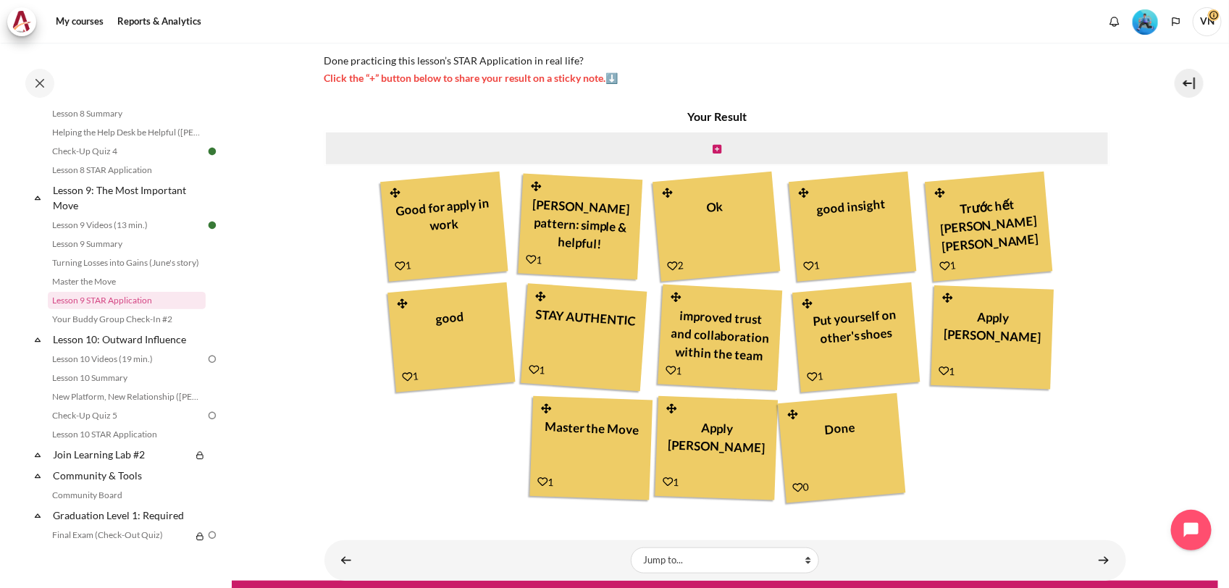
scroll to position [400, 0]
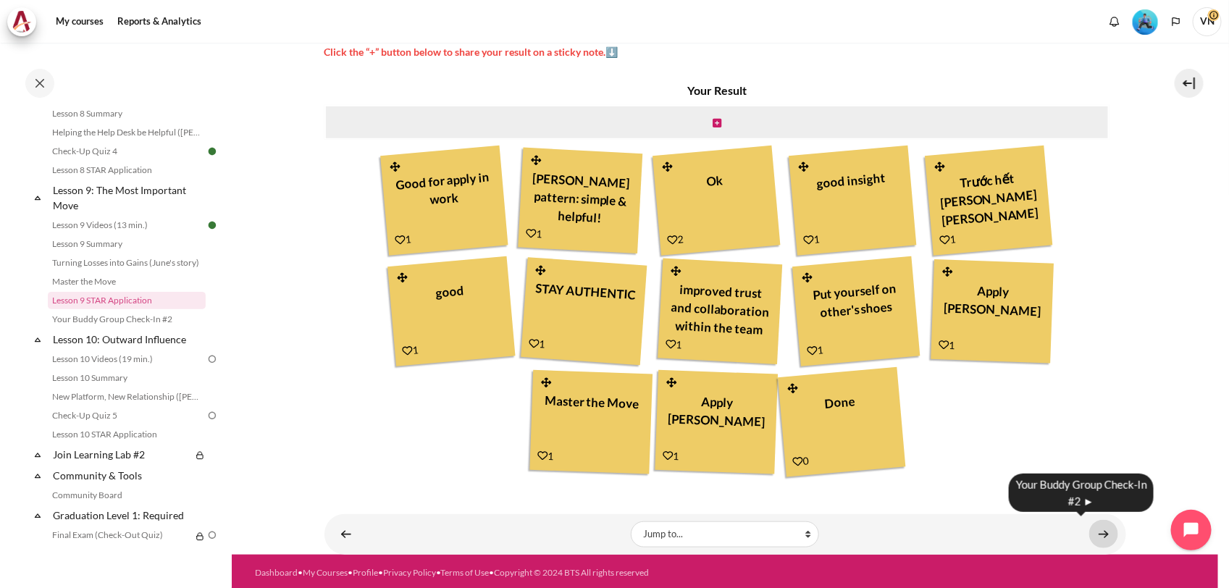
click at [1092, 537] on link "Content" at bounding box center [1103, 534] width 29 height 28
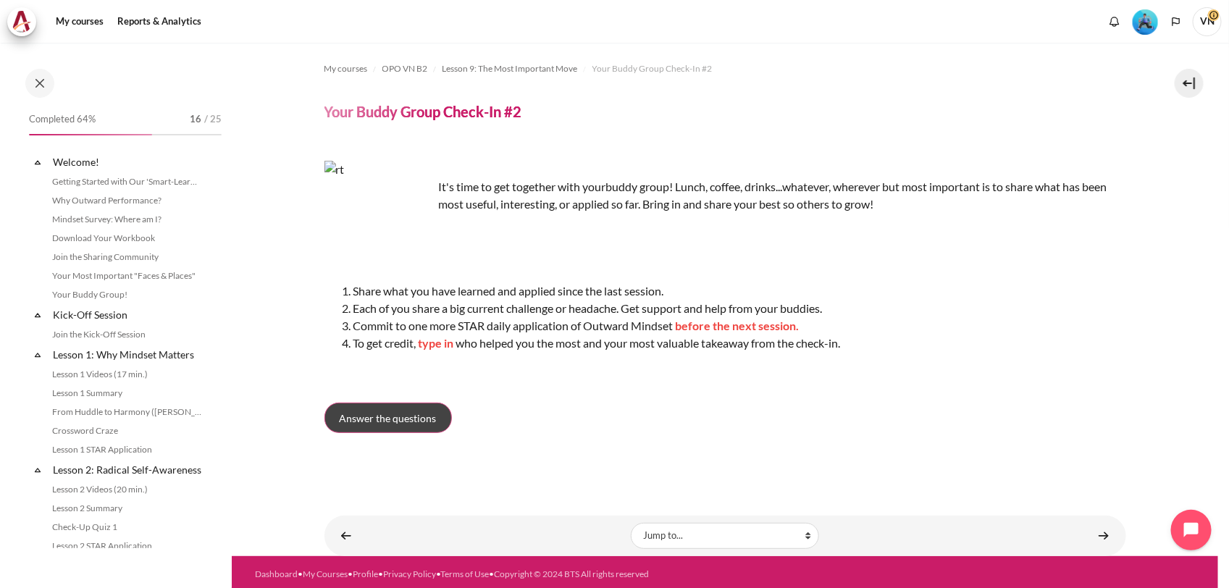
scroll to position [1175, 0]
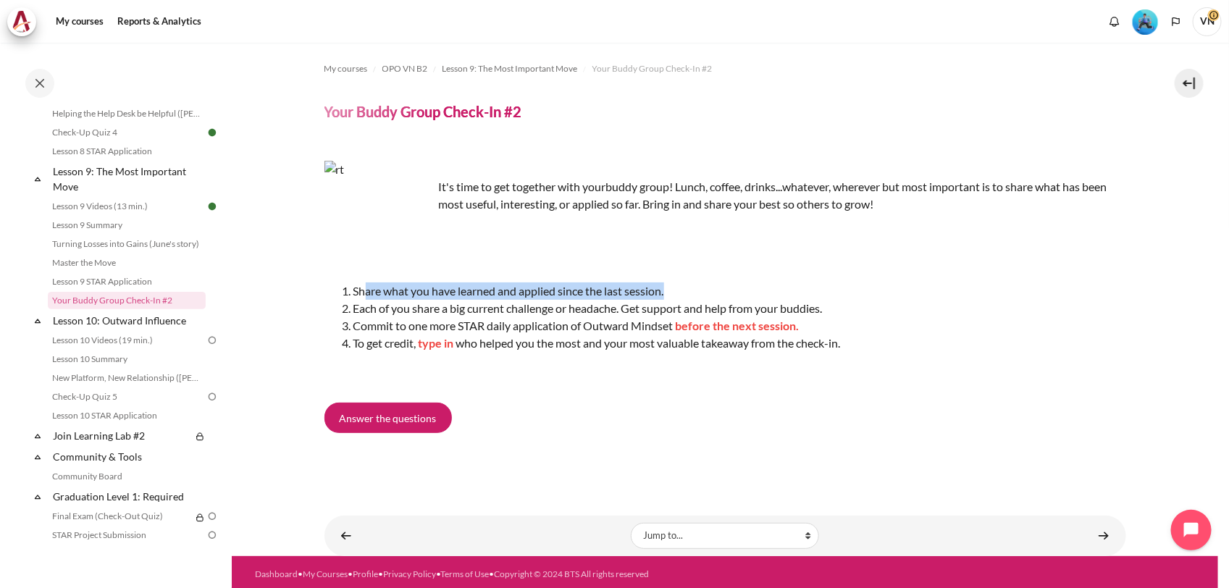
drag, startPoint x: 366, startPoint y: 290, endPoint x: 701, endPoint y: 283, distance: 335.3
click at [701, 283] on li "Share what you have learned and applied since the last session." at bounding box center [739, 290] width 773 height 17
drag, startPoint x: 701, startPoint y: 283, endPoint x: 813, endPoint y: 270, distance: 113.0
click at [813, 270] on p "Content" at bounding box center [725, 267] width 802 height 17
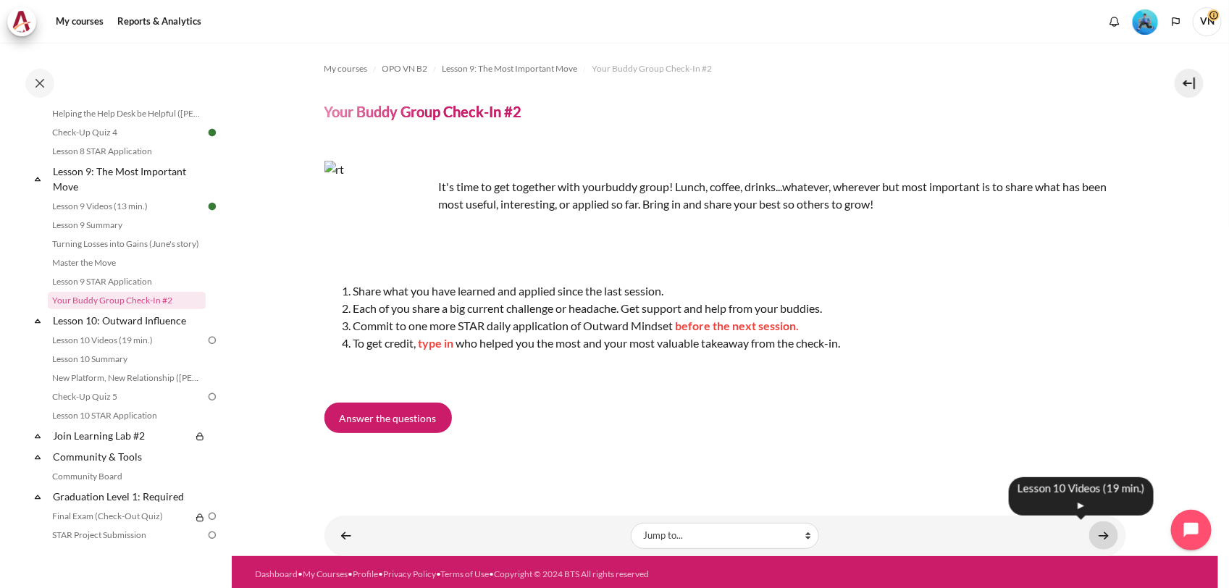
click at [1101, 529] on link "Content" at bounding box center [1103, 535] width 29 height 28
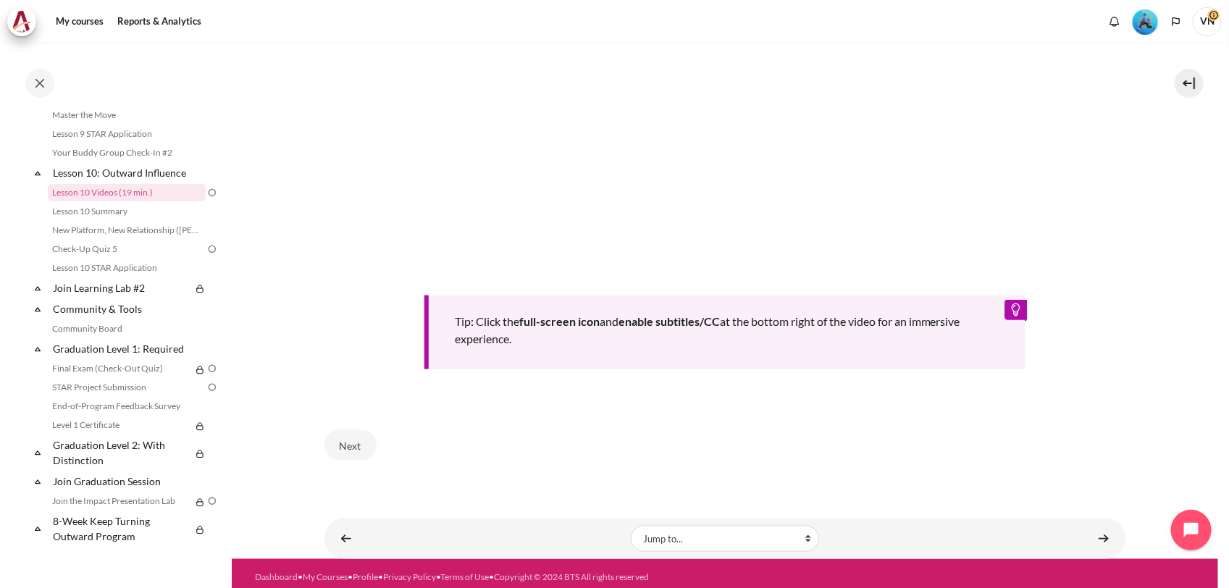
scroll to position [621, 0]
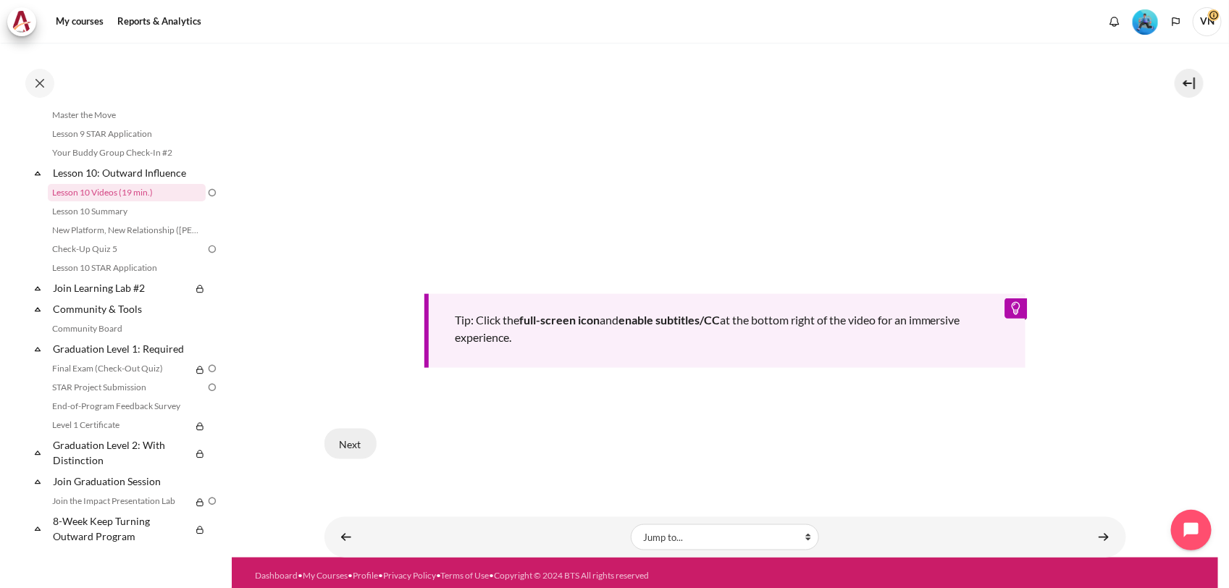
click at [342, 436] on button "Next" at bounding box center [350, 444] width 52 height 30
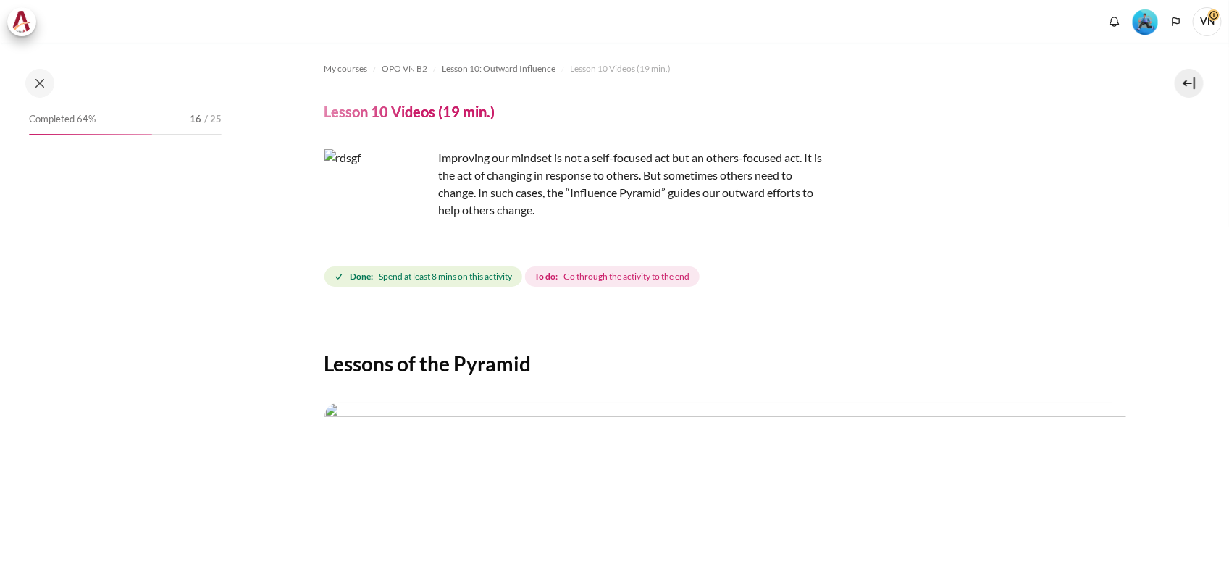
scroll to position [453, 0]
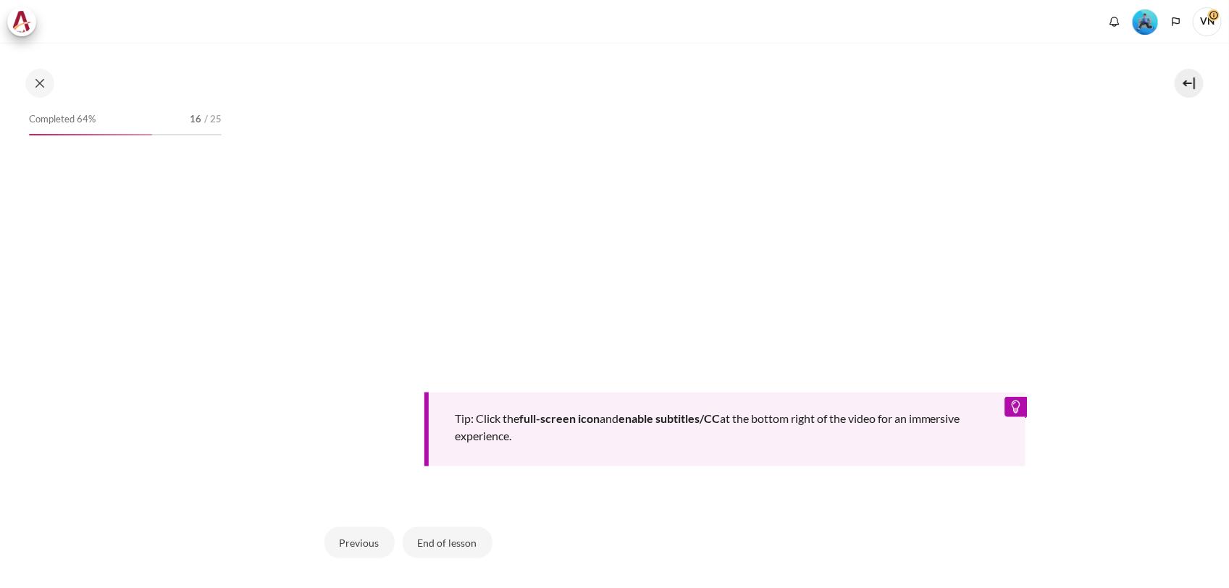
scroll to position [647, 0]
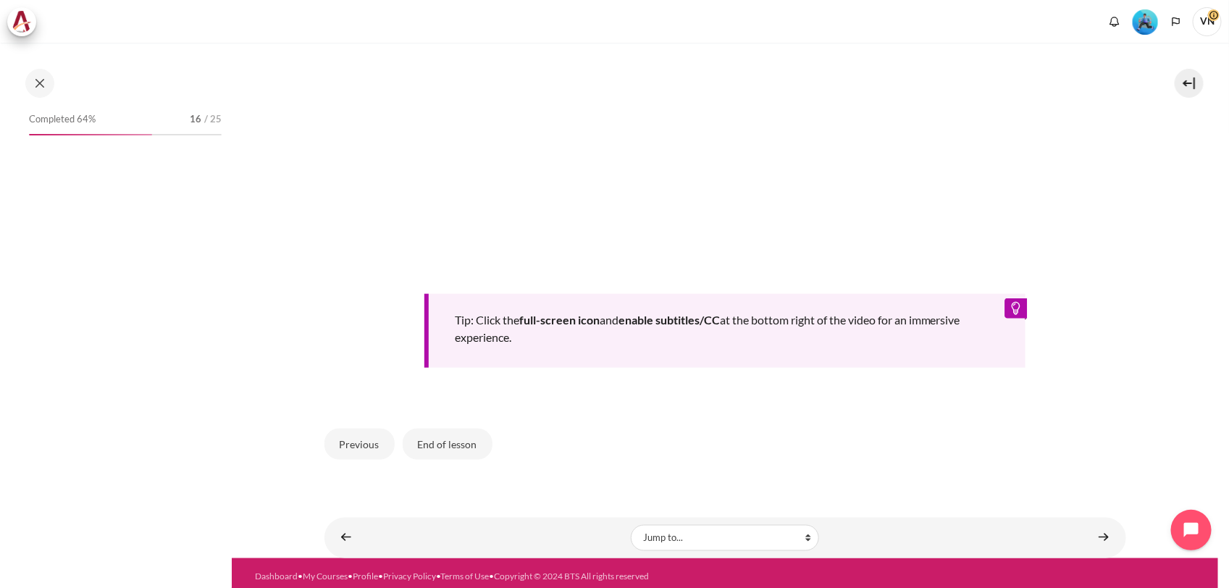
drag, startPoint x: 442, startPoint y: 439, endPoint x: 760, endPoint y: 431, distance: 318.0
click at [760, 431] on div "Previous End of lesson" at bounding box center [725, 443] width 802 height 59
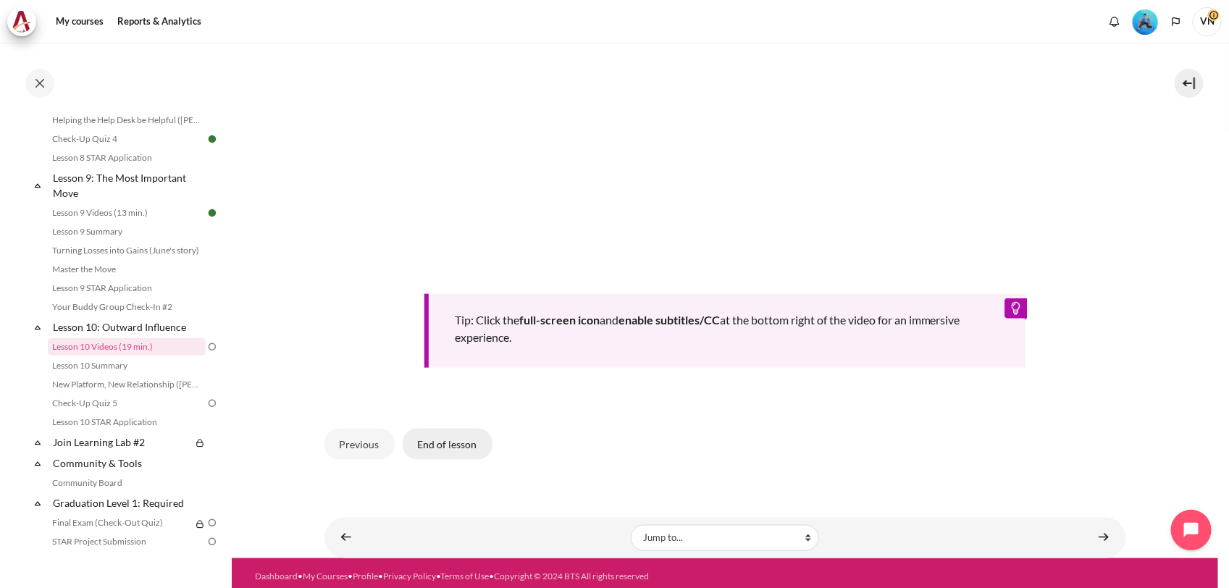
click at [446, 434] on button "End of lesson" at bounding box center [448, 444] width 90 height 30
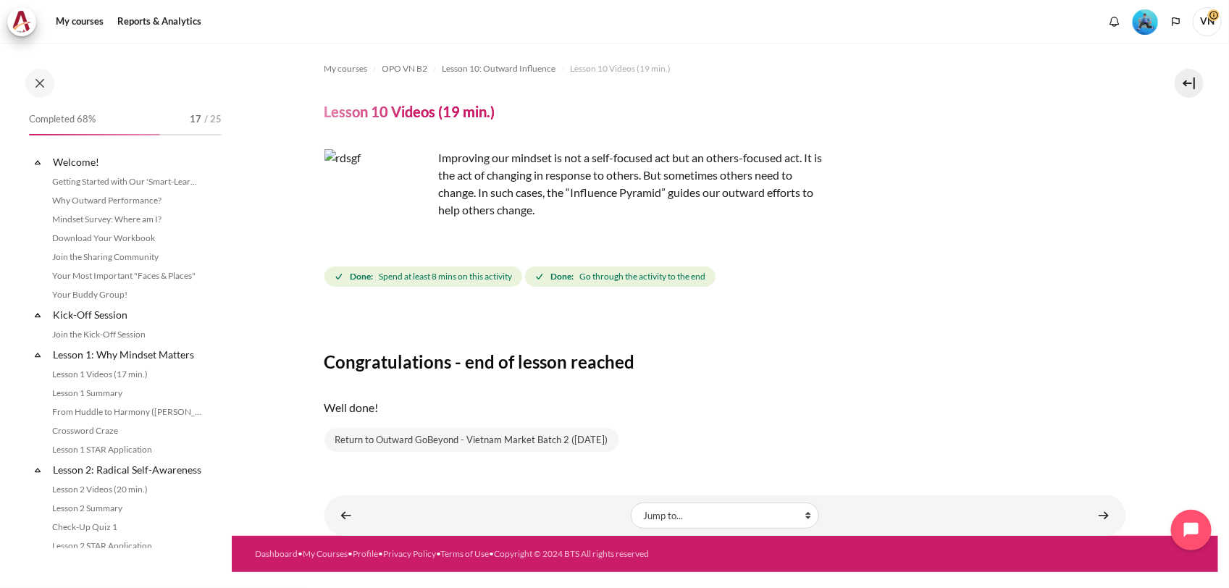
scroll to position [1214, 0]
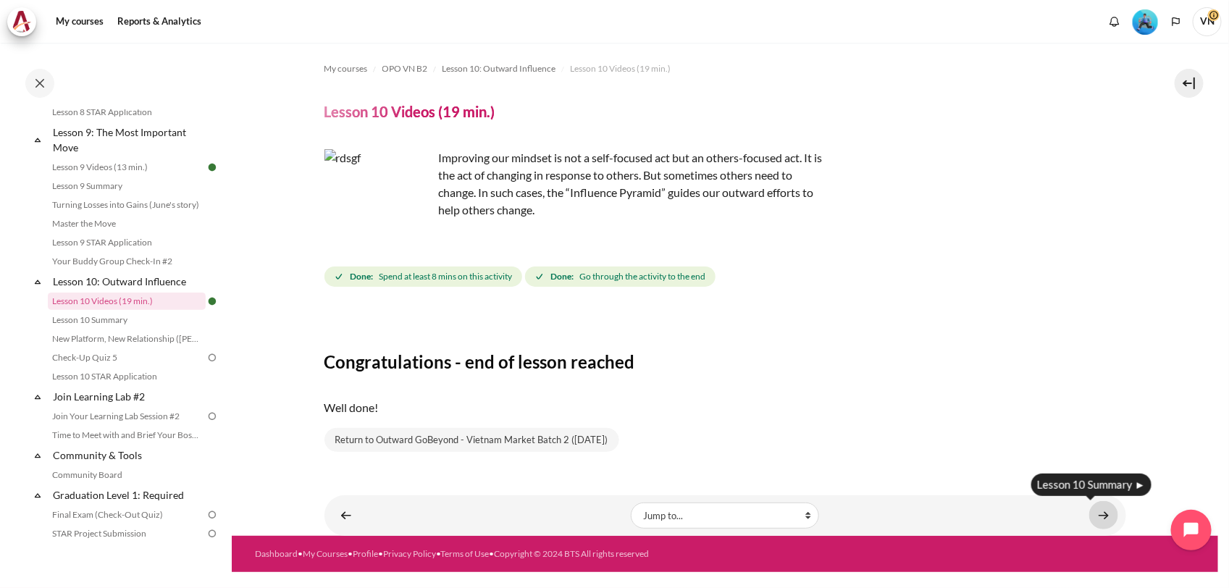
click at [1108, 514] on link "Content" at bounding box center [1103, 515] width 29 height 28
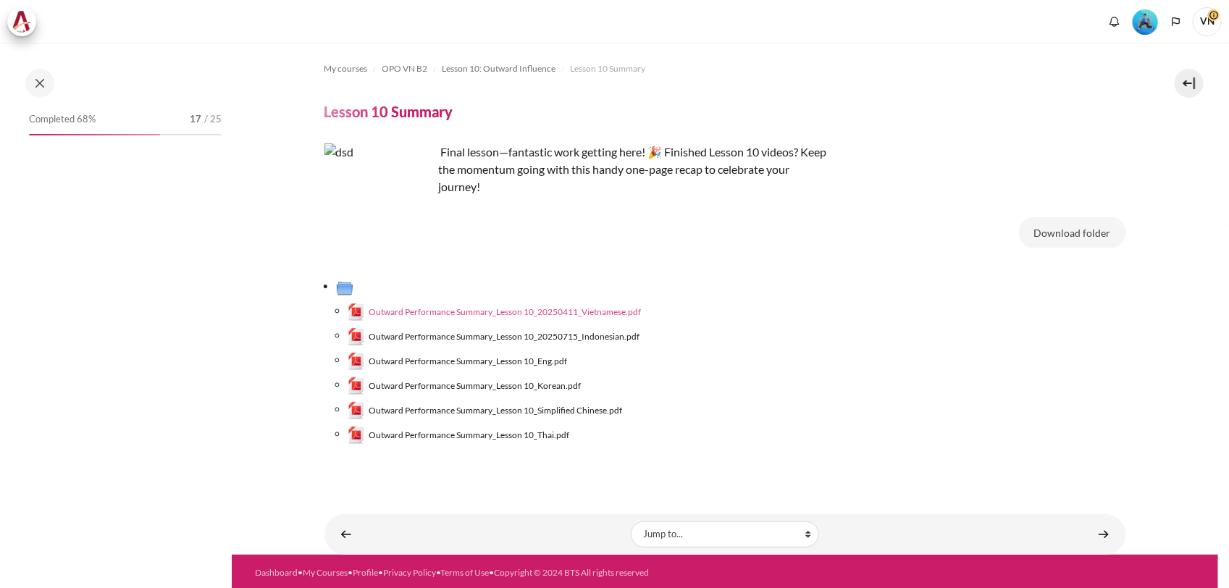
click at [562, 310] on span "Outward Performance Summary_Lesson 10_20250411_Vietnamese.pdf" at bounding box center [505, 312] width 272 height 13
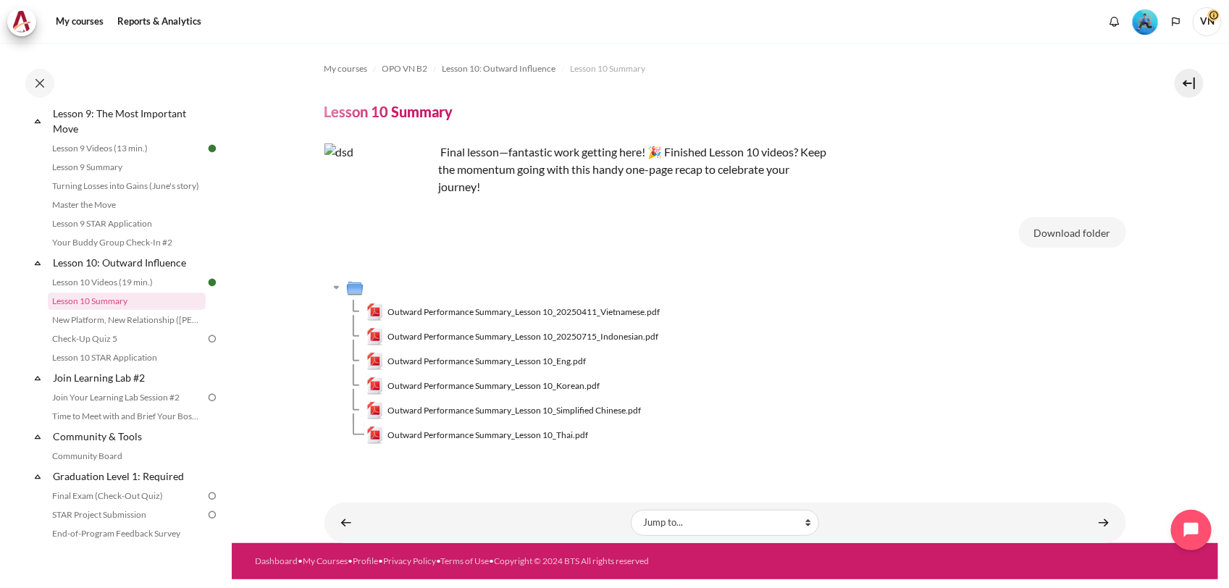
click at [545, 356] on span "Outward Performance Summary_Lesson 10_Eng.pdf" at bounding box center [486, 361] width 198 height 13
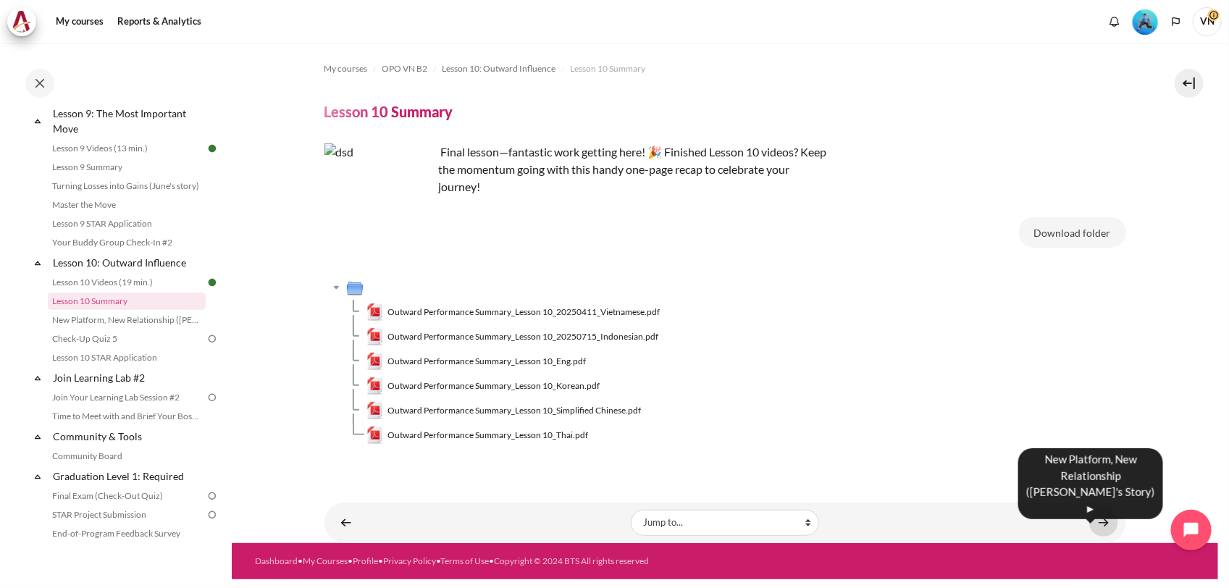
click at [1105, 518] on link "Content" at bounding box center [1103, 522] width 29 height 28
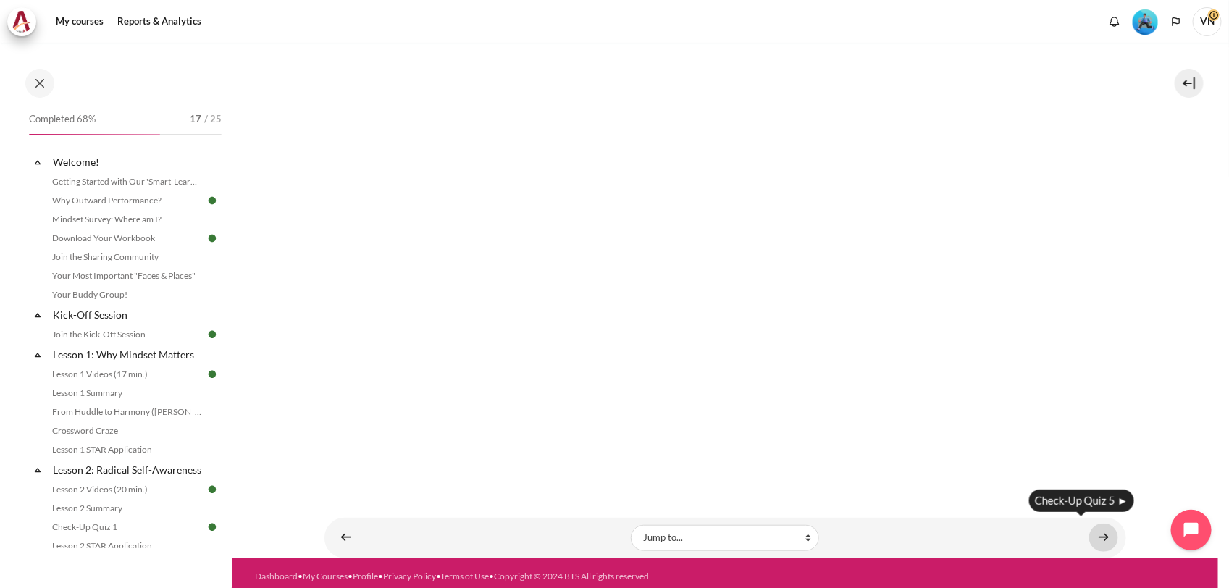
click at [1102, 534] on link "Content" at bounding box center [1103, 538] width 29 height 28
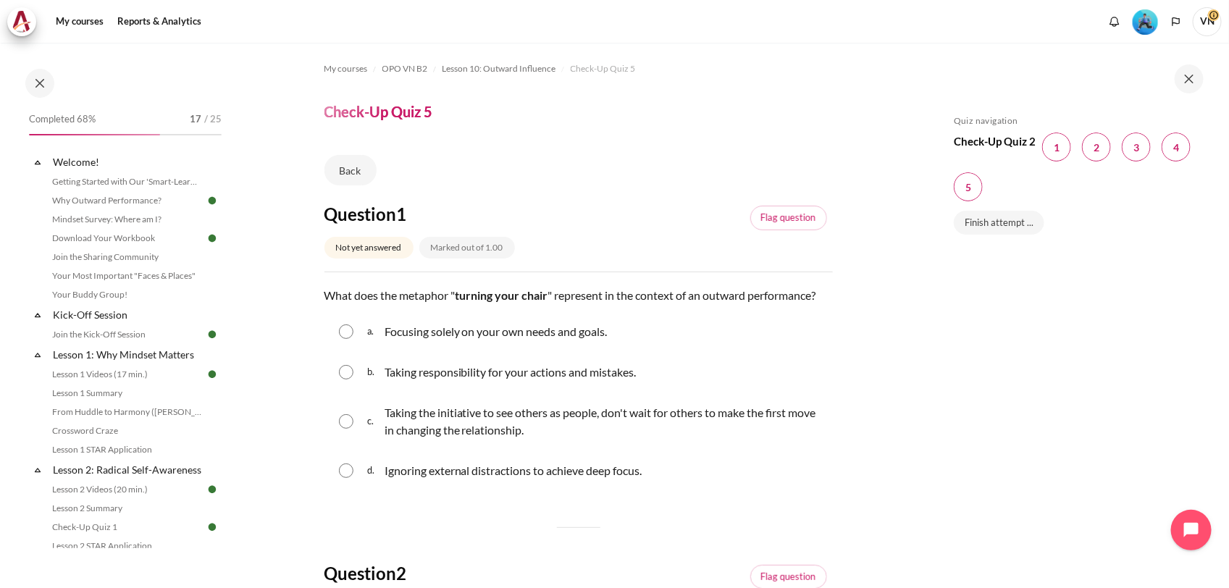
scroll to position [1271, 0]
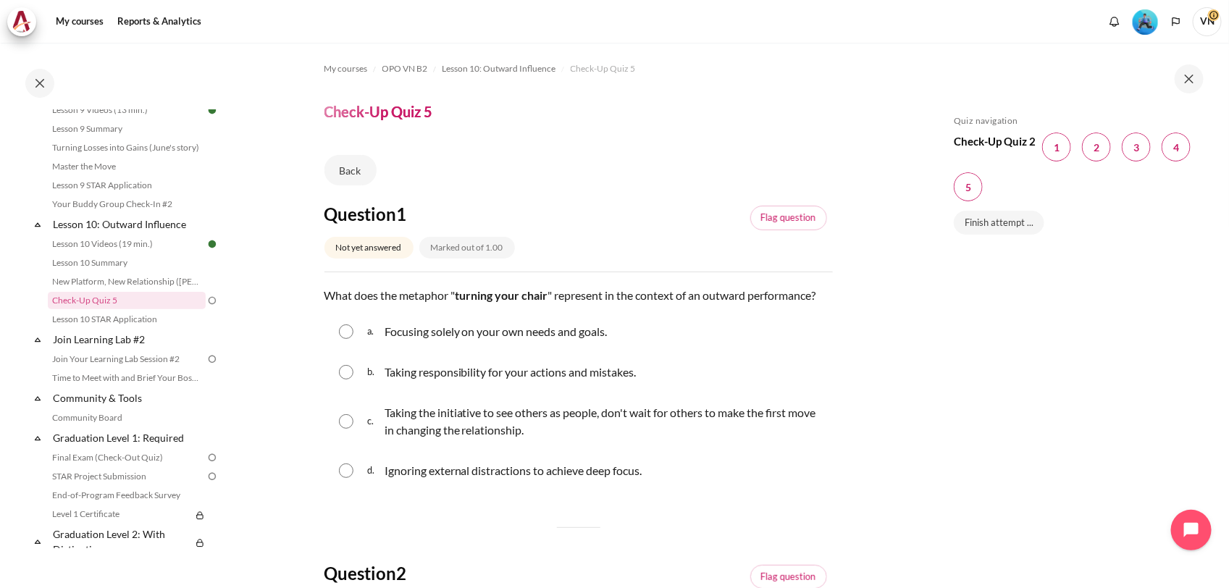
click at [350, 339] on input "Content" at bounding box center [346, 331] width 14 height 14
radio input "true"
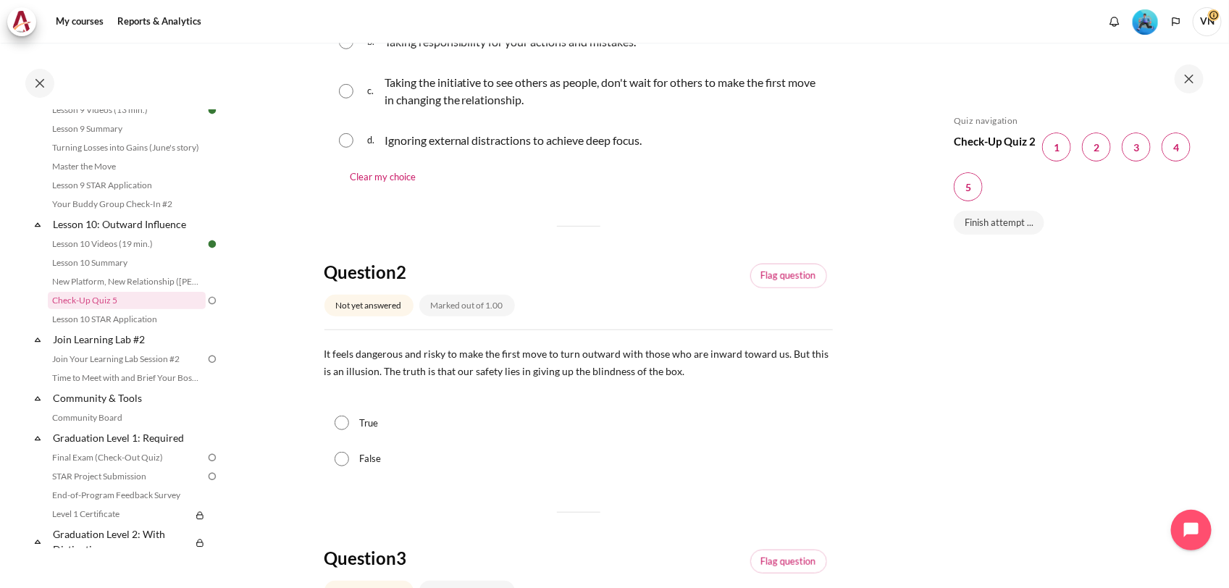
scroll to position [362, 0]
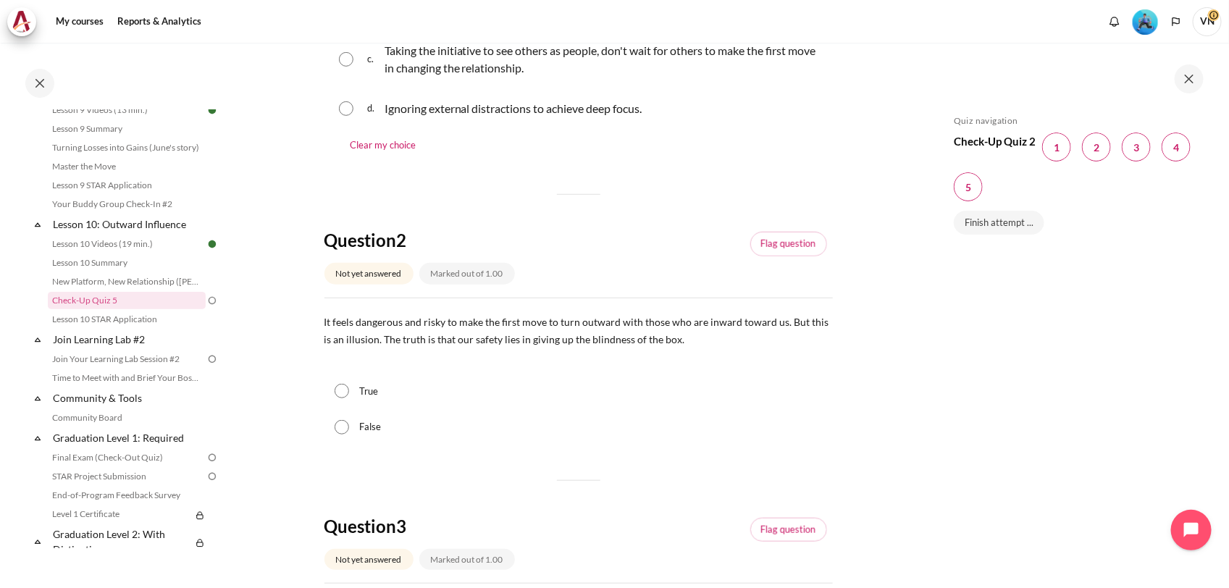
click at [351, 442] on div "False" at bounding box center [578, 427] width 508 height 36
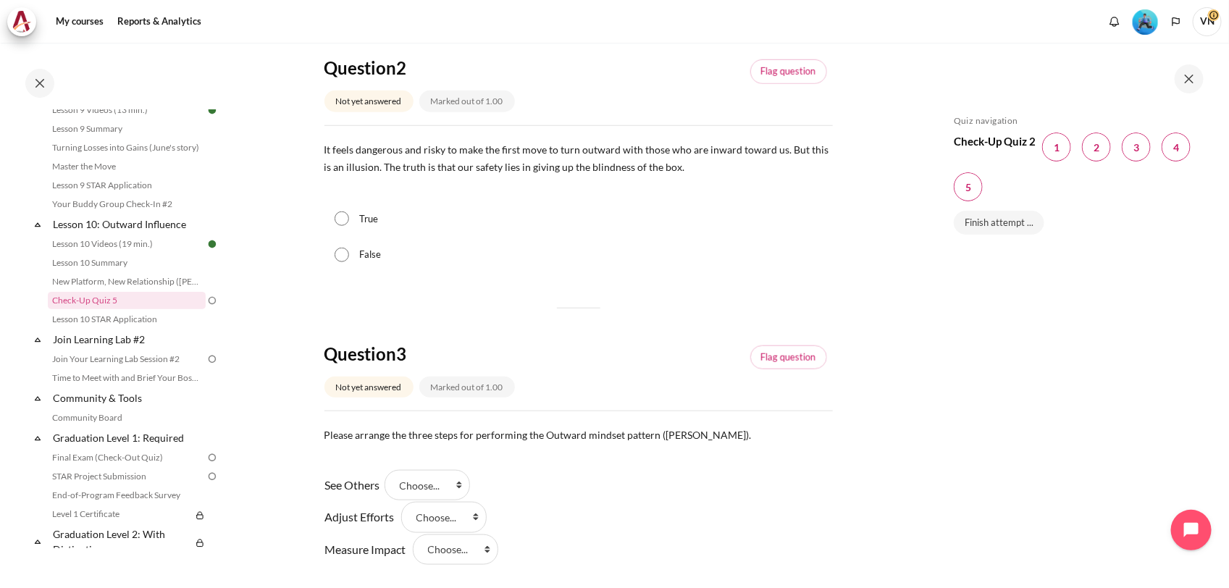
scroll to position [543, 0]
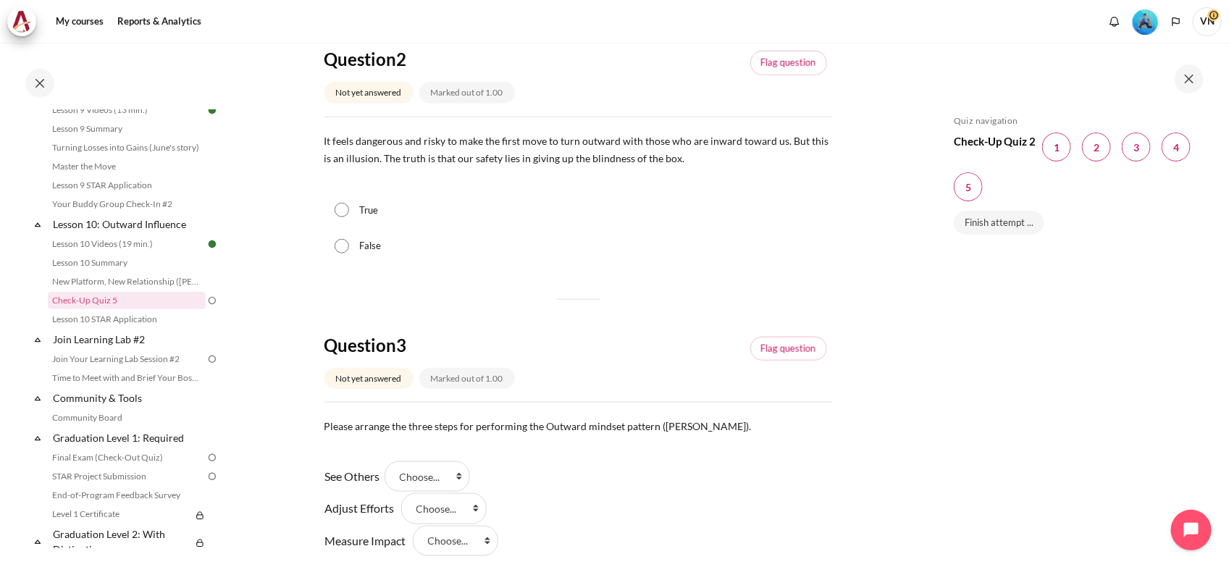
click at [342, 253] on input "False" at bounding box center [342, 246] width 14 height 14
radio input "true"
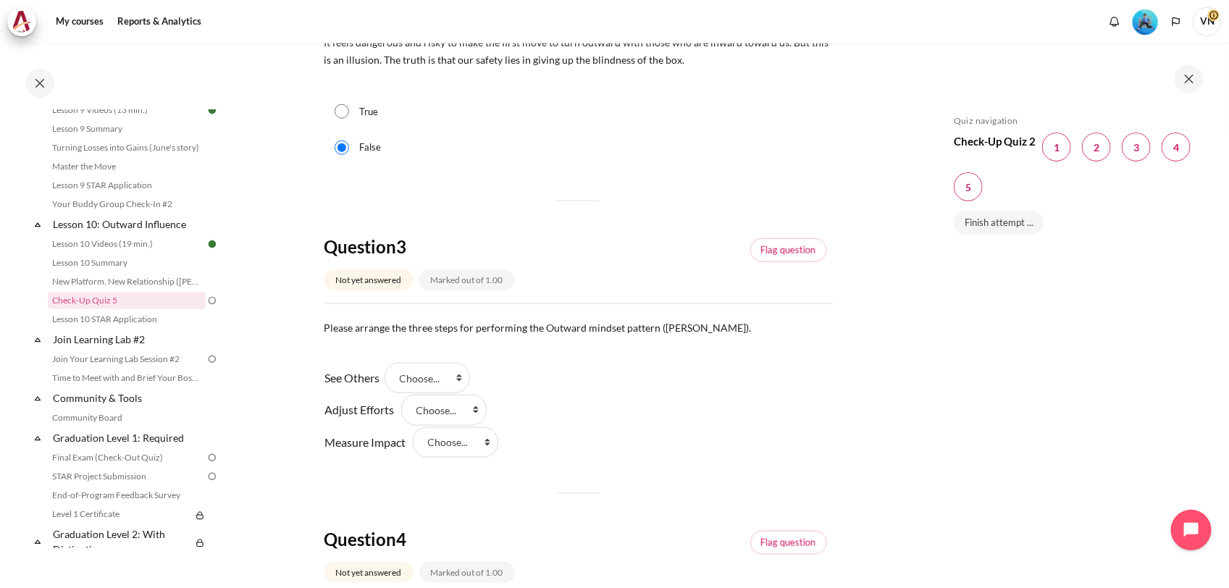
scroll to position [815, 0]
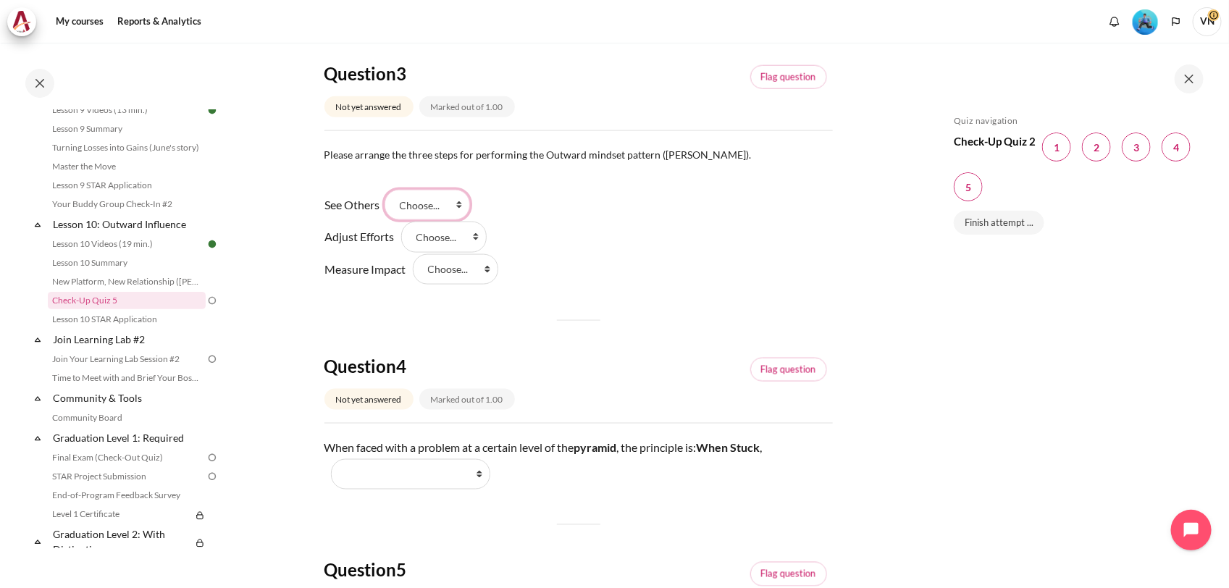
click at [461, 220] on select "Choose... Step 3 Step 1 Step 2" at bounding box center [427, 205] width 85 height 30
select select "1"
click at [390, 207] on select "Choose... Step 3 Step 1 Step 2" at bounding box center [427, 205] width 85 height 30
click at [475, 252] on select "Choose... Step 3 Step 1 Step 2" at bounding box center [443, 237] width 85 height 30
select select "3"
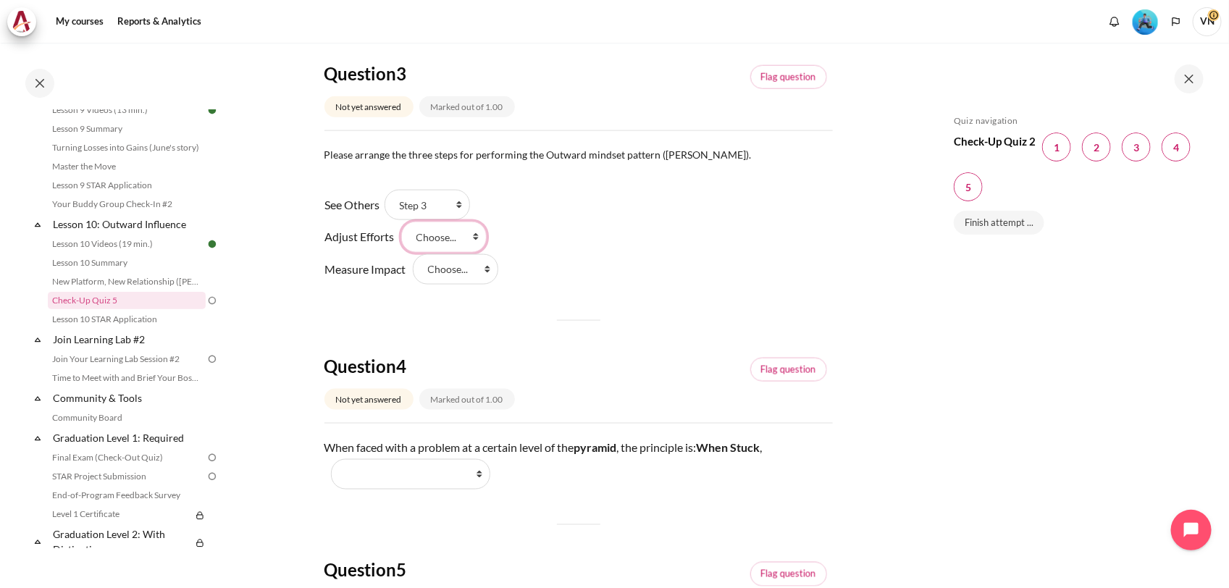
click at [401, 239] on select "Choose... Step 3 Step 1 Step 2" at bounding box center [443, 237] width 85 height 30
drag, startPoint x: 480, startPoint y: 286, endPoint x: 471, endPoint y: 301, distance: 17.3
click at [480, 285] on select "Choose... Step 3 Step 1 Step 2" at bounding box center [455, 269] width 85 height 30
select select "2"
click at [413, 272] on select "Choose... Step 3 Step 1 Step 2" at bounding box center [455, 269] width 85 height 30
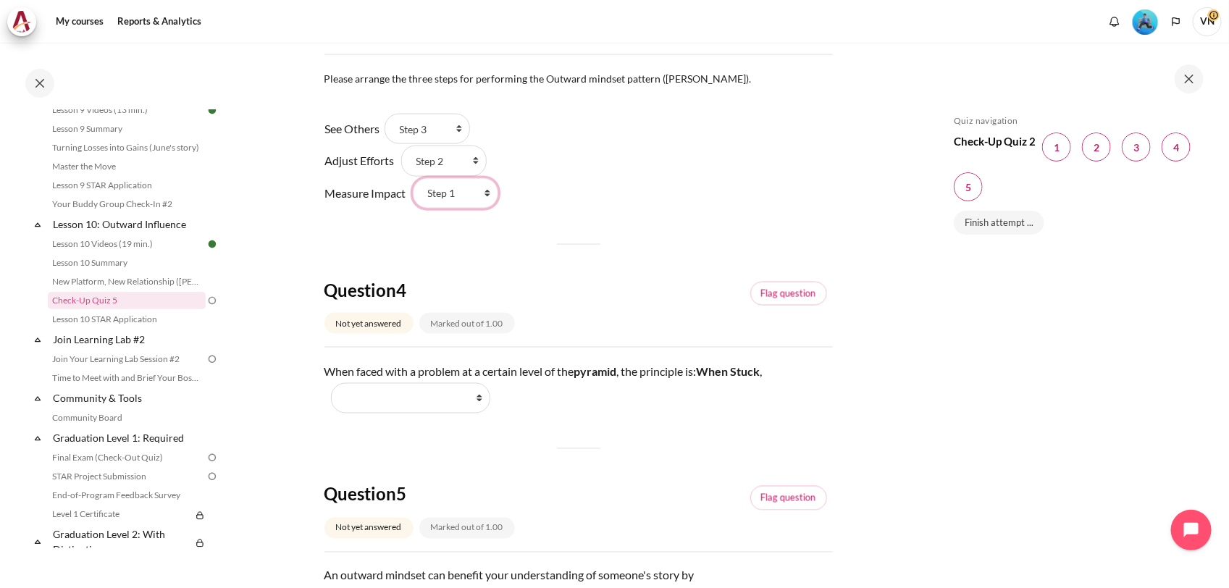
scroll to position [996, 0]
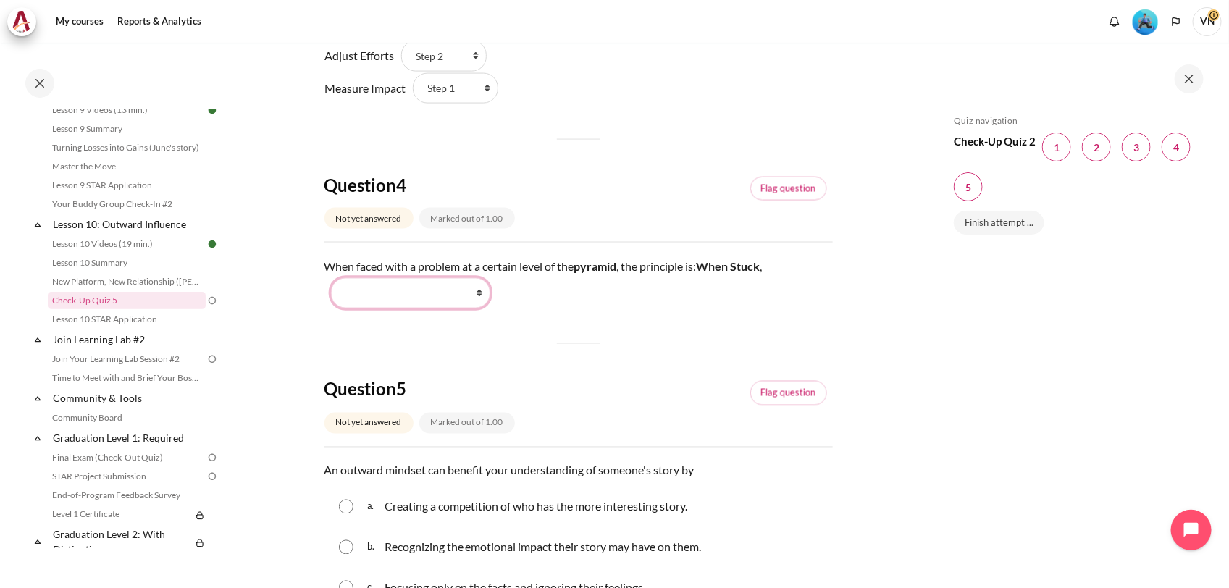
click at [476, 308] on select "Work Harder Go Higher Go Lower Stay Put" at bounding box center [410, 293] width 159 height 30
select select "2"
click at [331, 295] on select "Work Harder Go Higher Go Lower Stay Put" at bounding box center [410, 293] width 159 height 30
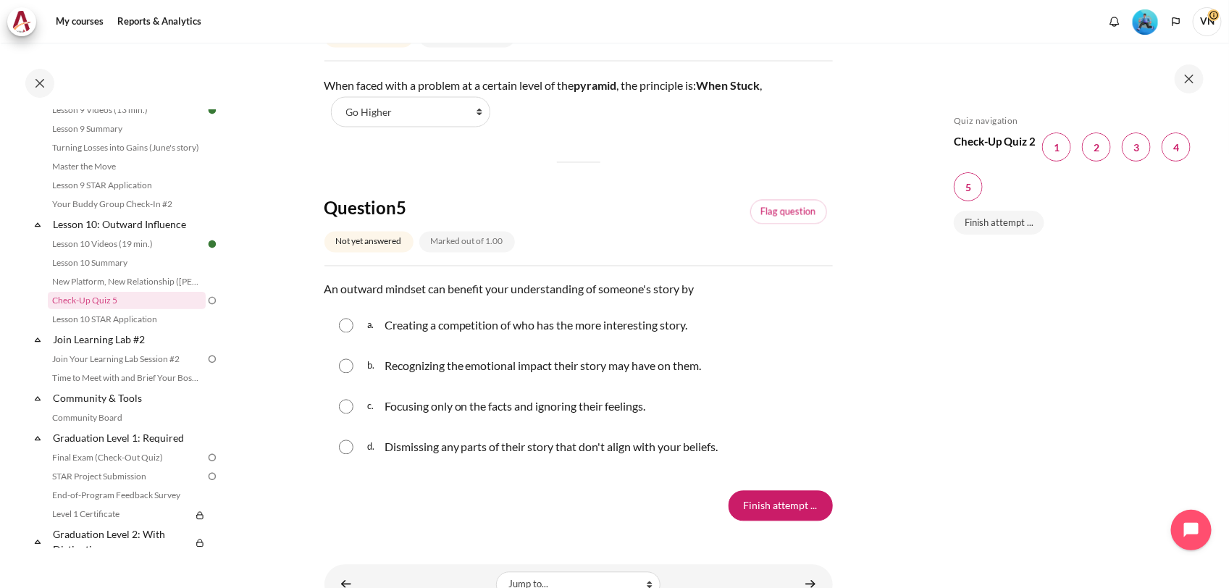
click at [345, 374] on input "Content" at bounding box center [346, 366] width 14 height 14
radio input "true"
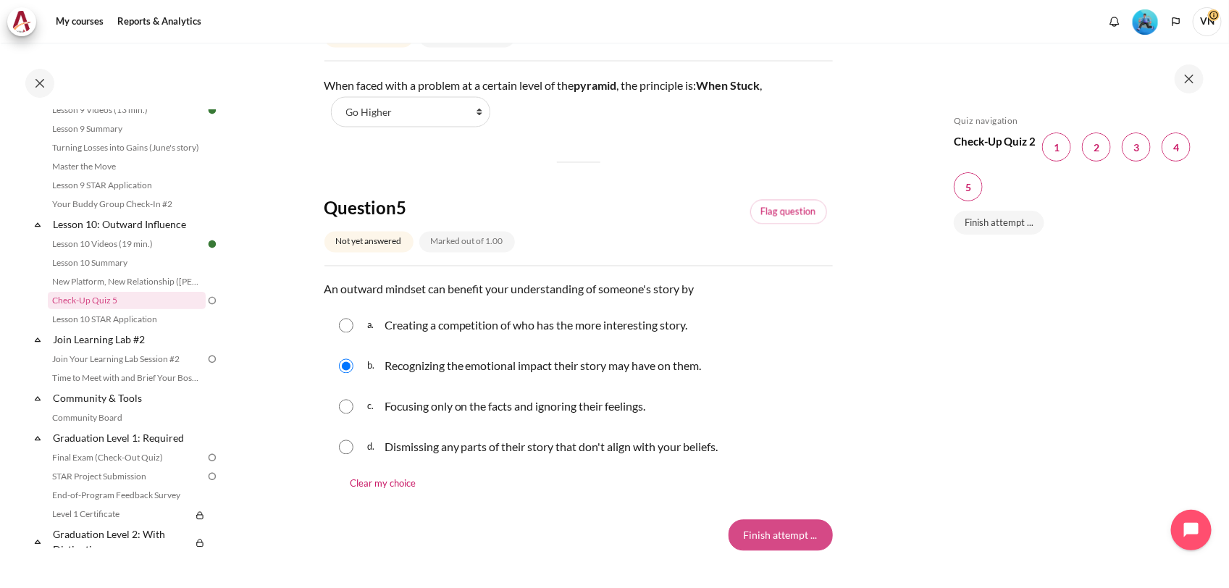
click at [770, 547] on input "Finish attempt ..." at bounding box center [781, 535] width 104 height 30
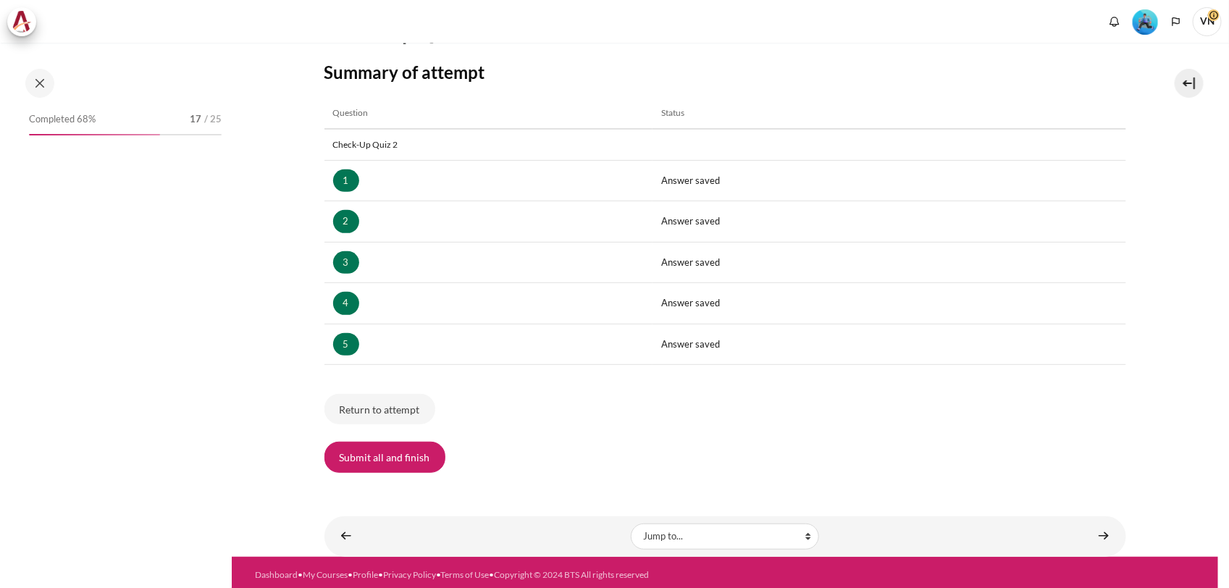
scroll to position [189, 0]
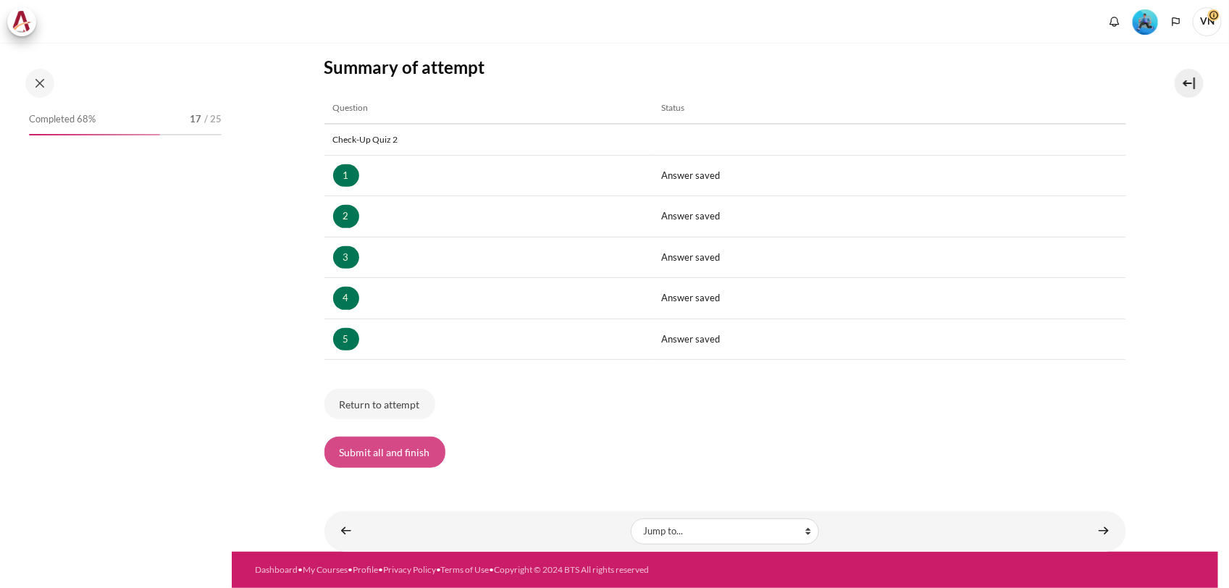
click at [403, 437] on button "Submit all and finish" at bounding box center [384, 452] width 121 height 30
click at [400, 450] on button "Submit all and finish" at bounding box center [384, 452] width 121 height 30
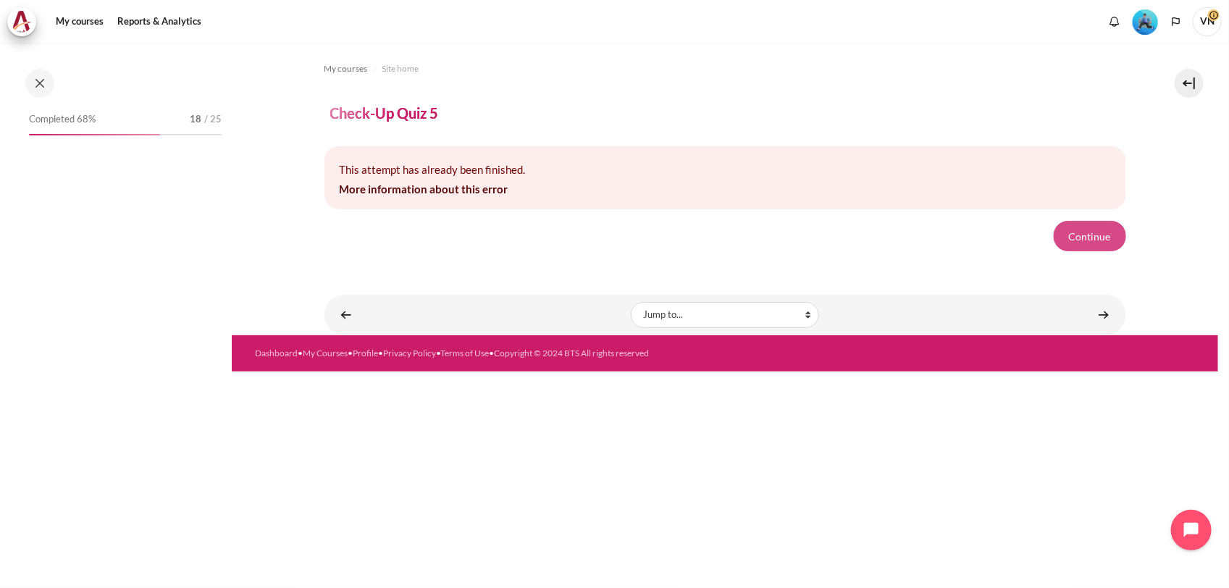
click at [1091, 230] on button "Continue" at bounding box center [1090, 236] width 72 height 30
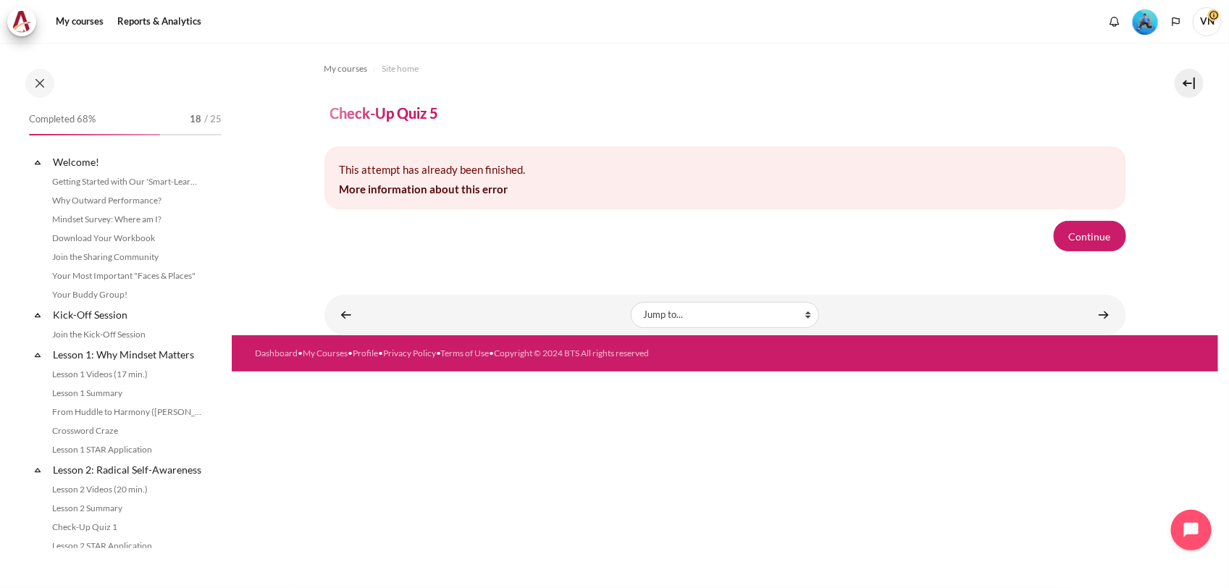
scroll to position [1271, 0]
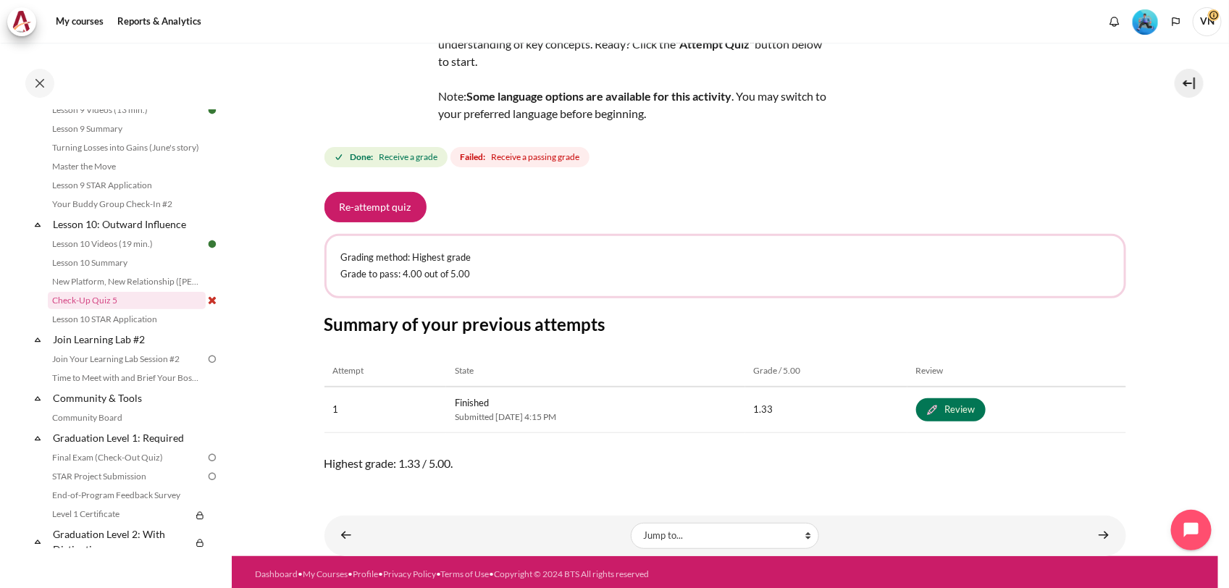
scroll to position [127, 0]
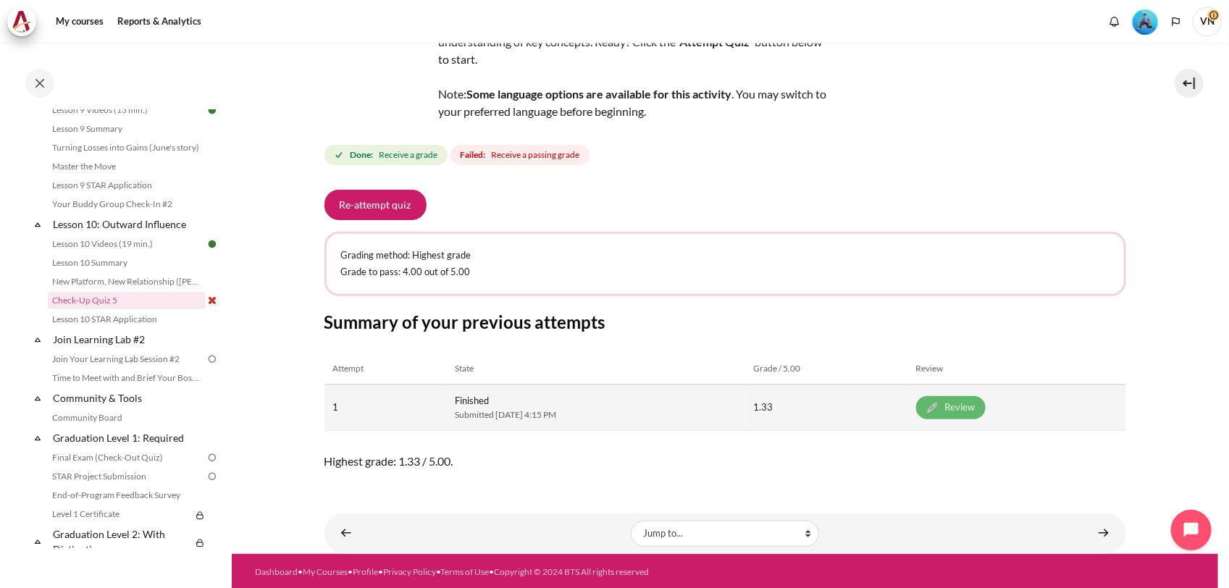
click at [979, 406] on link "Review" at bounding box center [951, 407] width 70 height 23
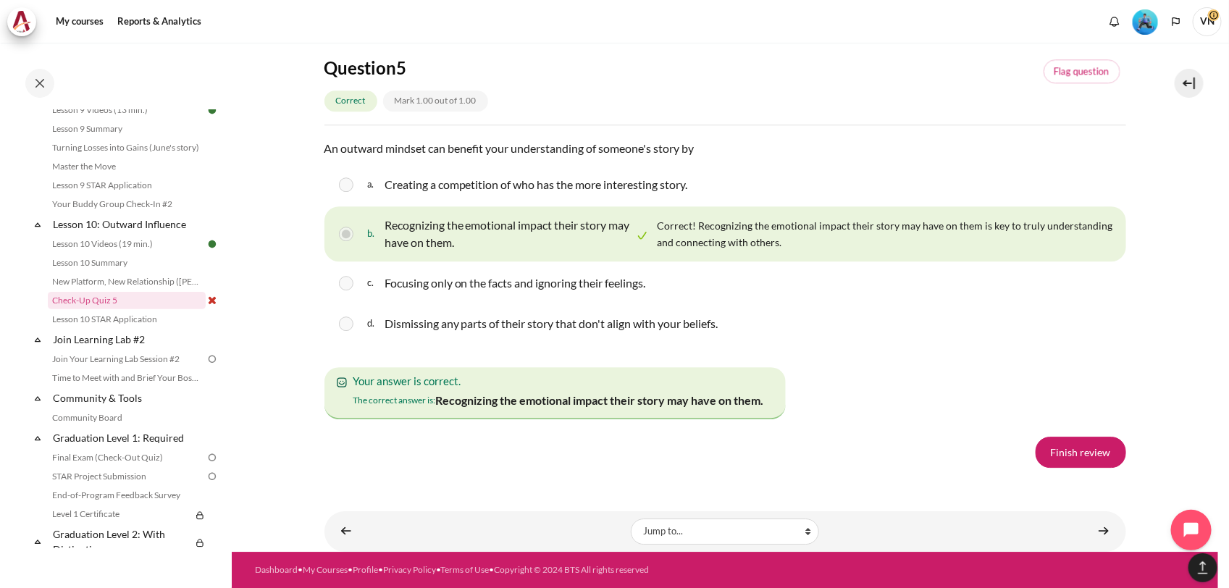
scroll to position [2444, 0]
click at [1073, 467] on link "Finish review" at bounding box center [1081, 452] width 91 height 30
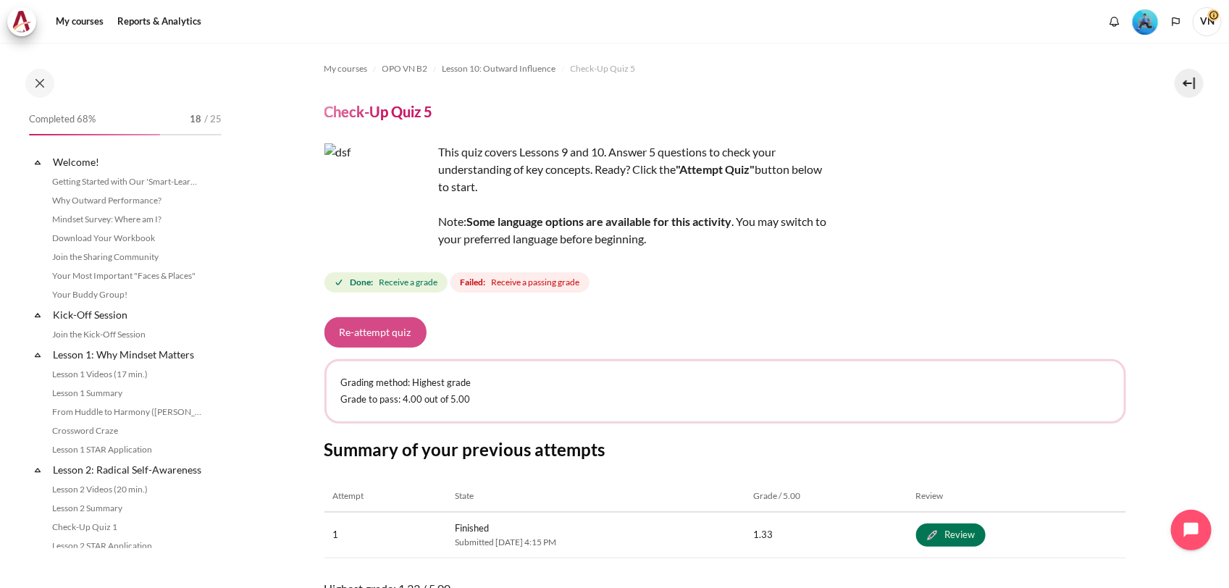
scroll to position [1271, 0]
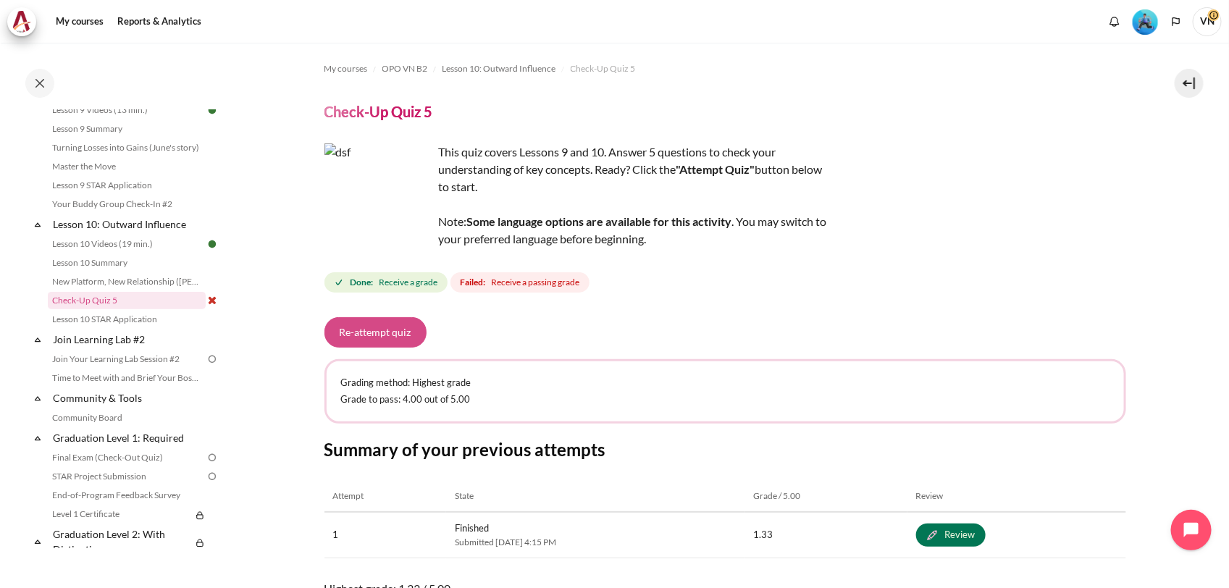
click at [364, 324] on button "Re-attempt quiz" at bounding box center [375, 332] width 102 height 30
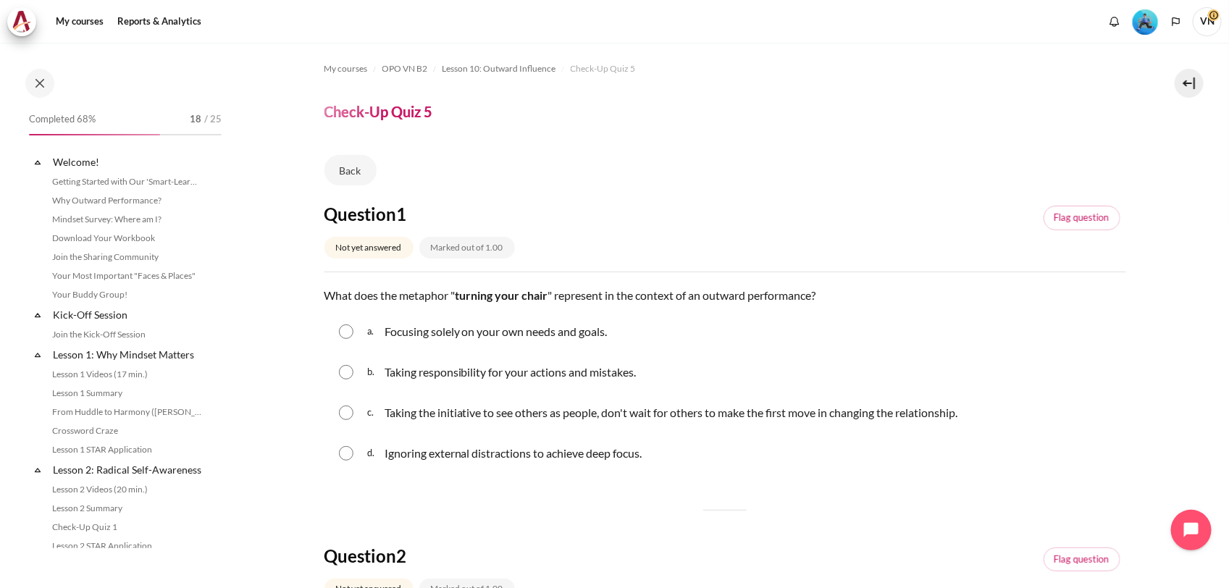
scroll to position [1271, 0]
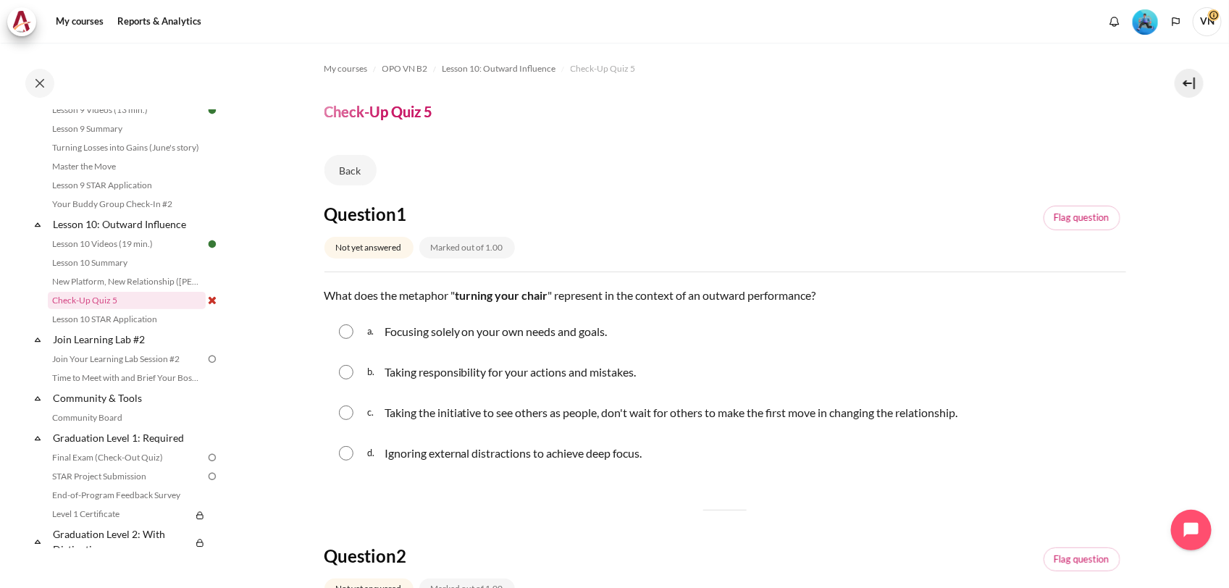
click at [369, 413] on span "c." at bounding box center [375, 412] width 14 height 23
radio input "true"
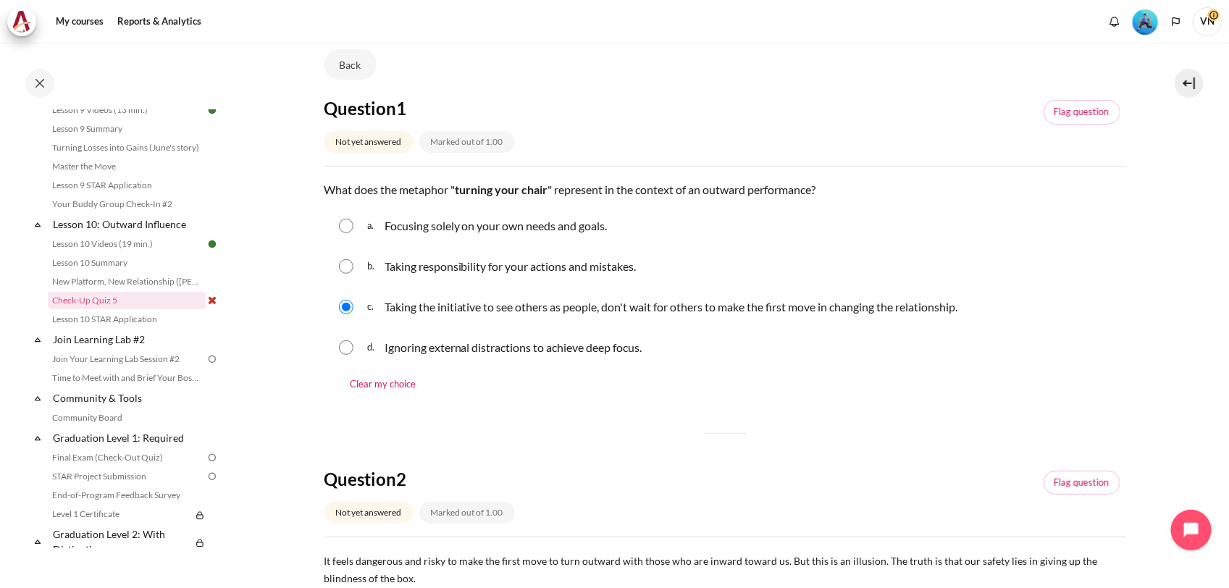
scroll to position [272, 0]
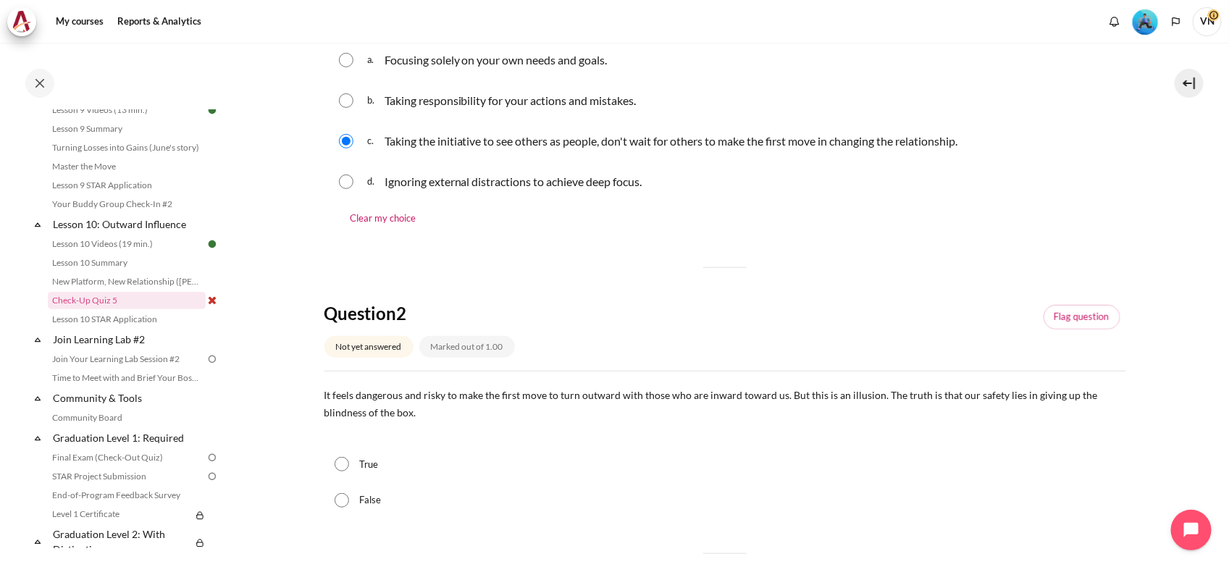
click at [368, 462] on label "True" at bounding box center [368, 465] width 19 height 14
click at [349, 462] on input "True" at bounding box center [342, 464] width 14 height 14
radio input "true"
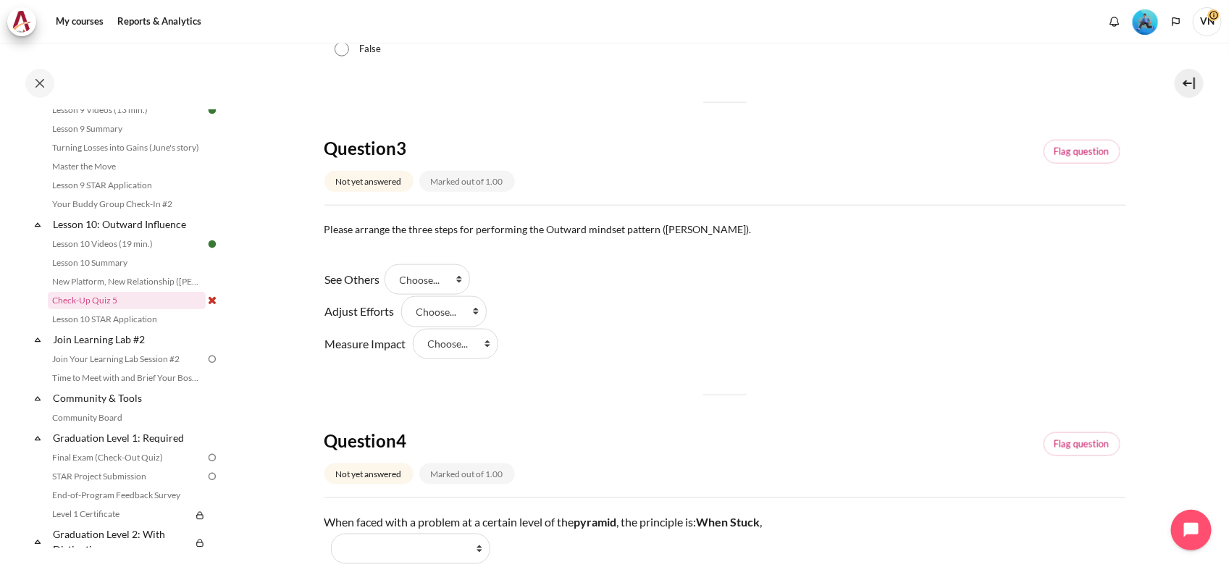
scroll to position [724, 0]
click at [474, 316] on select "Choose... Step 3 Step 2 Step 1" at bounding box center [443, 310] width 85 height 30
select select "2"
click at [401, 295] on select "Choose... Step 3 Step 2 Step 1" at bounding box center [443, 310] width 85 height 30
click at [453, 277] on select "Choose... Step 3 Step 2 Step 1" at bounding box center [427, 278] width 85 height 30
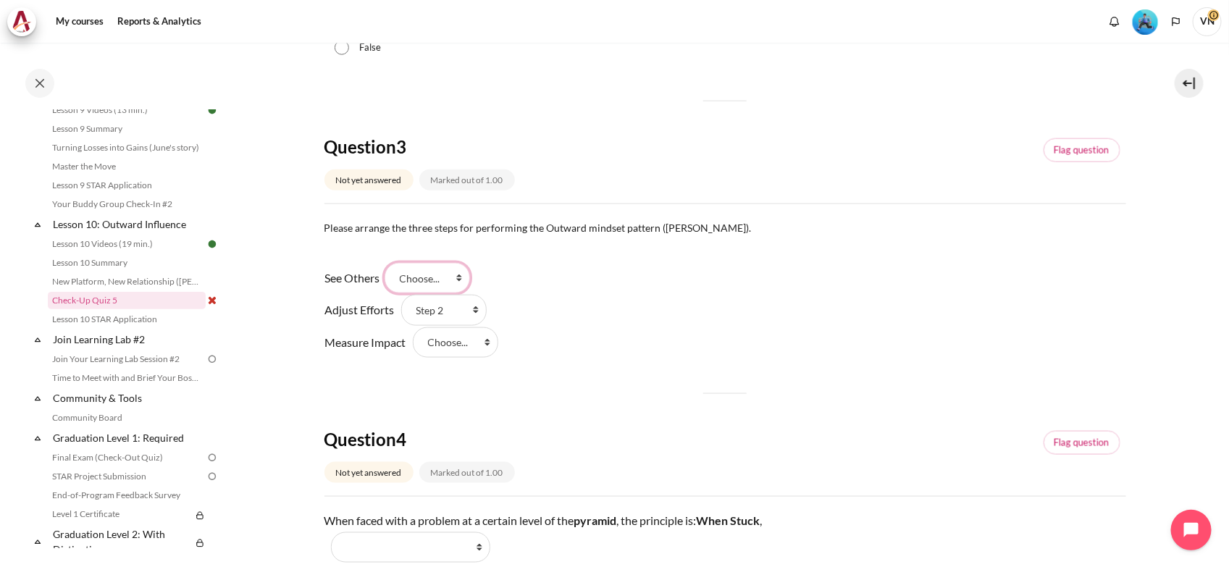
select select "3"
click at [390, 263] on select "Choose... Step 3 Step 2 Step 1" at bounding box center [427, 278] width 85 height 30
click at [464, 351] on select "Choose... Step 3 Step 2 Step 1" at bounding box center [455, 342] width 85 height 30
select select "1"
click at [413, 327] on select "Choose... Step 3 Step 2 Step 1" at bounding box center [455, 342] width 85 height 30
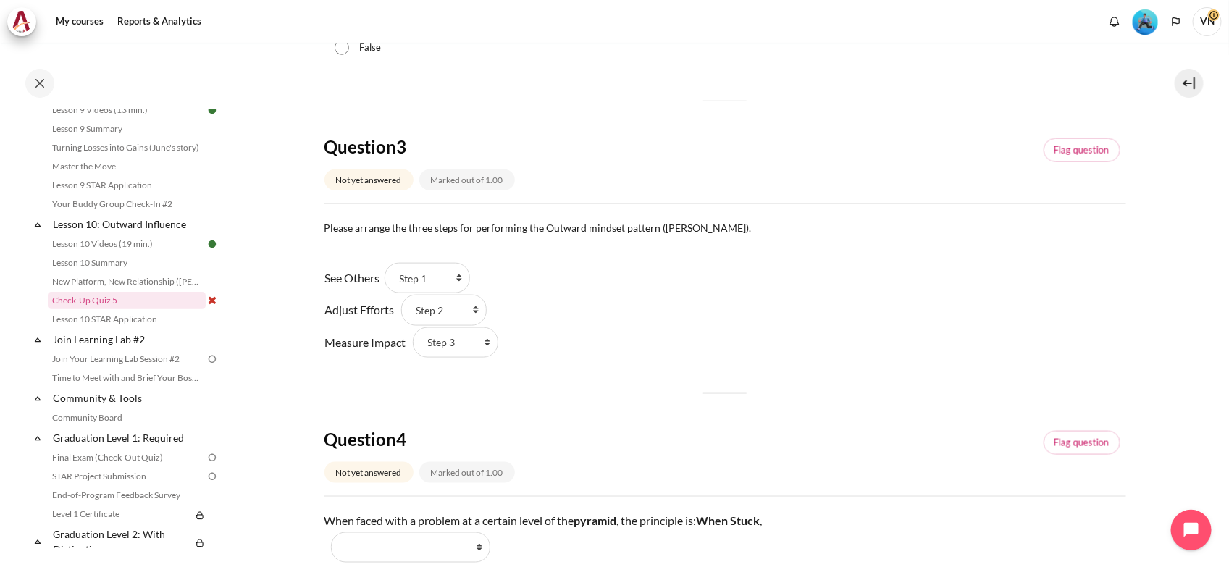
click at [631, 351] on div "See Others Answer 1 Question 3 Choose... Step 3 Step 2 Step 1 Adjust Efforts An…" at bounding box center [725, 310] width 802 height 96
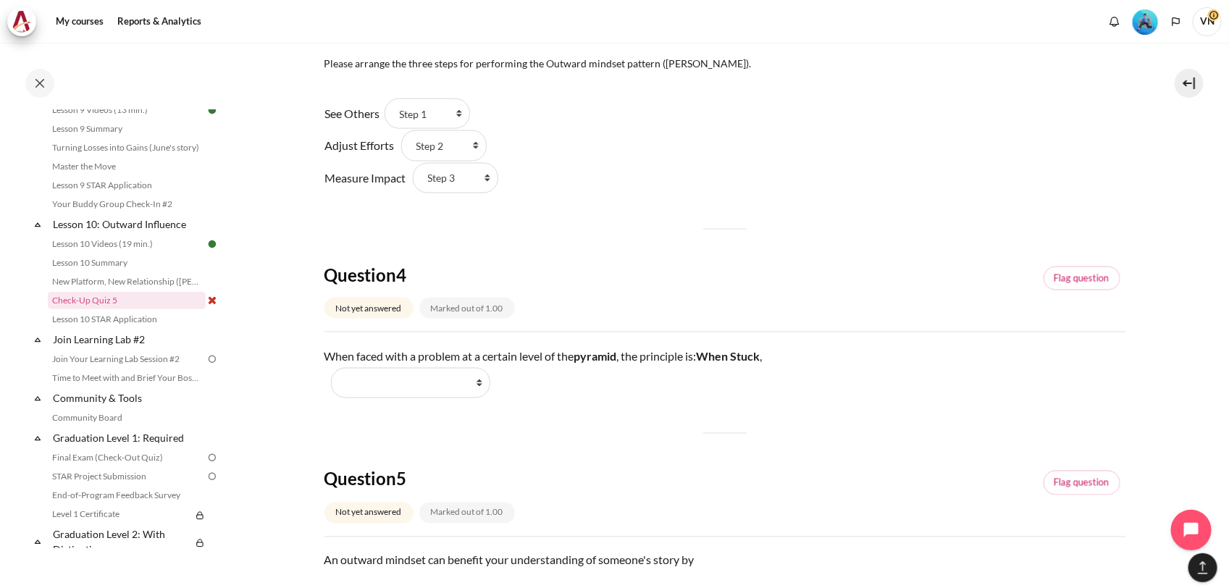
scroll to position [905, 0]
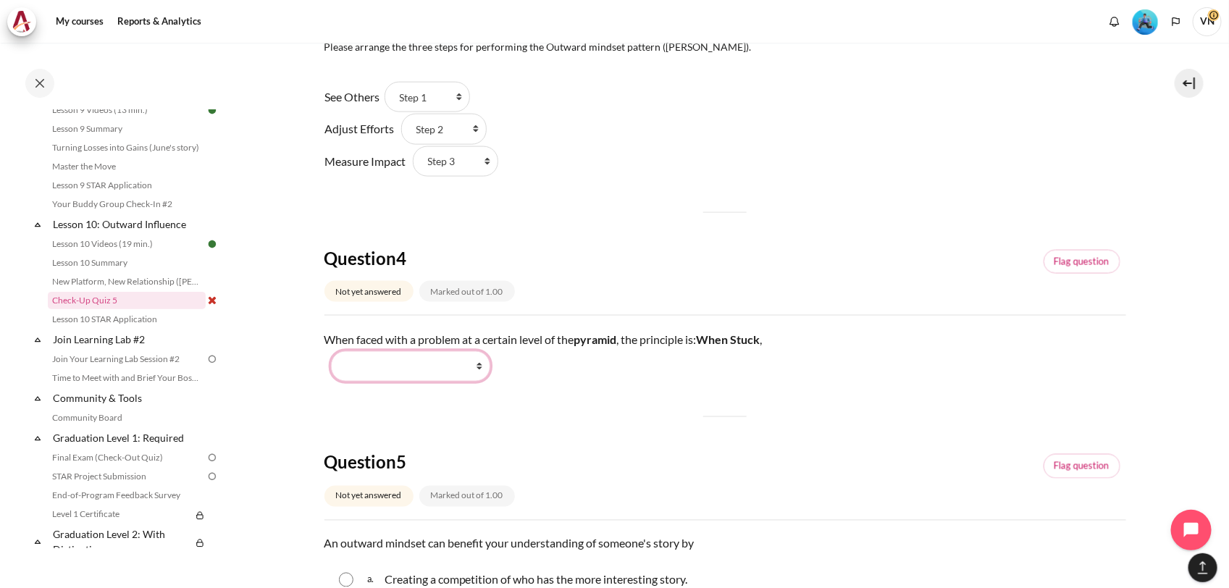
click at [476, 366] on select "Work Harder Go Higher Go Lower Stay Put" at bounding box center [410, 366] width 159 height 30
click at [476, 367] on select "Work Harder Go Higher Go Lower Stay Put" at bounding box center [410, 366] width 159 height 30
select select "3"
click at [331, 351] on select "Work Harder Go Higher Go Lower Stay Put" at bounding box center [410, 366] width 159 height 30
click at [667, 413] on div "Question 1 Not yet answered Marked out of 1.00 Flag question Question text What…" at bounding box center [725, 37] width 802 height 1478
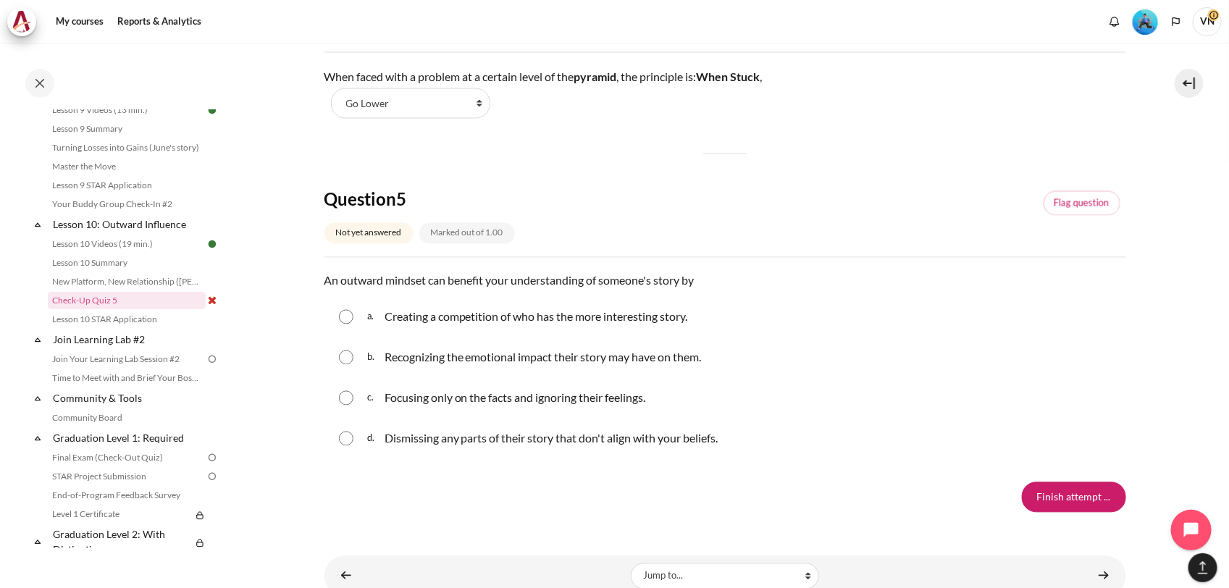
scroll to position [1177, 0]
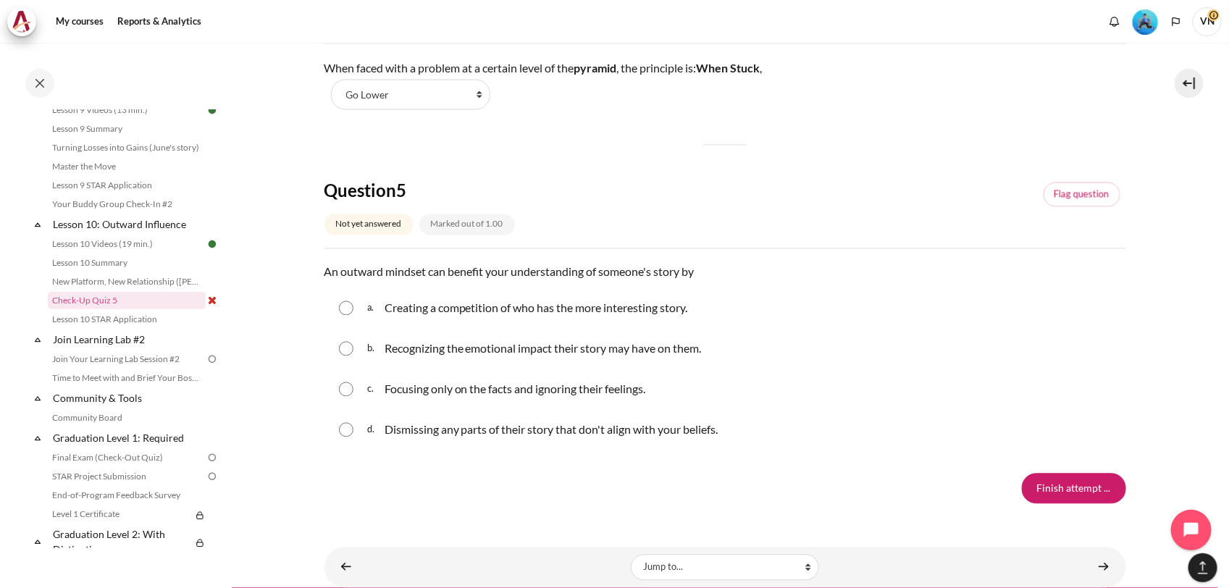
click at [348, 351] on input "Content" at bounding box center [346, 349] width 14 height 14
radio input "true"
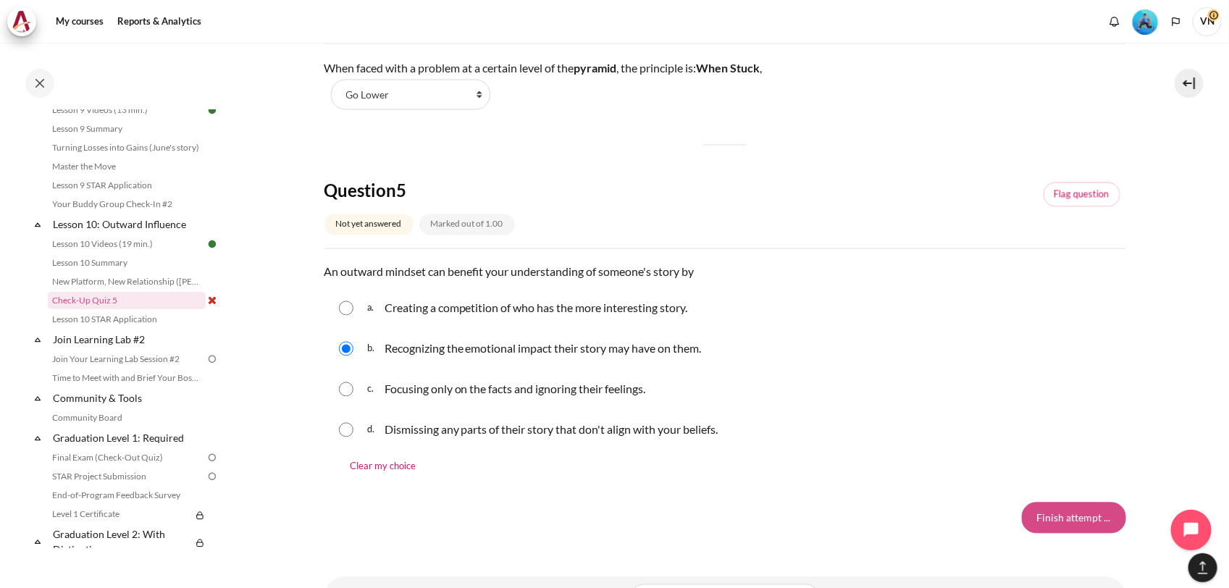
click at [1047, 520] on input "Finish attempt ..." at bounding box center [1074, 518] width 104 height 30
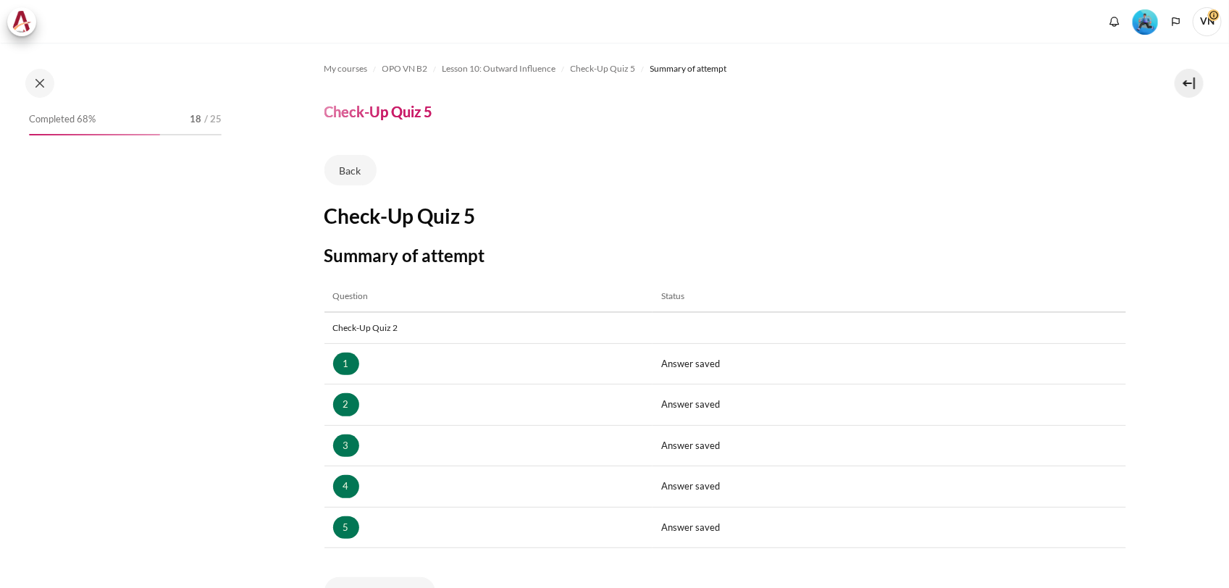
scroll to position [189, 0]
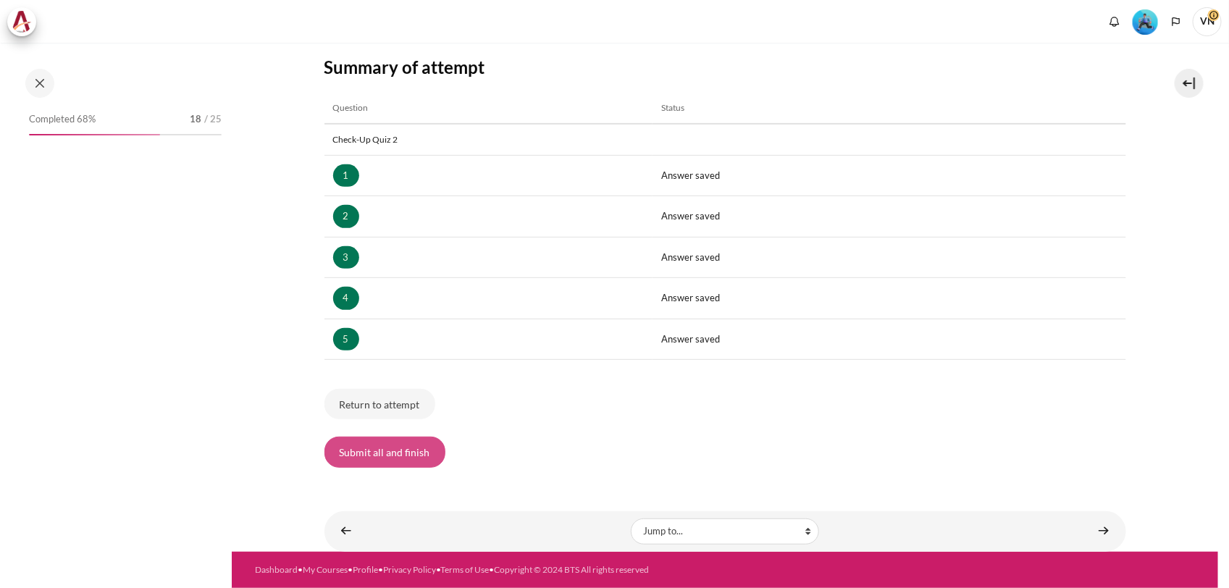
click at [397, 458] on button "Submit all and finish" at bounding box center [384, 452] width 121 height 30
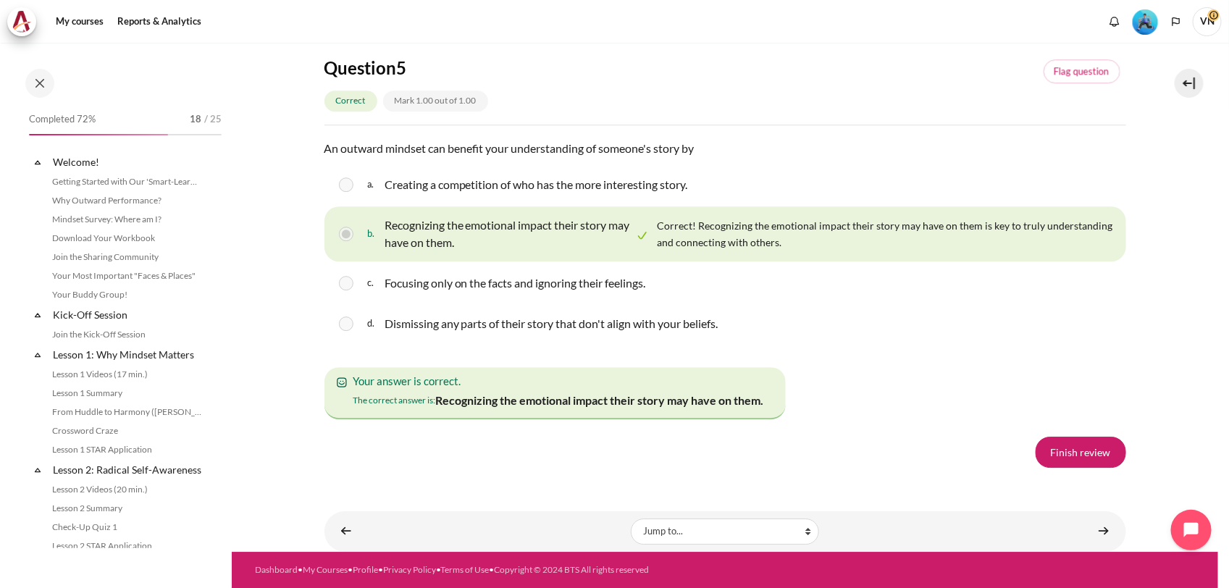
scroll to position [1271, 0]
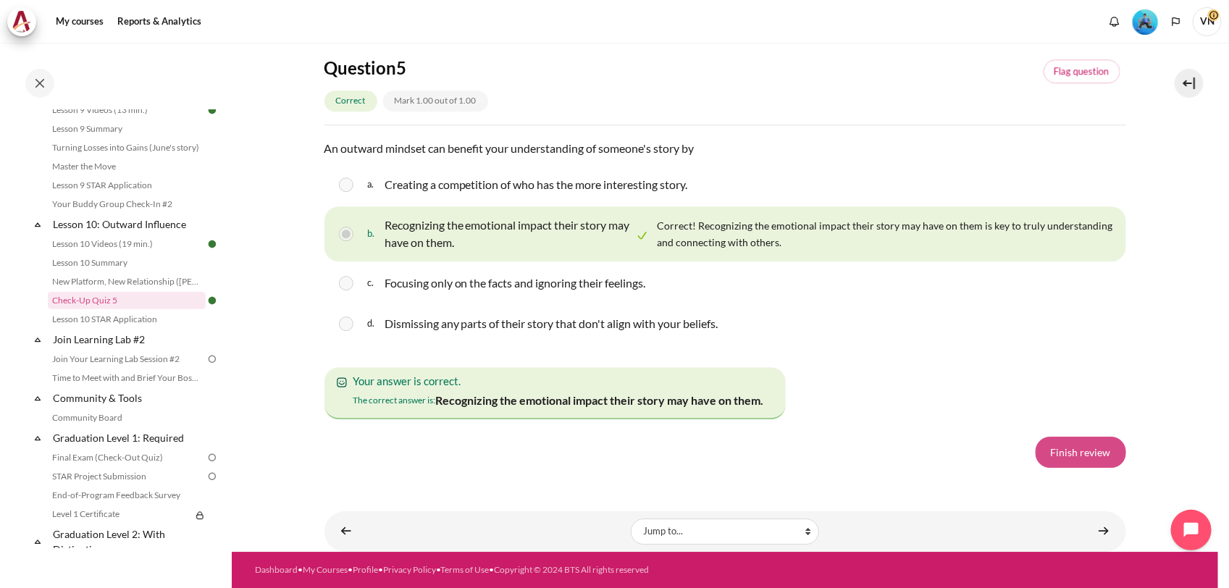
click at [1058, 457] on link "Finish review" at bounding box center [1081, 452] width 91 height 30
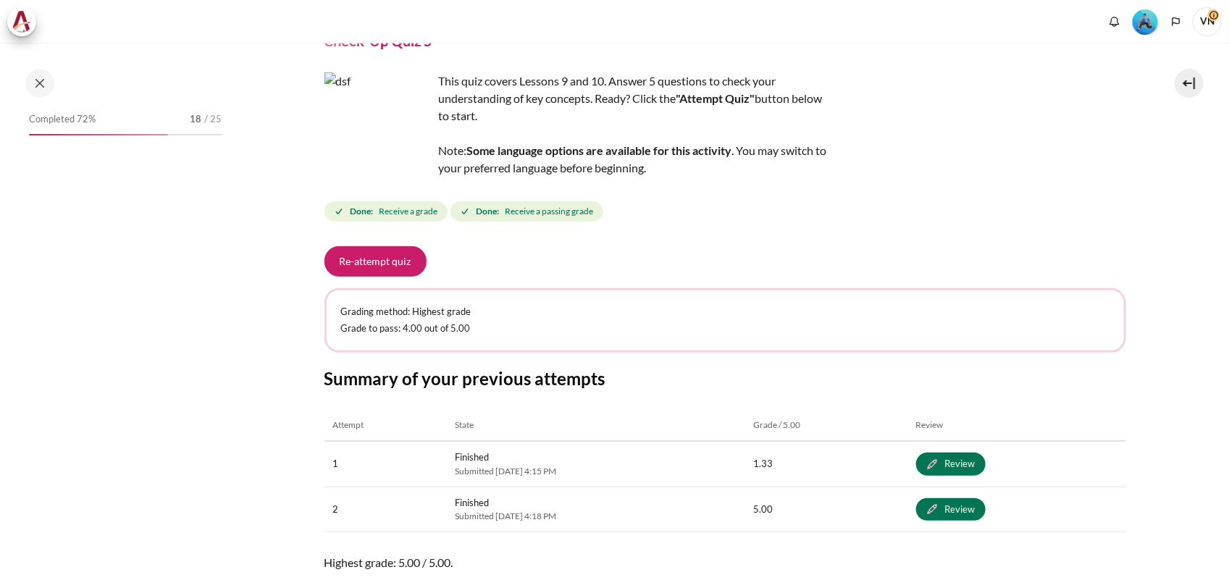
scroll to position [172, 0]
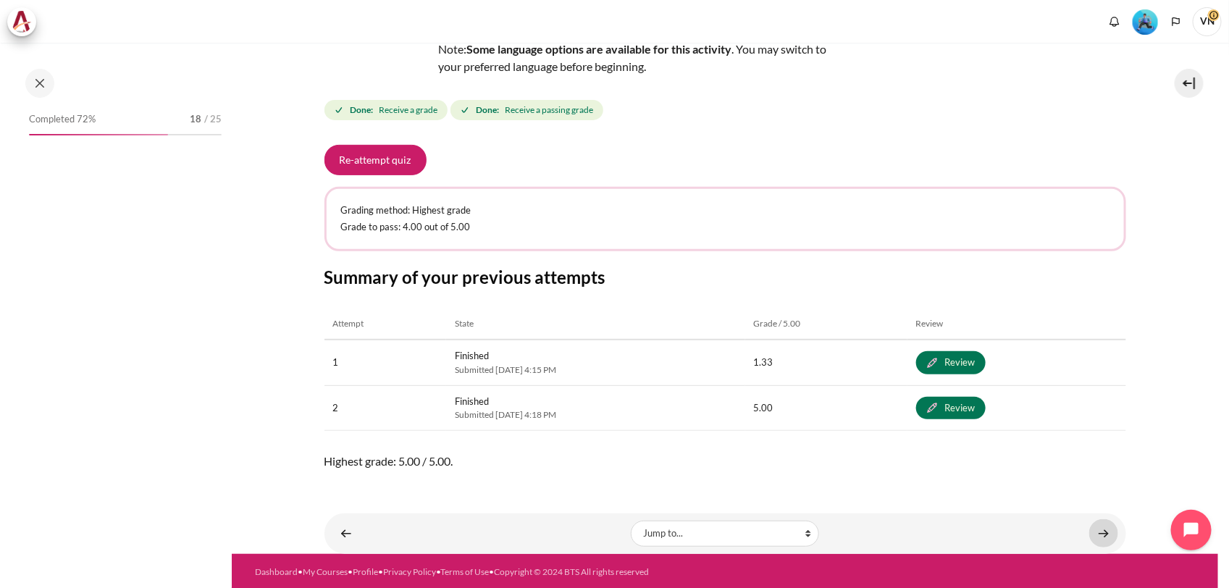
click at [1092, 529] on link "Content" at bounding box center [1103, 533] width 29 height 28
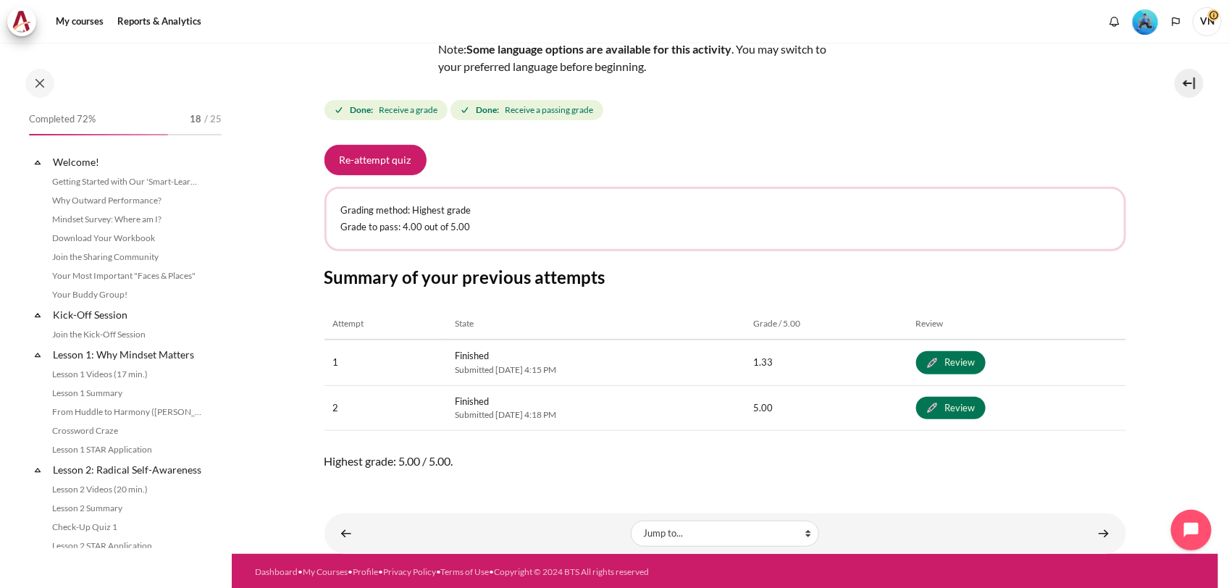
scroll to position [1271, 0]
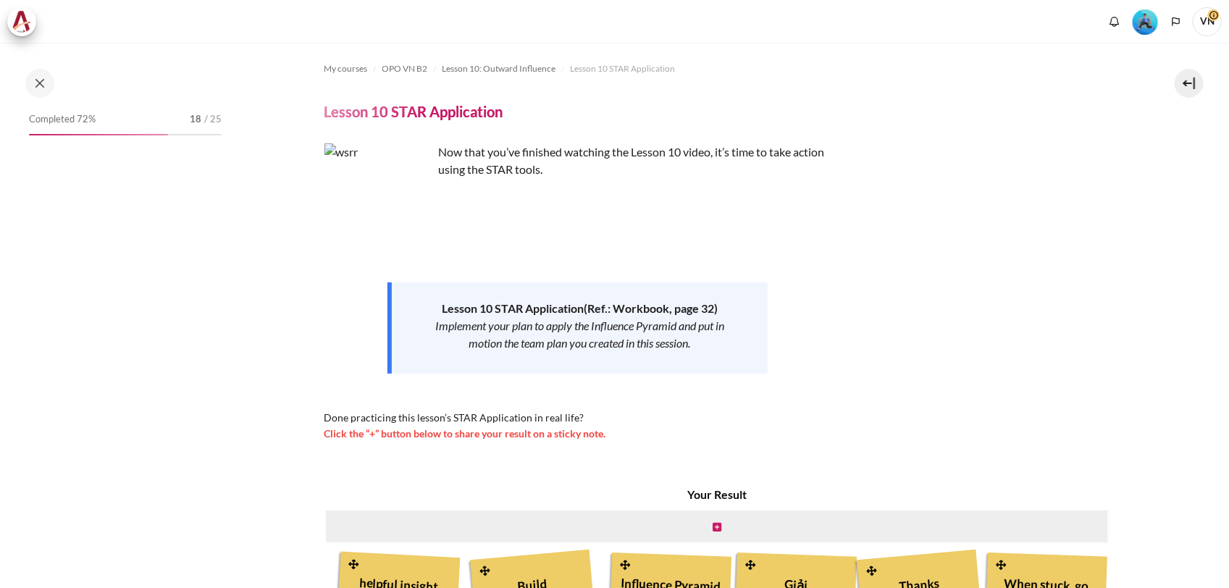
scroll to position [404, 0]
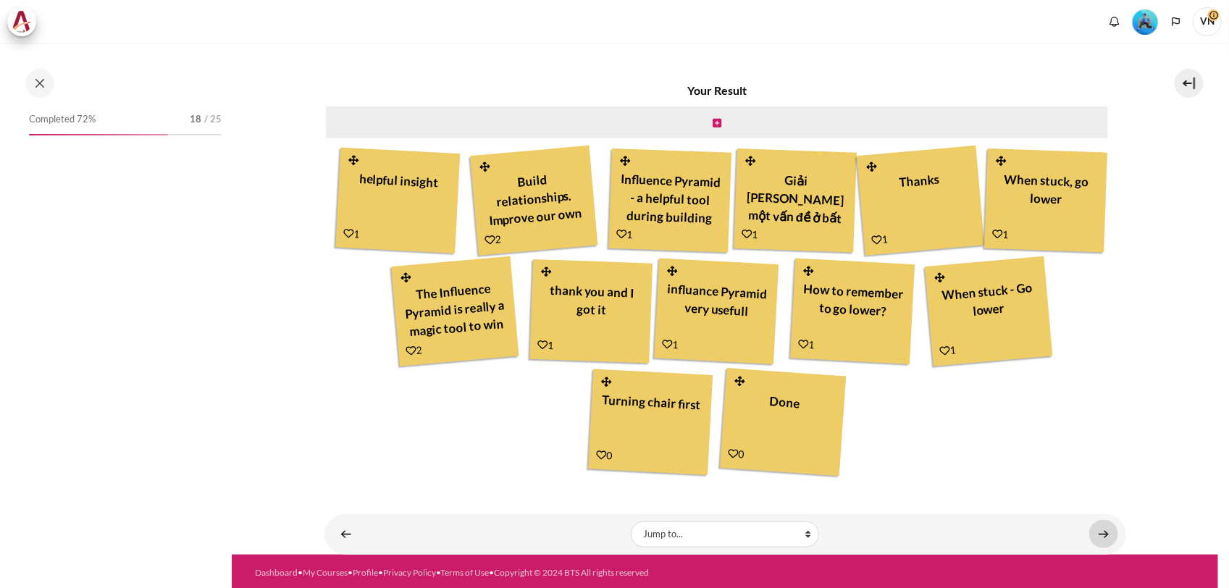
click at [1097, 526] on link "Content" at bounding box center [1103, 534] width 29 height 28
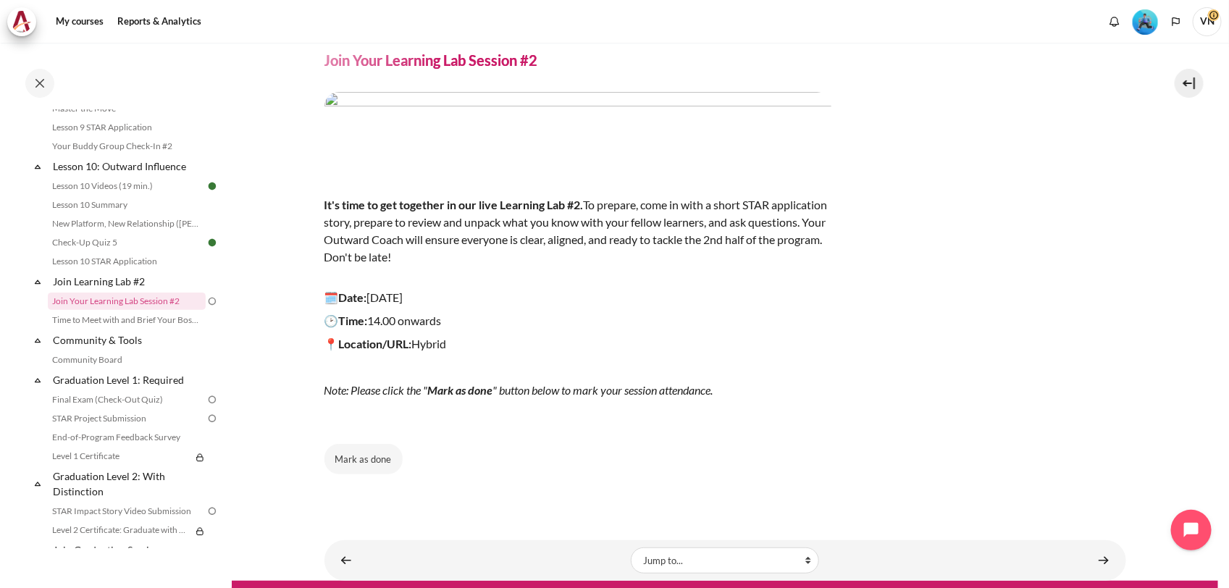
scroll to position [80, 0]
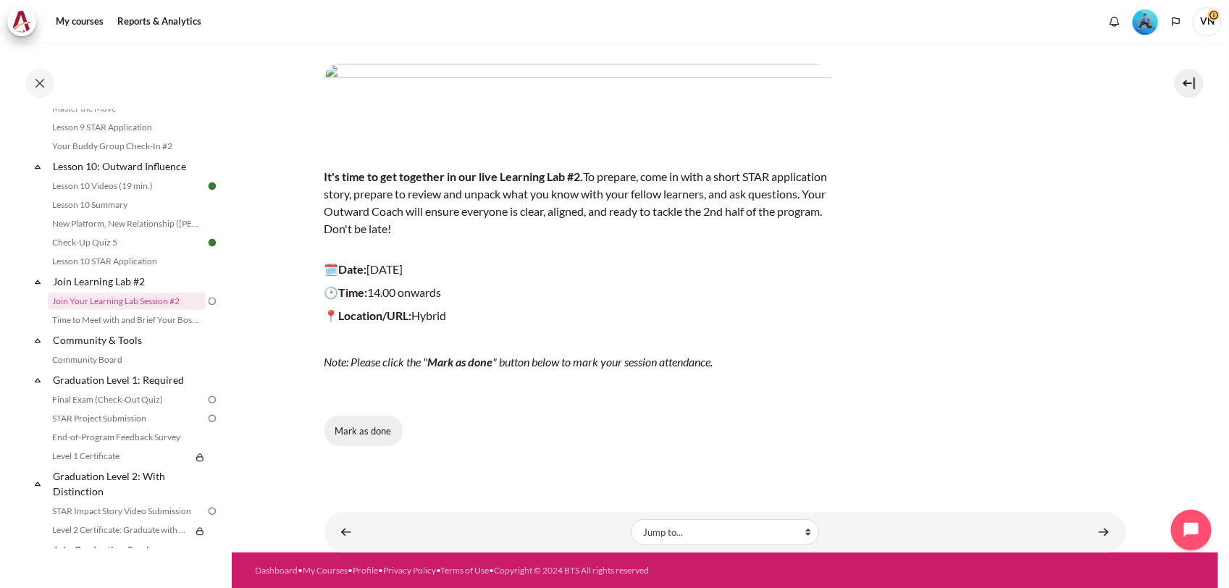
click at [366, 437] on button "Mark as done" at bounding box center [363, 431] width 78 height 30
click at [364, 432] on span "Done" at bounding box center [363, 431] width 22 height 14
click at [348, 432] on button "Mark as done" at bounding box center [363, 431] width 78 height 30
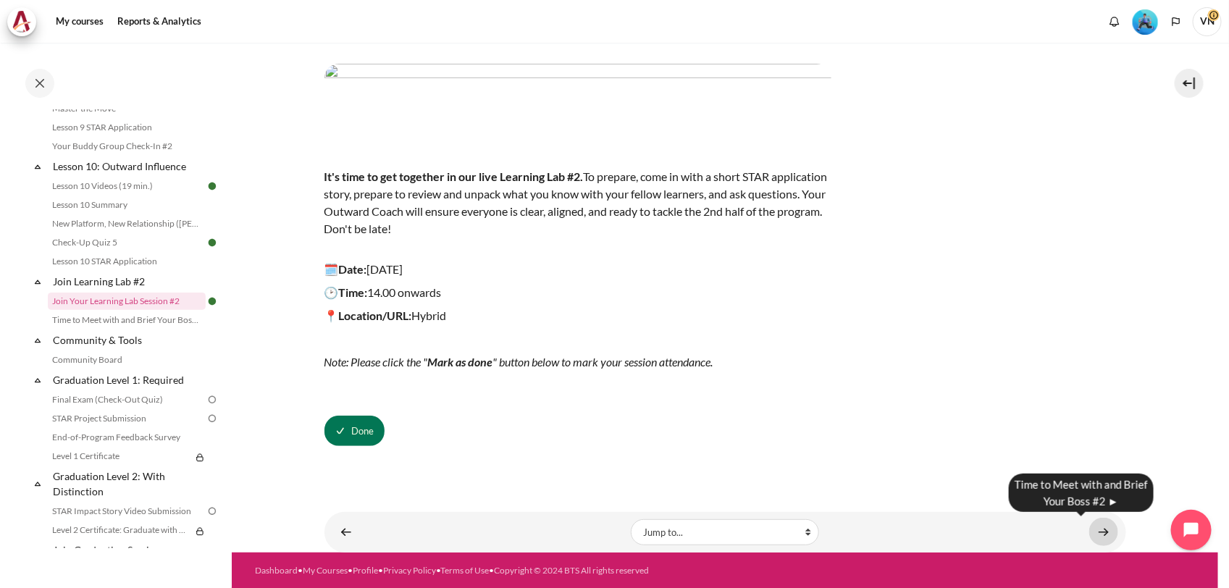
click at [1095, 523] on link "Content" at bounding box center [1103, 532] width 29 height 28
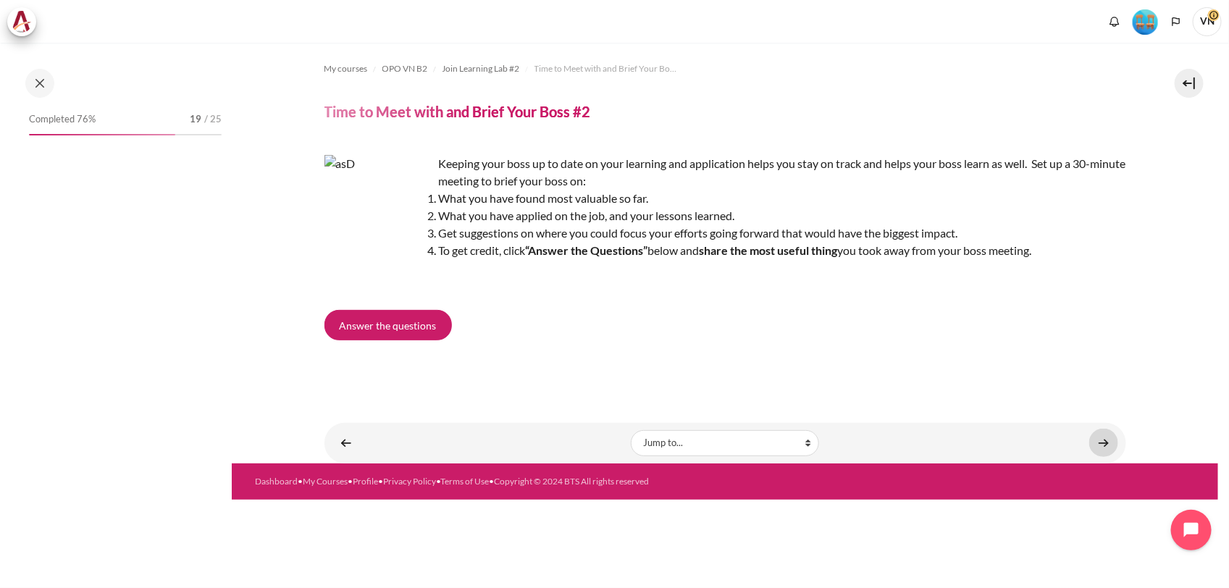
click at [1106, 448] on link "Content" at bounding box center [1103, 443] width 29 height 28
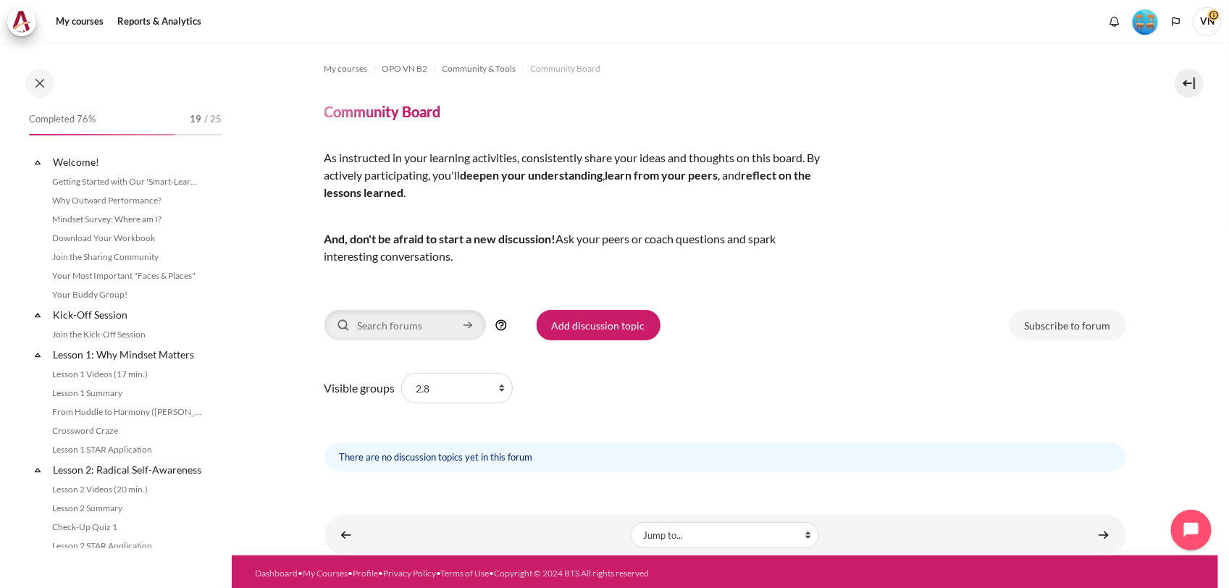
scroll to position [1387, 0]
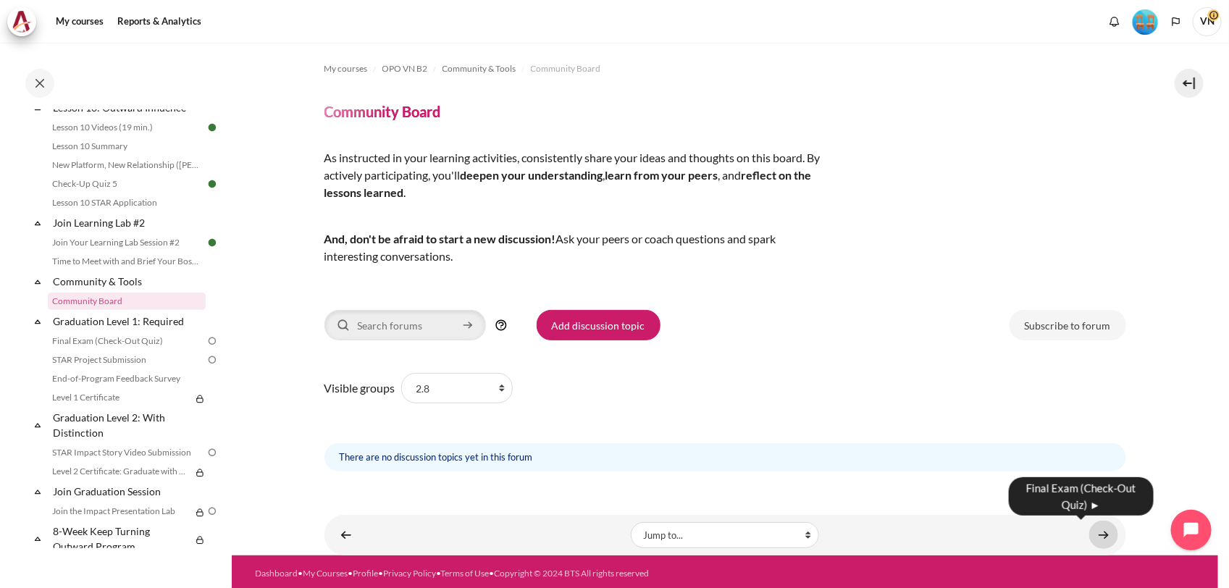
click at [1094, 532] on link "Content" at bounding box center [1103, 535] width 29 height 28
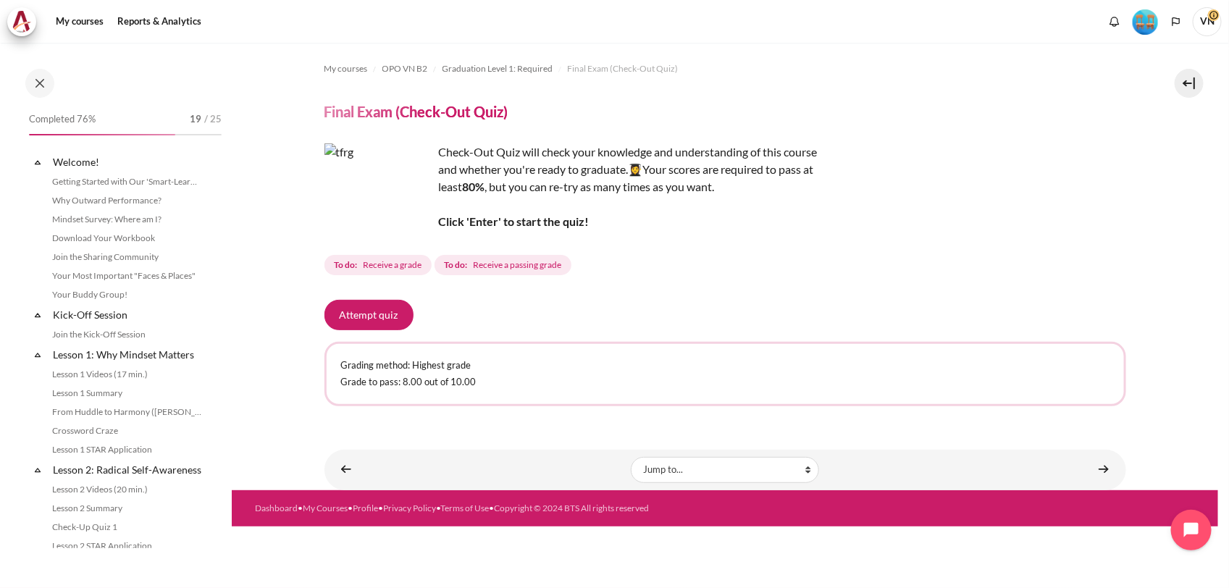
scroll to position [1424, 0]
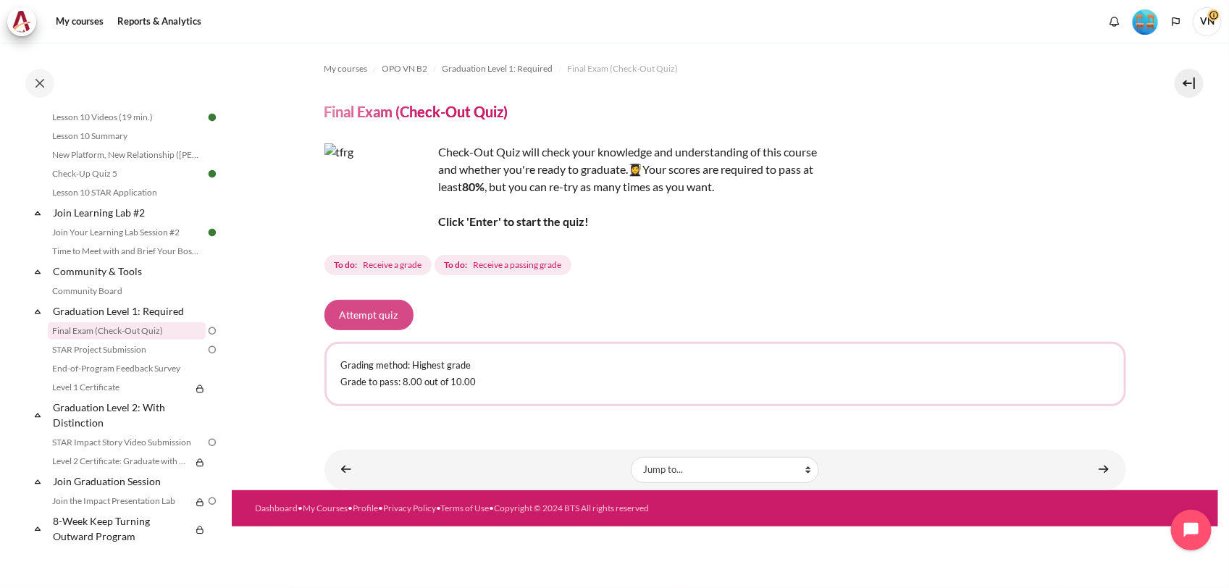
click at [358, 314] on button "Attempt quiz" at bounding box center [368, 315] width 89 height 30
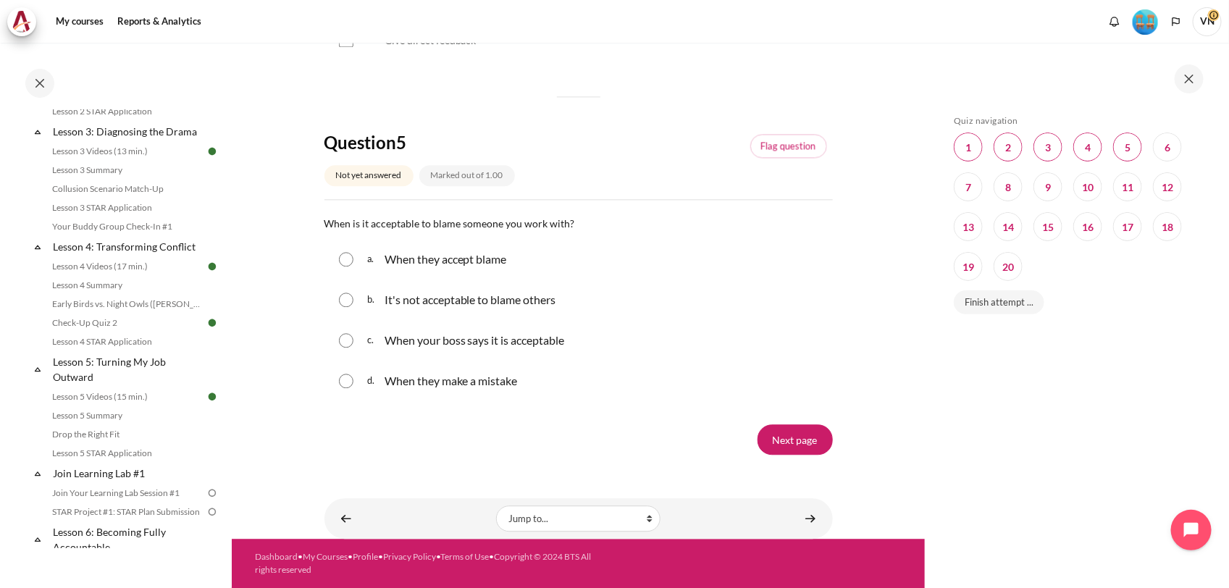
scroll to position [543, 0]
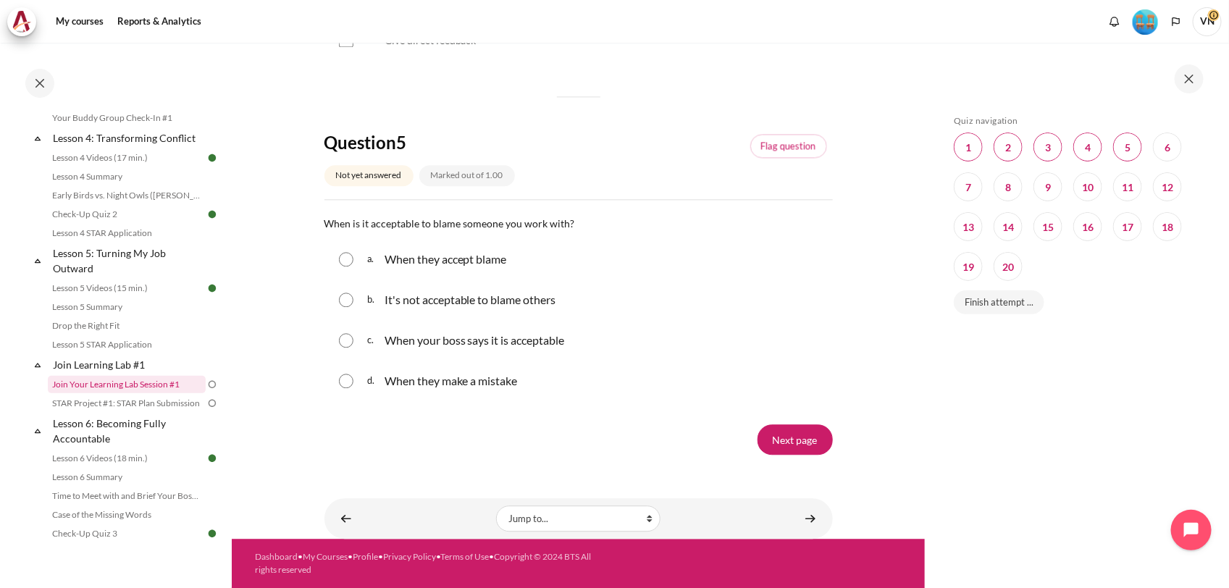
click at [143, 393] on link "Join Your Learning Lab Session #1" at bounding box center [127, 384] width 158 height 17
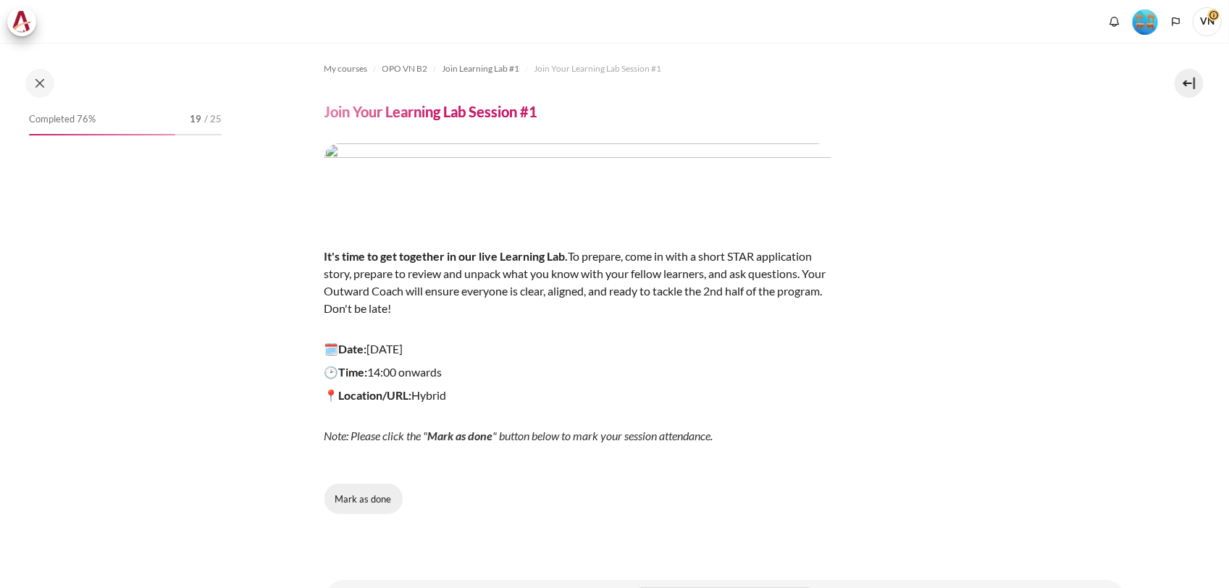
click at [371, 485] on button "Mark as done" at bounding box center [363, 499] width 78 height 30
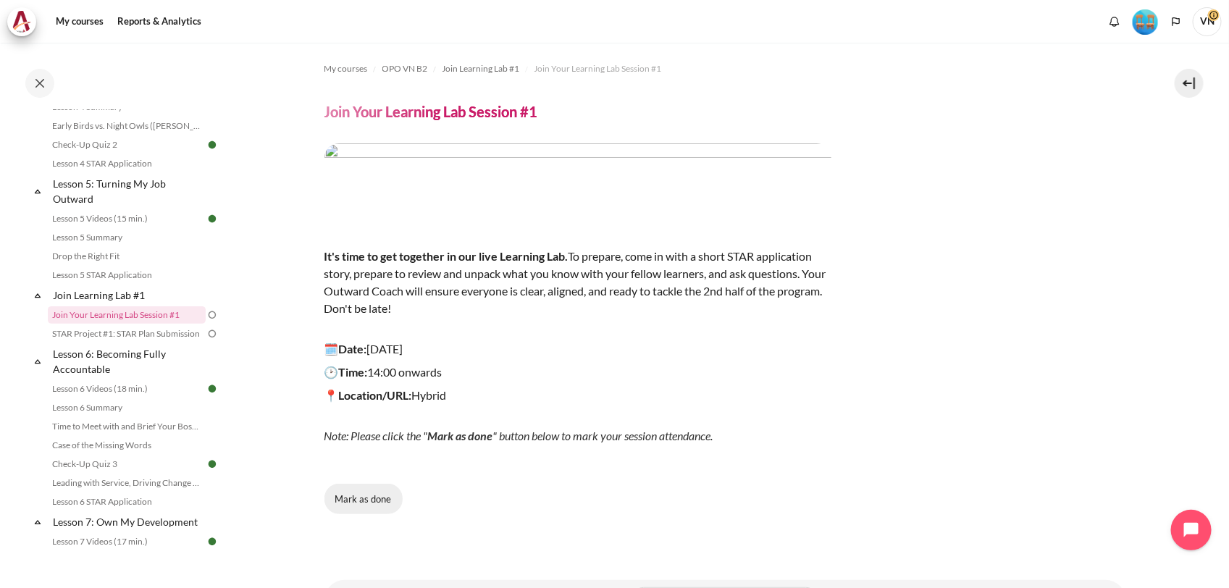
click at [378, 505] on button "Mark as done" at bounding box center [363, 499] width 78 height 30
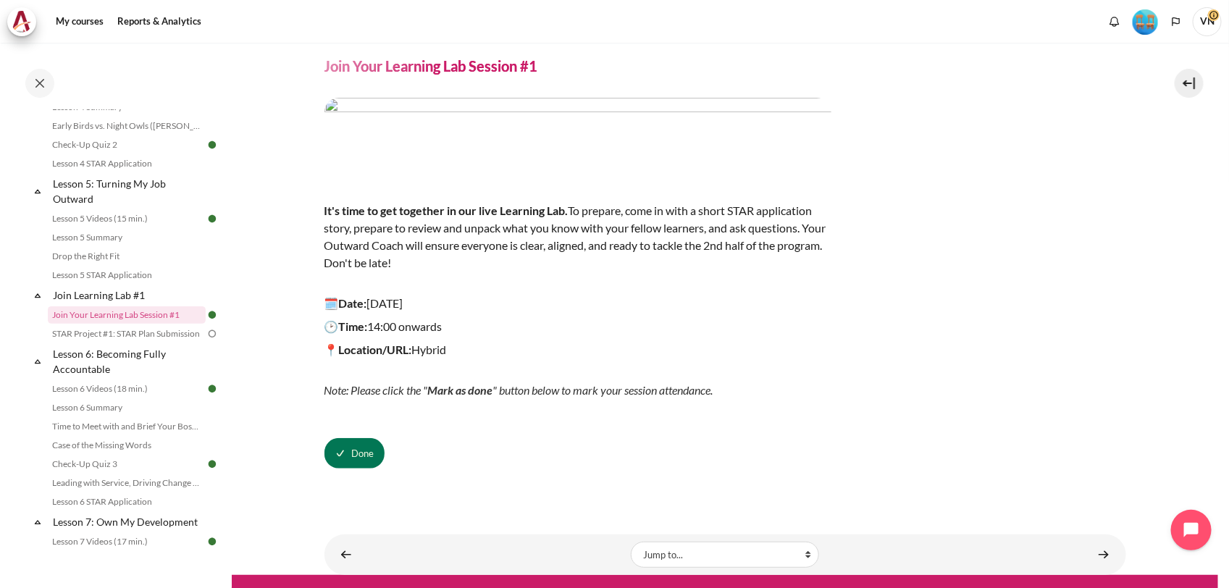
scroll to position [67, 0]
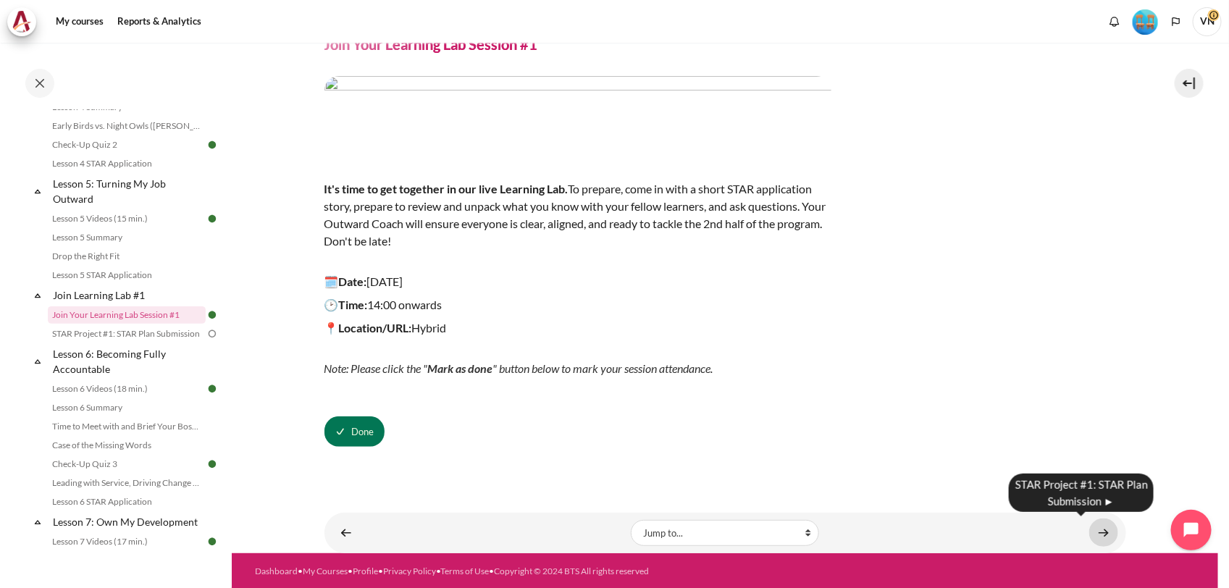
click at [1089, 523] on link "Content" at bounding box center [1103, 532] width 29 height 28
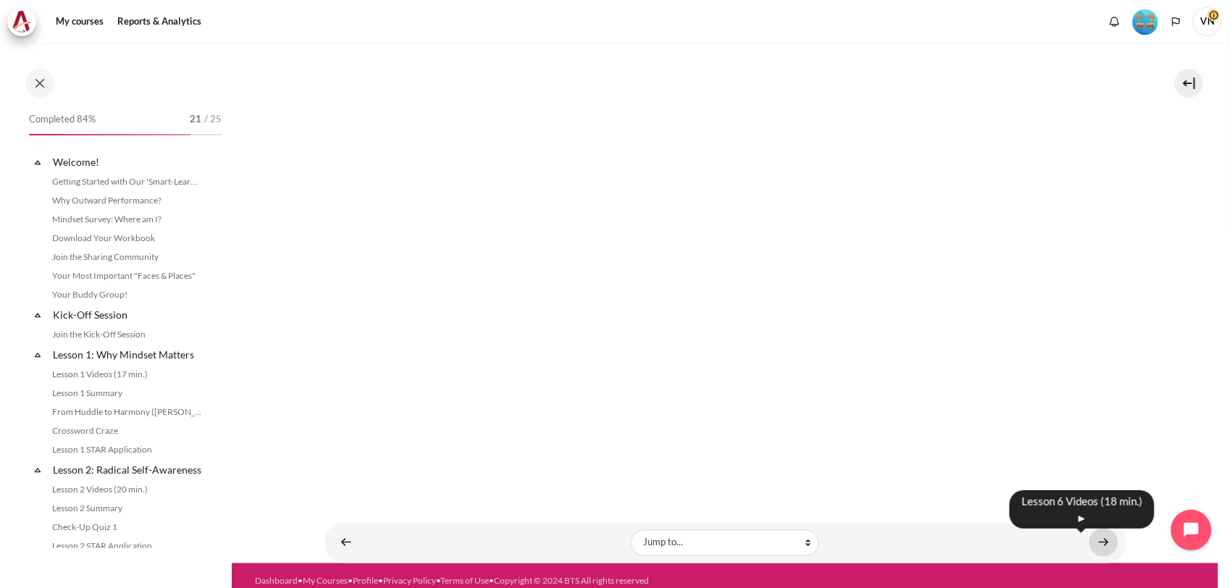
scroll to position [631, 0]
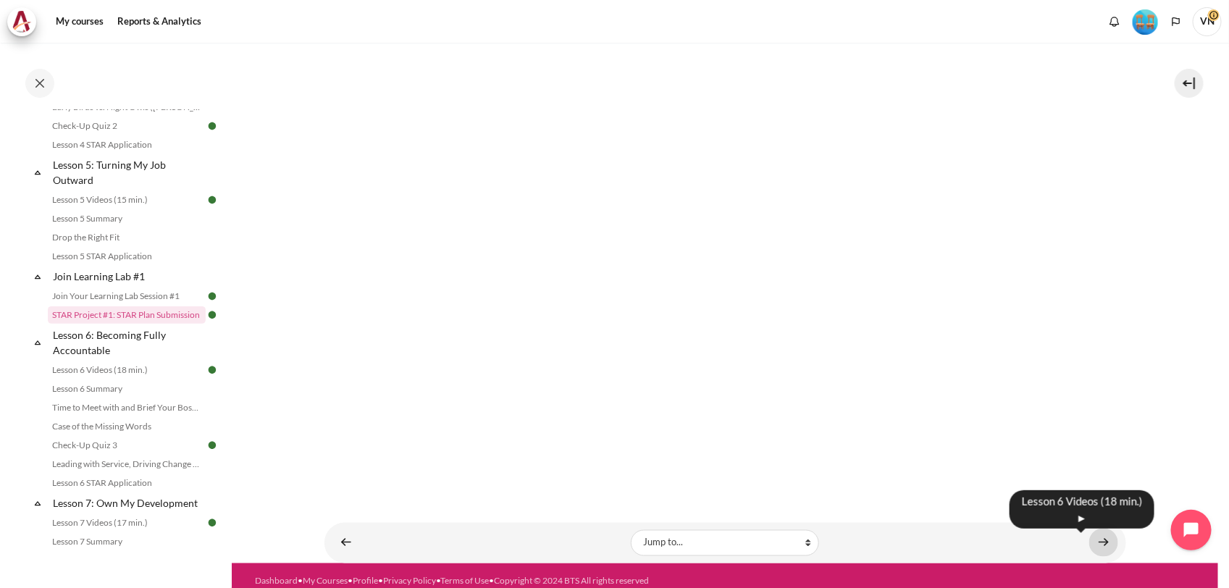
click at [1097, 529] on link "Content" at bounding box center [1103, 543] width 29 height 28
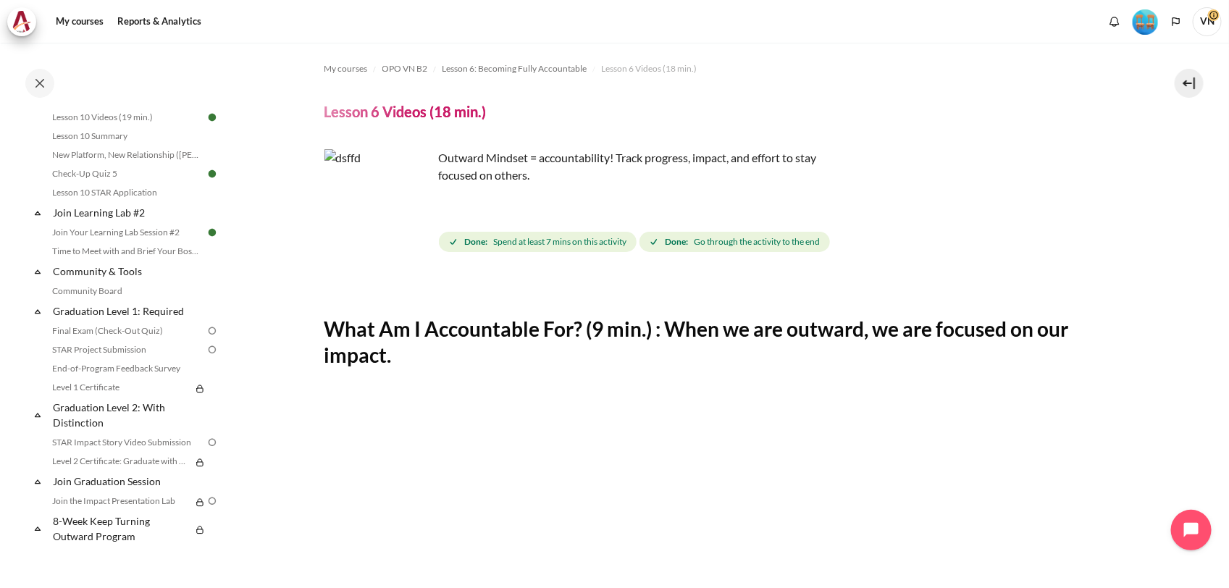
scroll to position [1424, 0]
click at [117, 312] on link "Graduation Level 1: Required" at bounding box center [128, 311] width 155 height 20
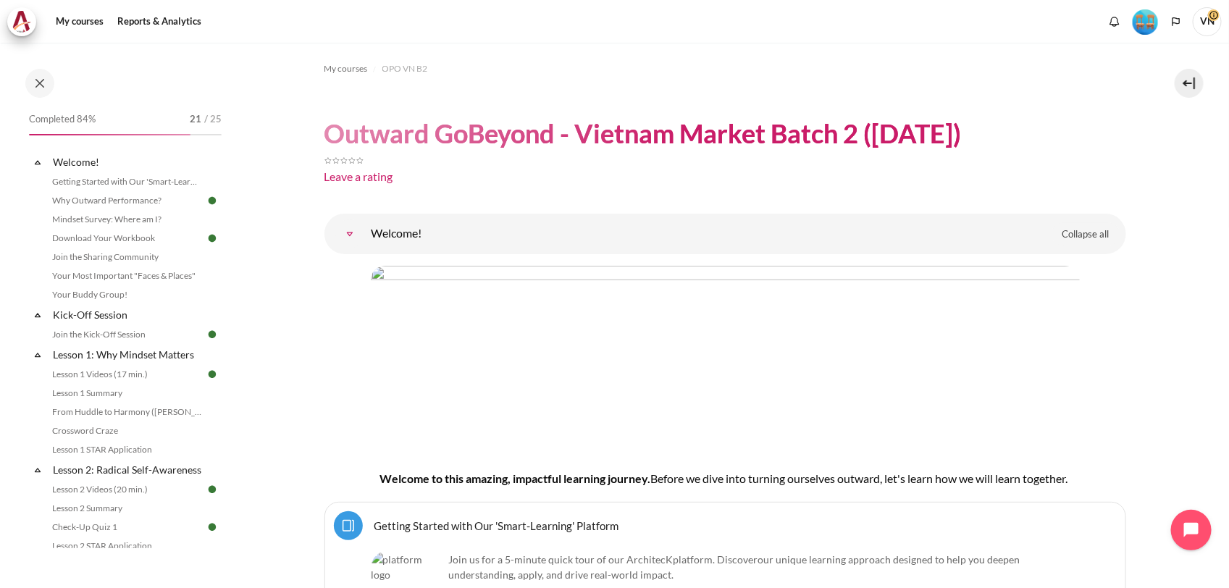
scroll to position [1424, 0]
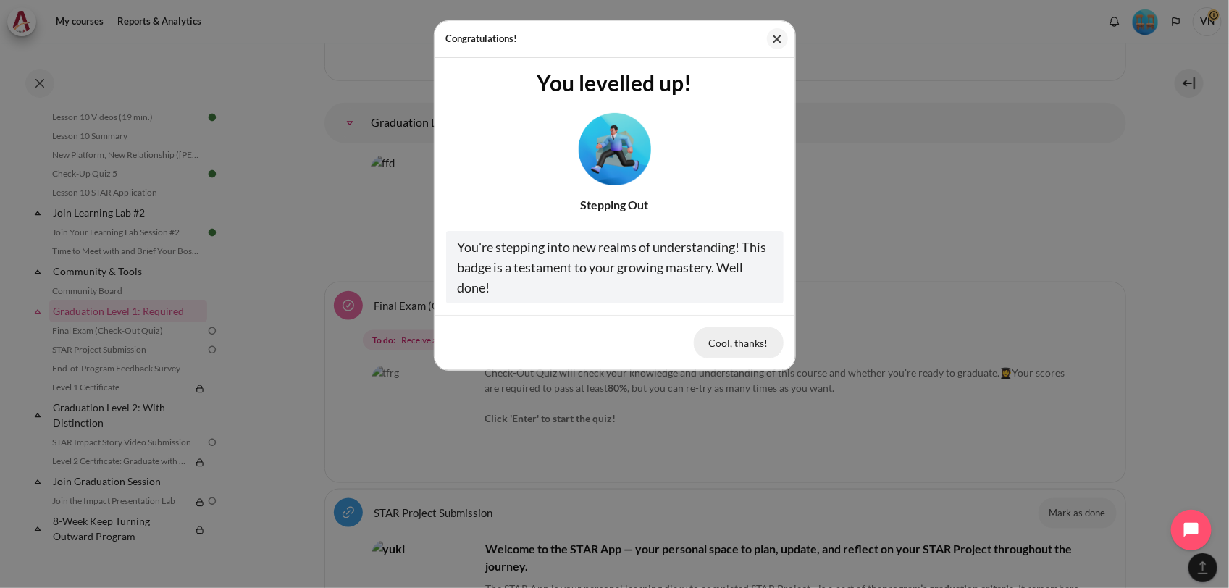
click at [743, 348] on button "Cool, thanks!" at bounding box center [739, 342] width 90 height 30
click at [735, 348] on button "Cool, thanks!" at bounding box center [739, 342] width 90 height 30
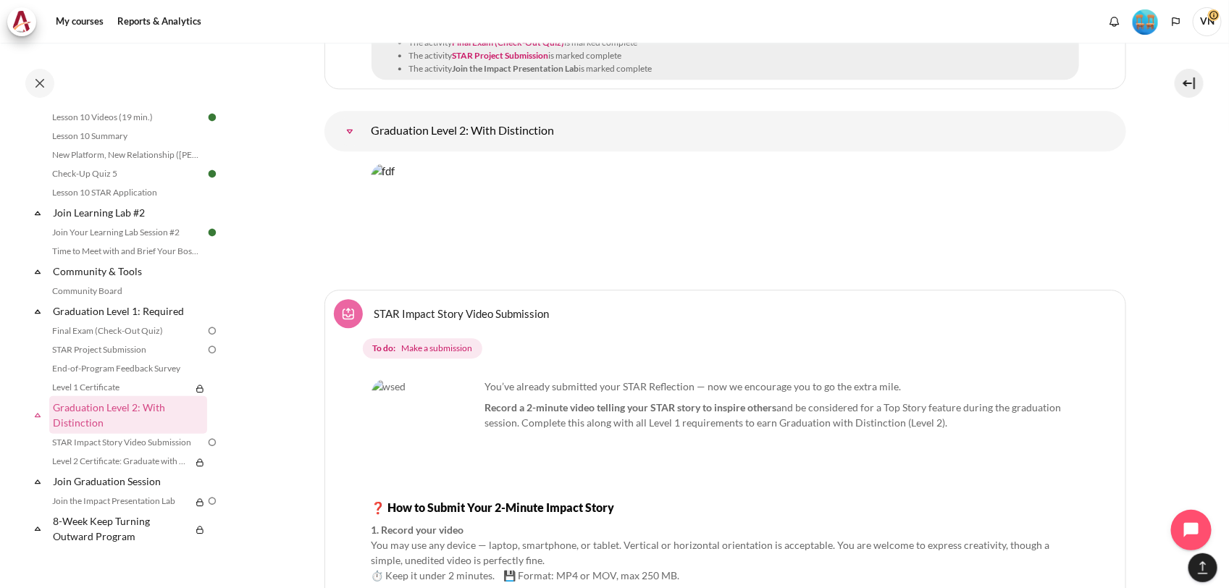
scroll to position [18862, 0]
click at [103, 331] on link "Final Exam (Check-Out Quiz)" at bounding box center [127, 330] width 158 height 17
